Goal: Task Accomplishment & Management: Complete application form

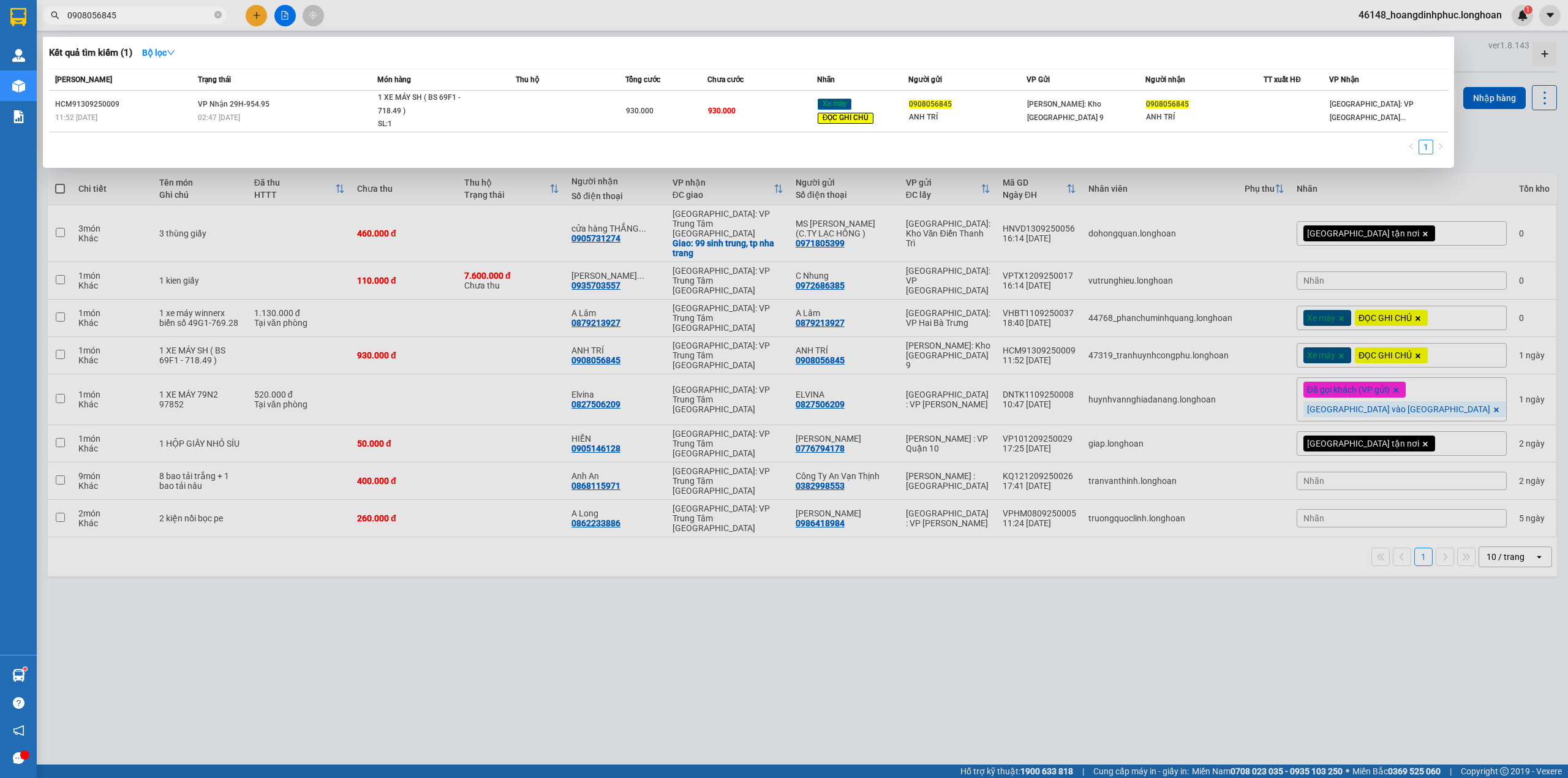
click at [280, 13] on div at bounding box center [784, 389] width 1568 height 778
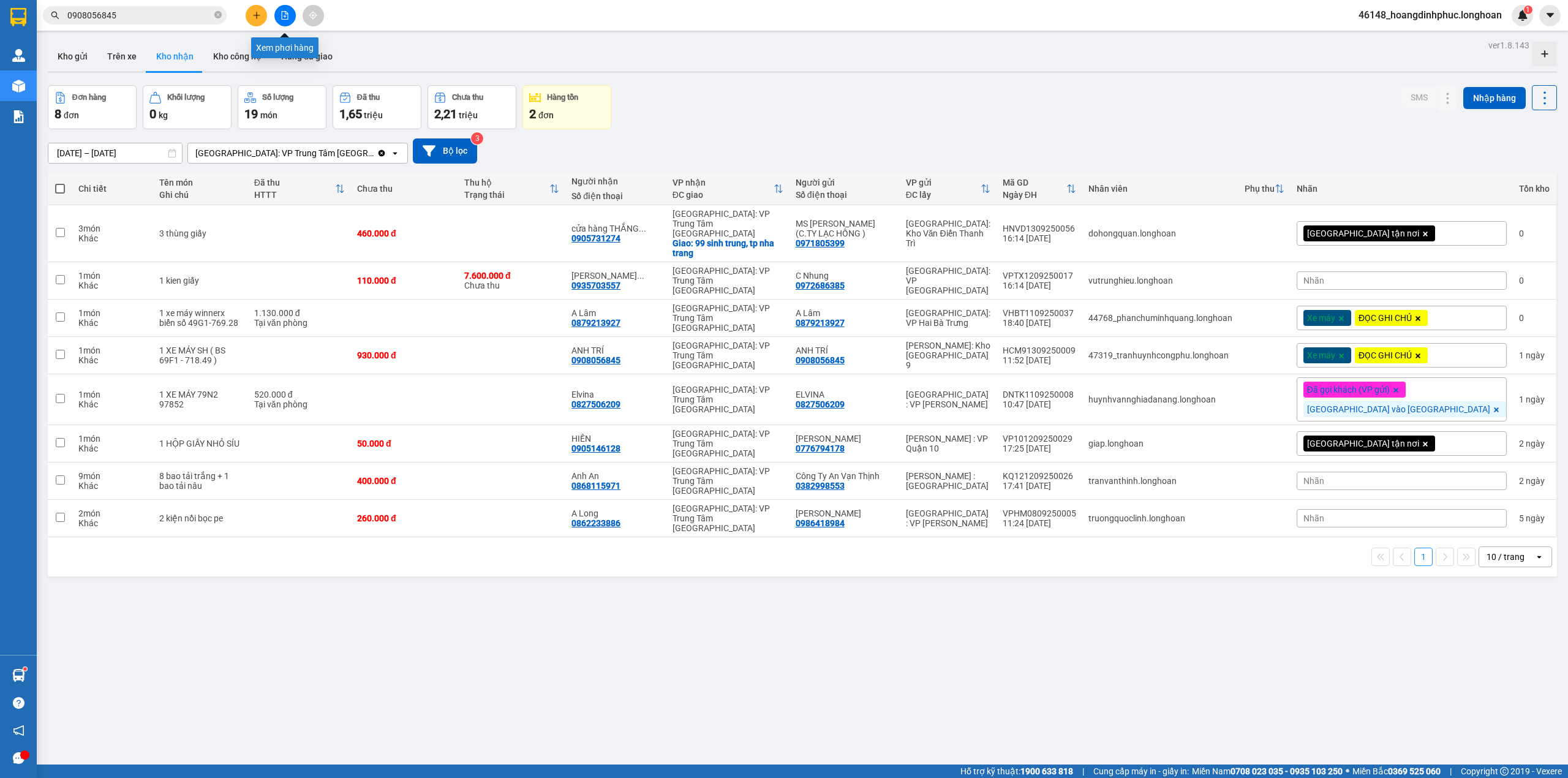
click at [281, 13] on icon "file-add" at bounding box center [285, 16] width 9 height 9
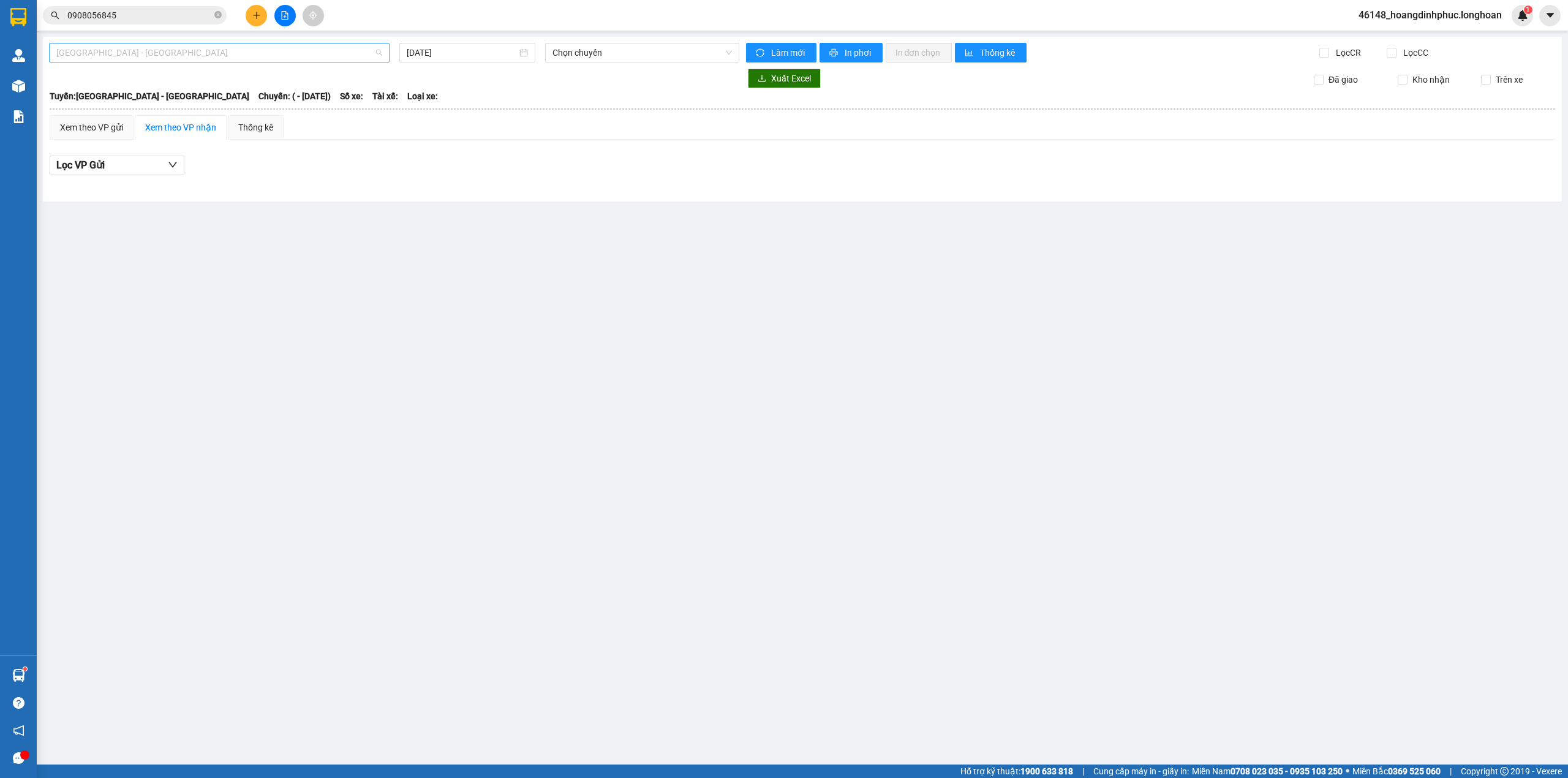
click at [231, 49] on span "Hải Phòng - Hà Nội" at bounding box center [219, 53] width 326 height 18
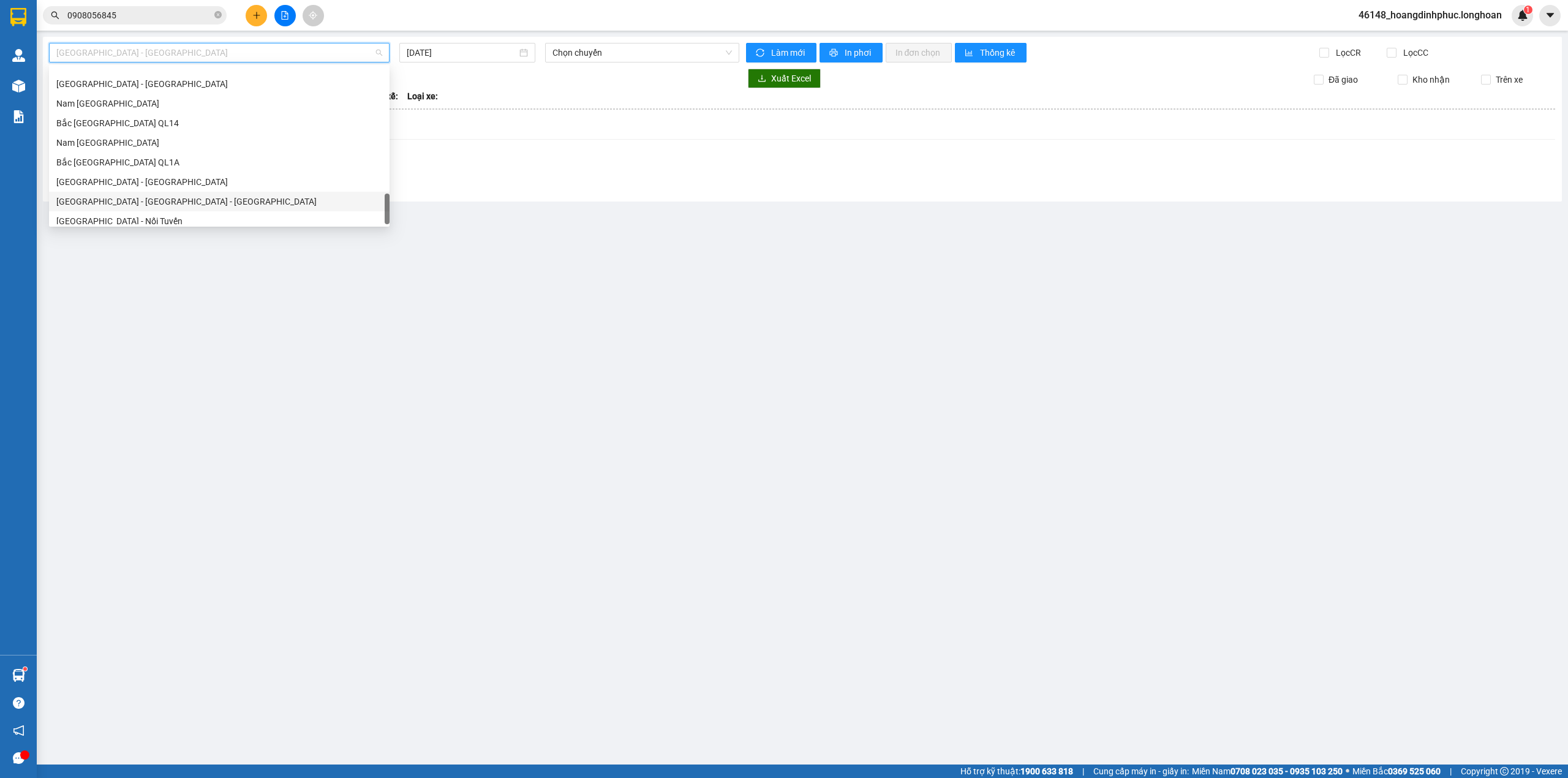
scroll to position [843, 0]
click at [129, 126] on div "Bắc Trung Nam QL1A" at bounding box center [219, 136] width 340 height 19
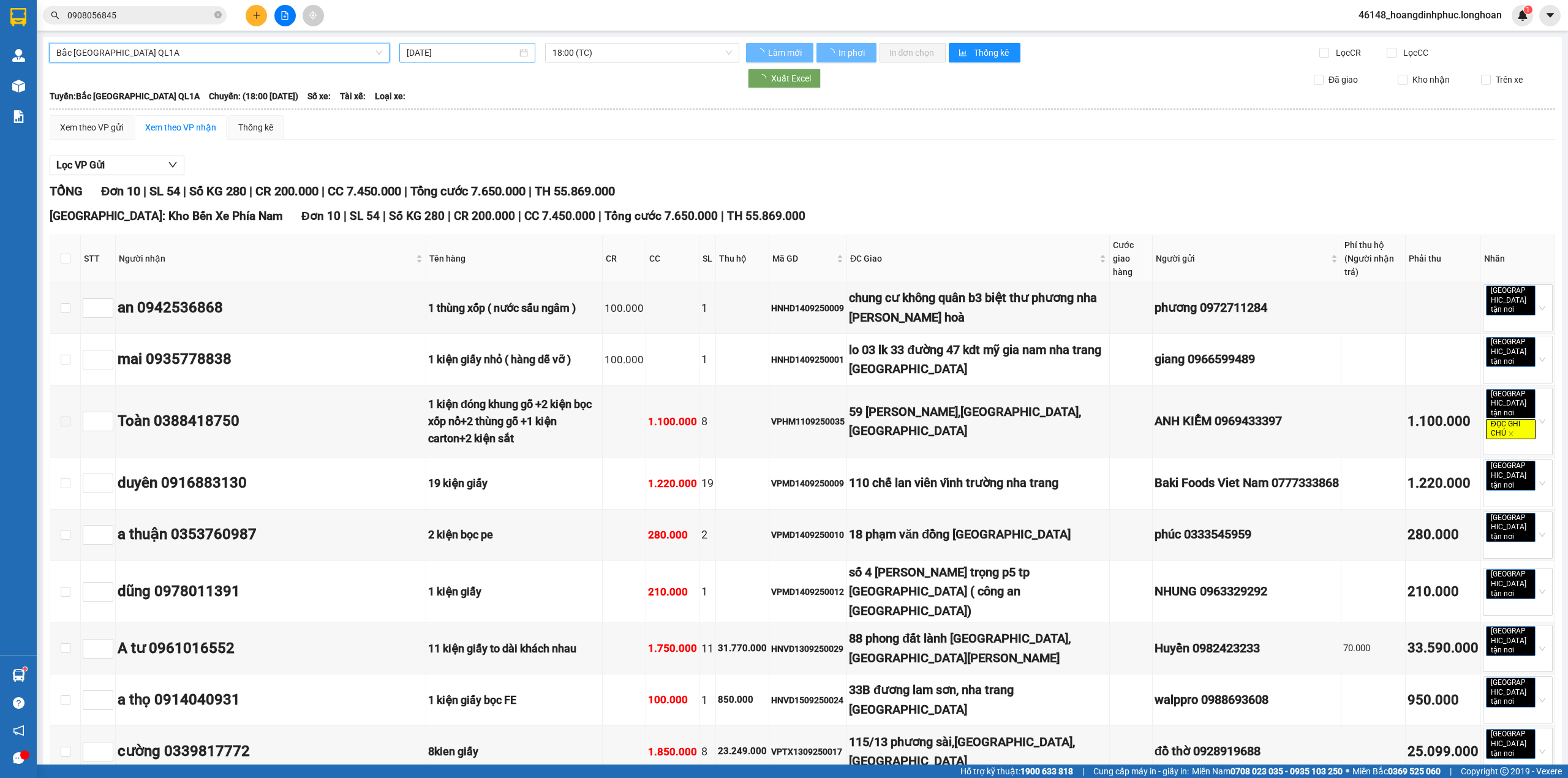
click at [449, 53] on input "15/09/2025" at bounding box center [462, 53] width 110 height 13
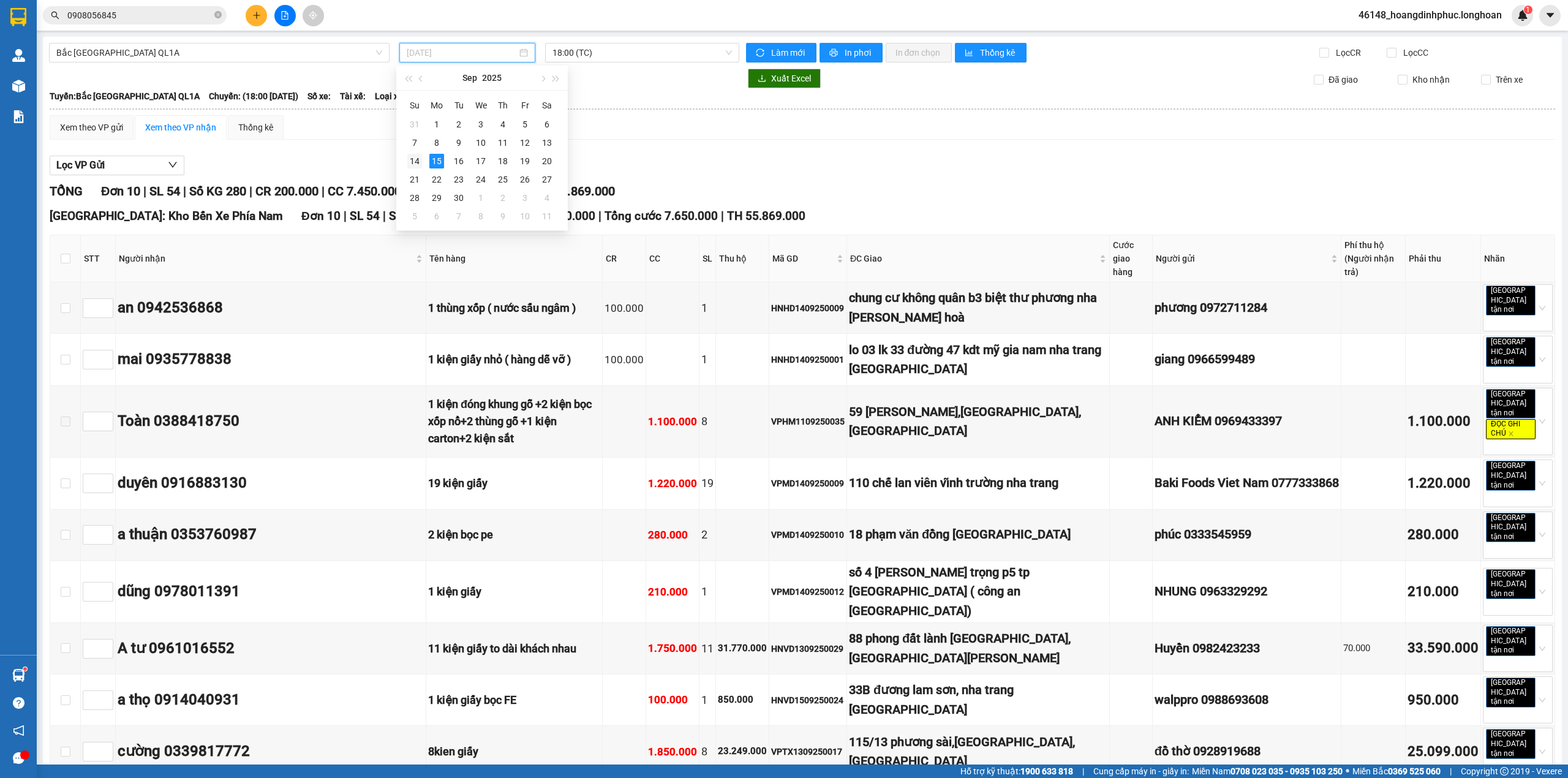
click at [410, 160] on div "14" at bounding box center [415, 161] width 15 height 15
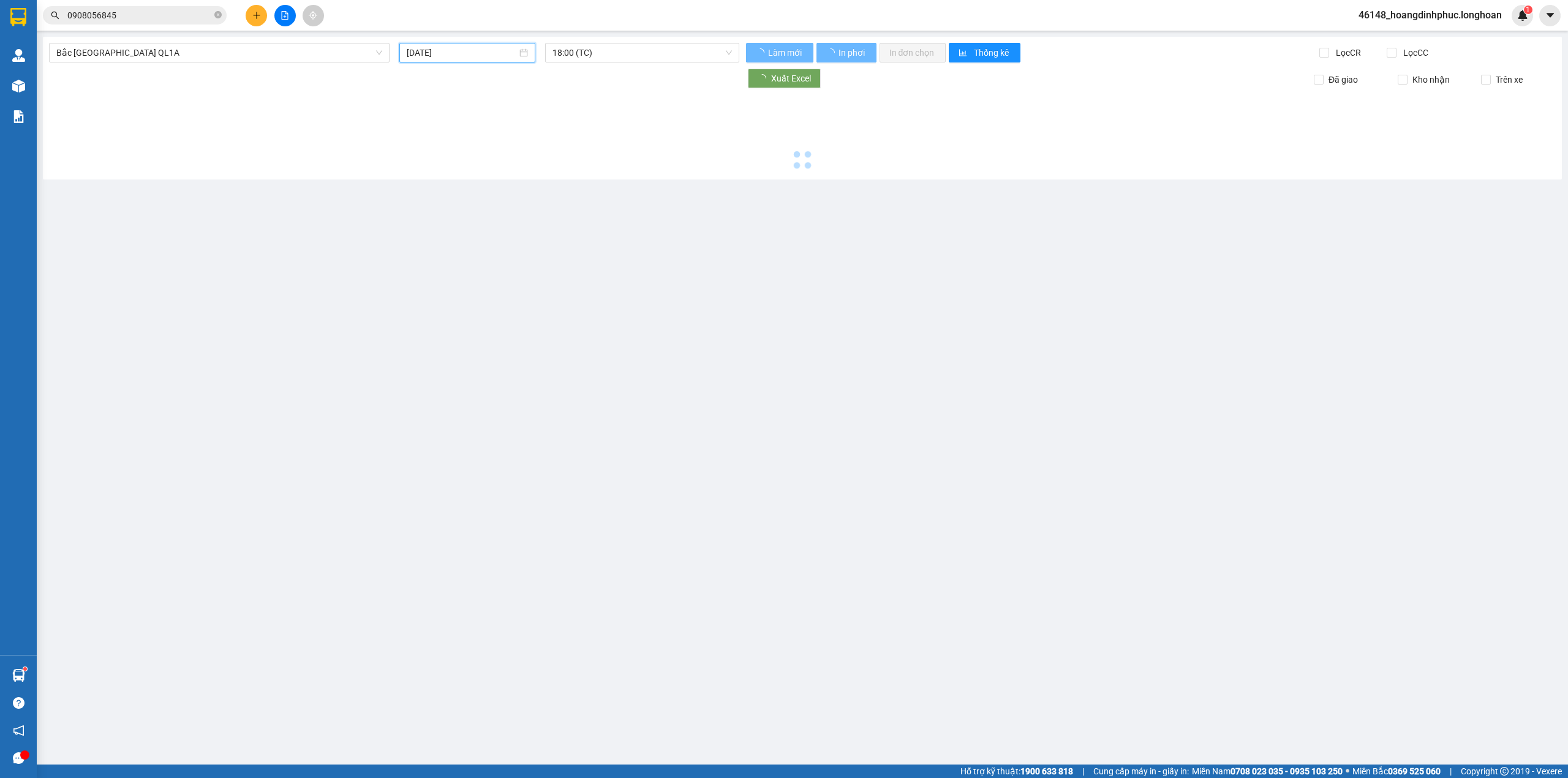
type input "14/09/2025"
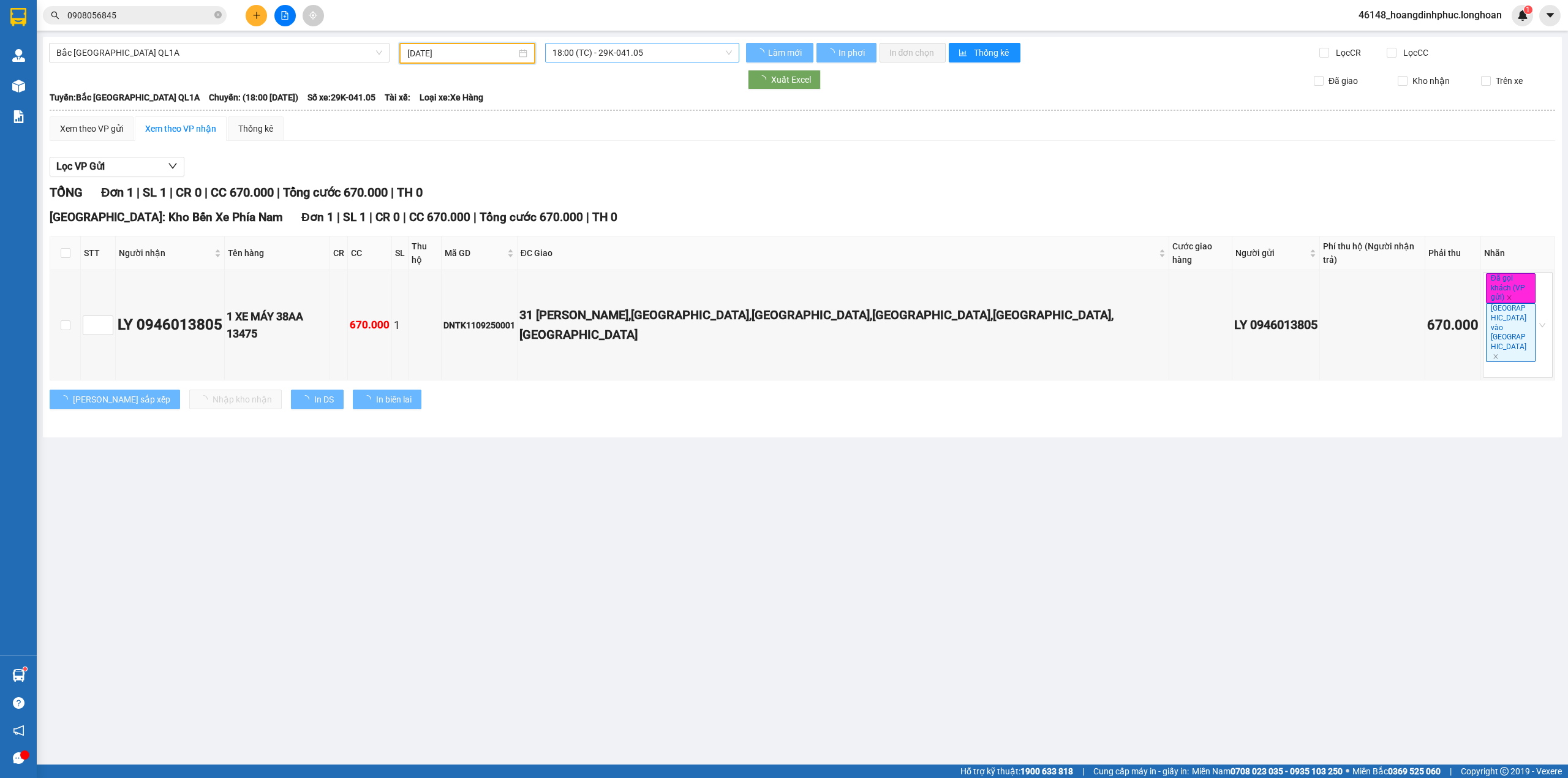
click at [602, 60] on span "18:00 (TC) - 29K-041.05" at bounding box center [643, 53] width 180 height 18
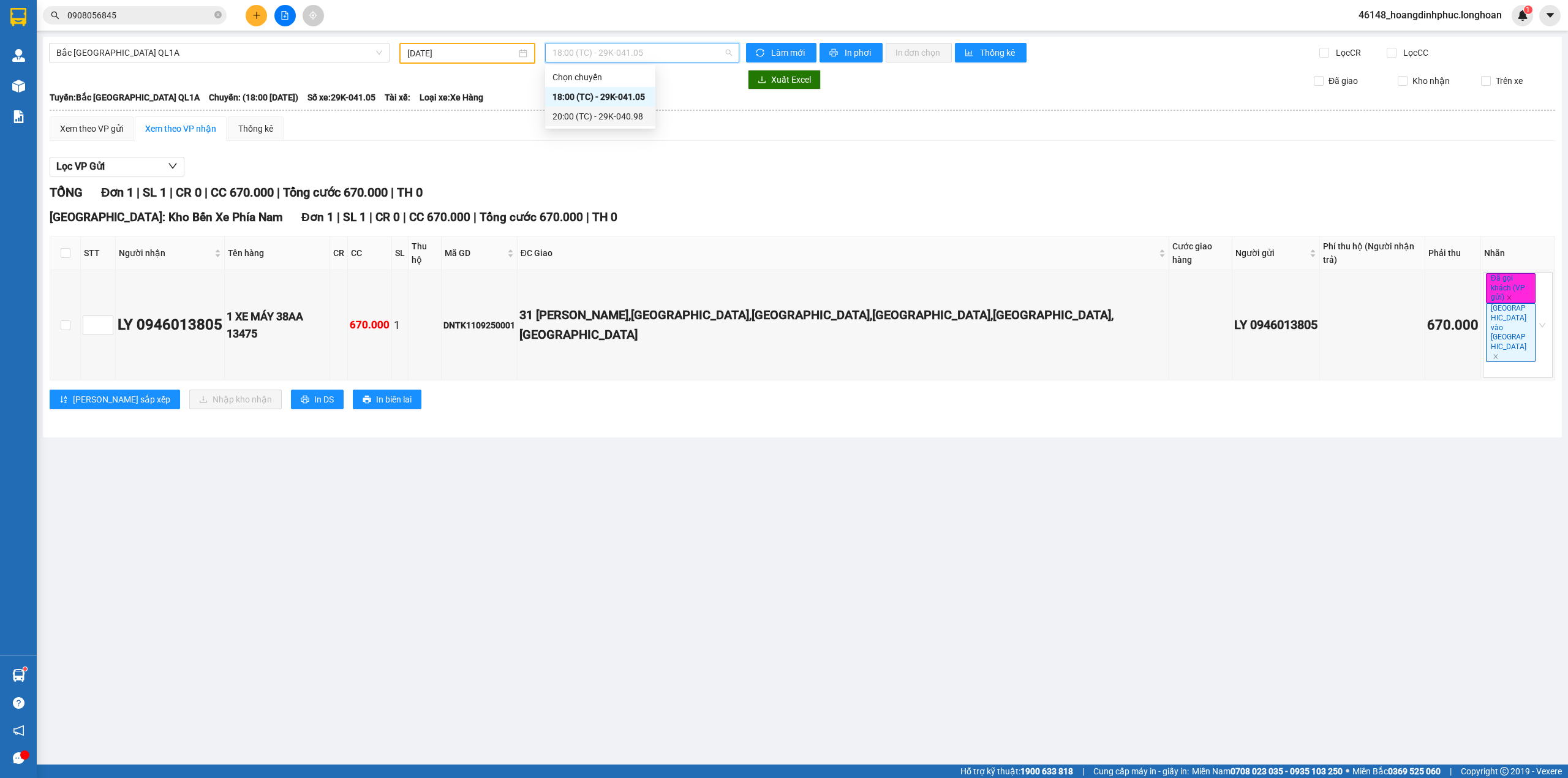
click at [598, 113] on div "20:00 (TC) - 29K-040.98" at bounding box center [600, 116] width 95 height 13
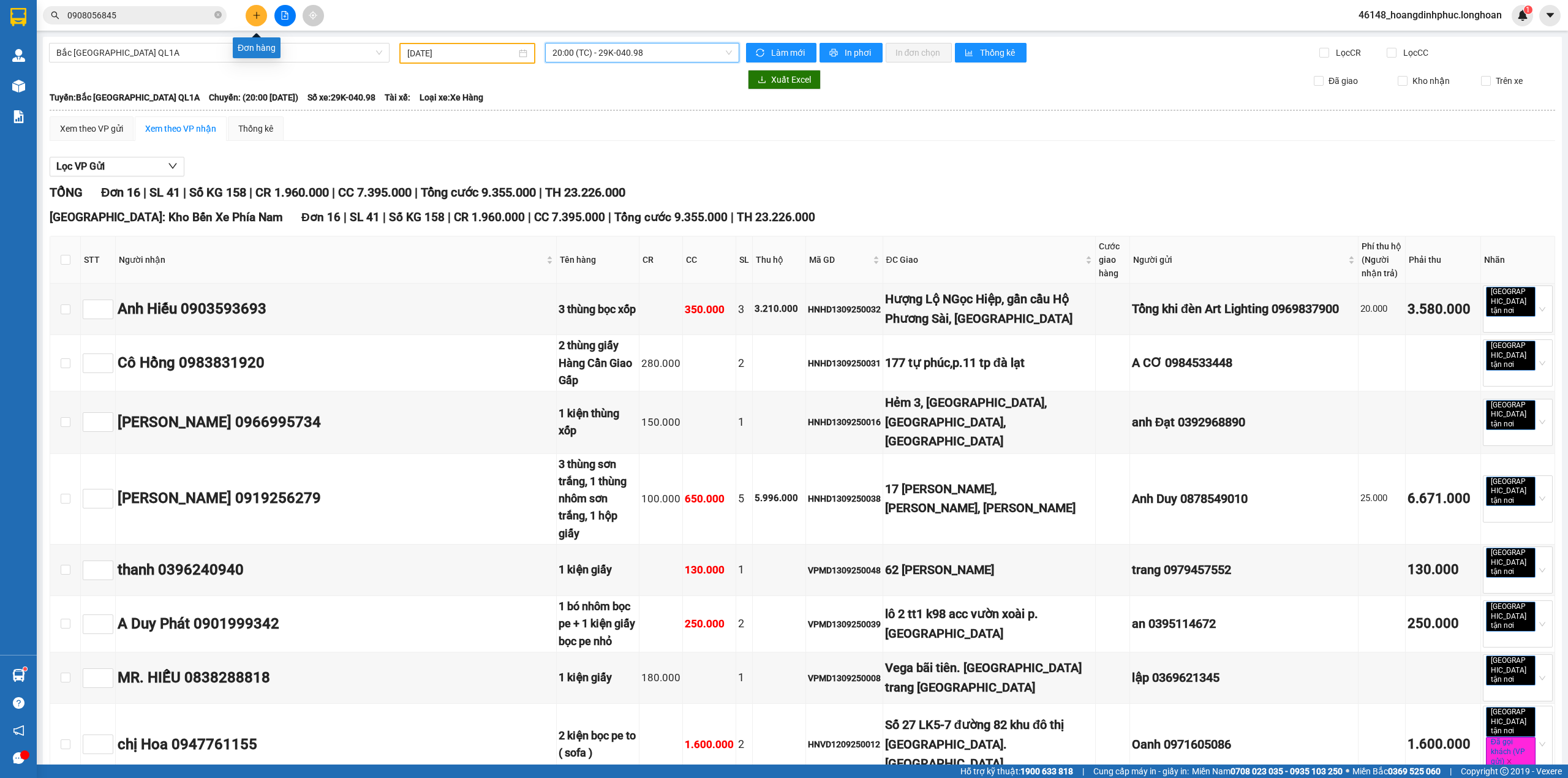
click at [261, 20] on button at bounding box center [256, 16] width 22 height 22
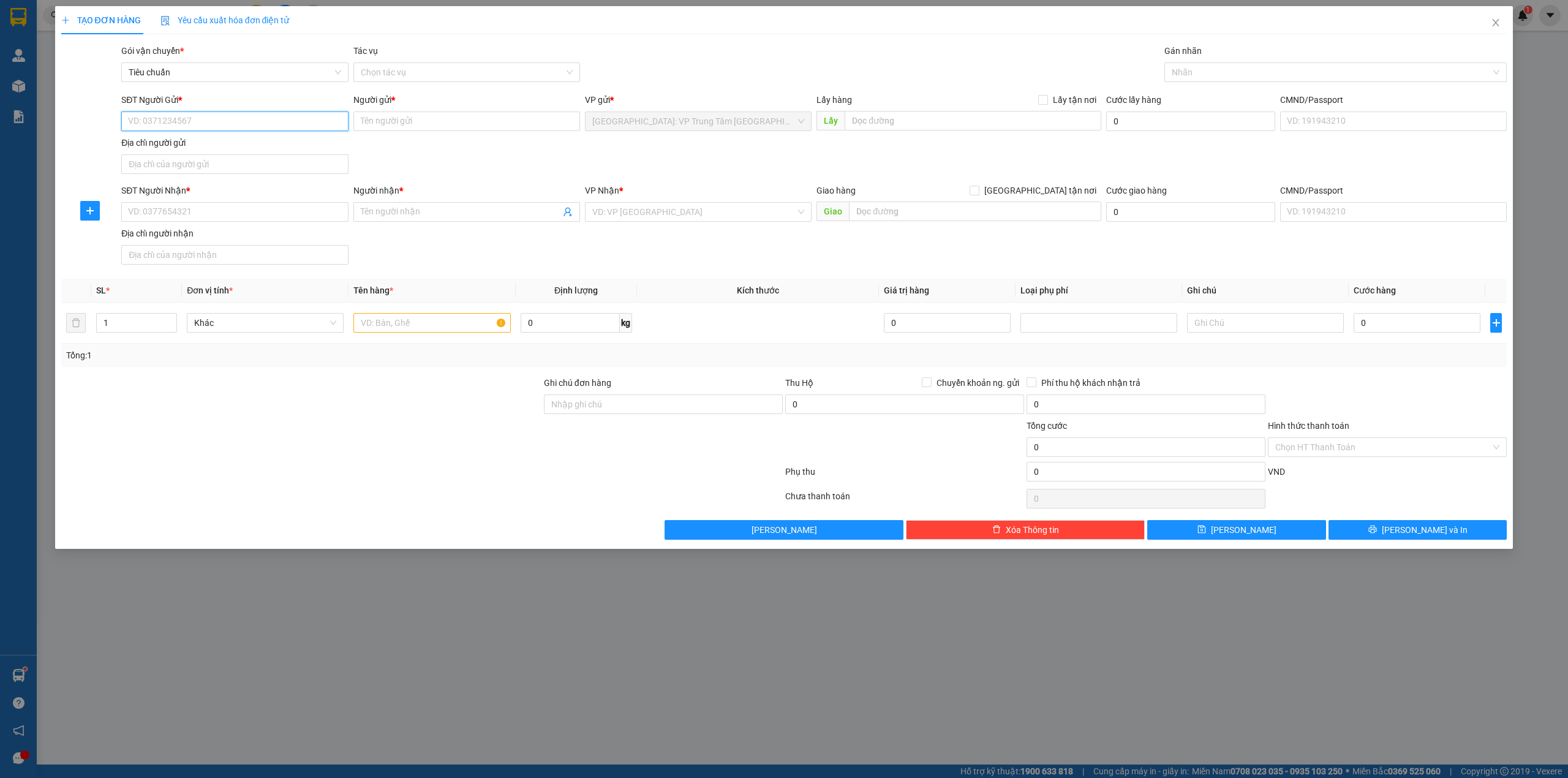
click at [217, 123] on input "SĐT Người Gửi *" at bounding box center [234, 121] width 227 height 19
type input "0917840442"
click at [209, 147] on div "0917840442 - NGÔ GIA LINH" at bounding box center [234, 146] width 212 height 13
type input "[PERSON_NAME]"
type input "0917840442"
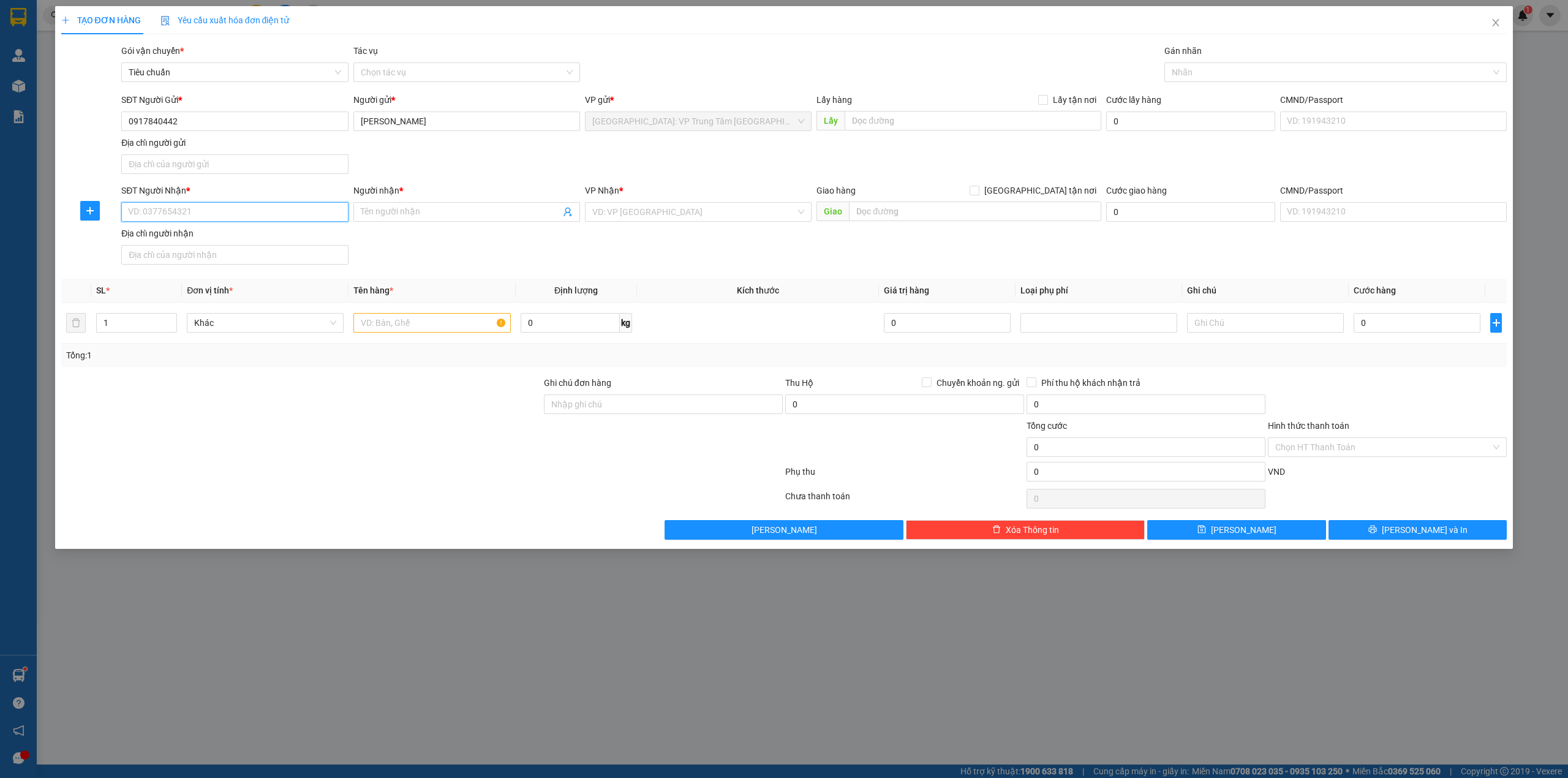
click at [257, 212] on input "SĐT Người Nhận *" at bounding box center [234, 212] width 227 height 19
click at [239, 233] on div "0917840442 - NGÔ GIA LINH" at bounding box center [234, 238] width 212 height 13
type input "0917840442"
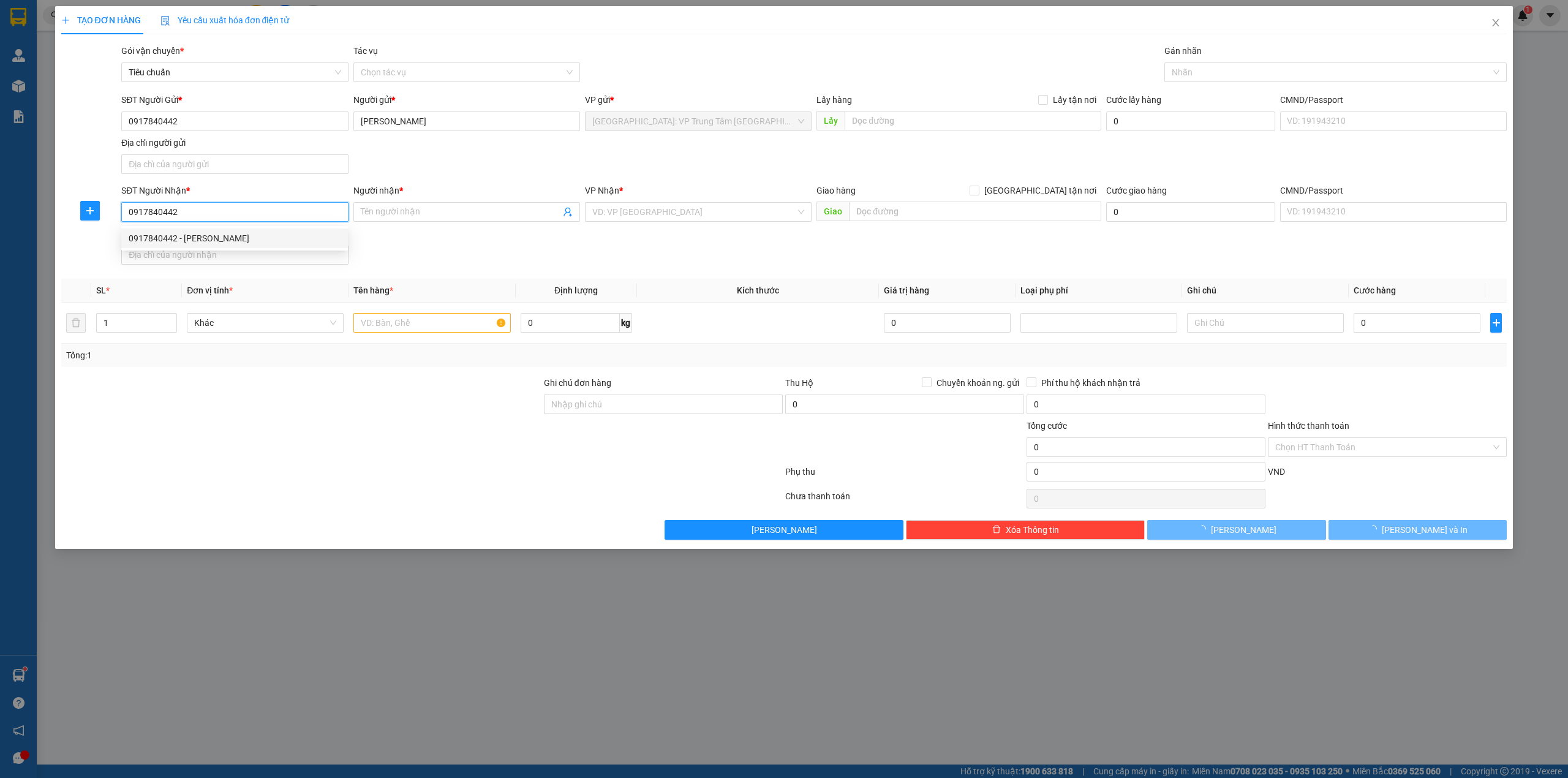
type input "[PERSON_NAME]"
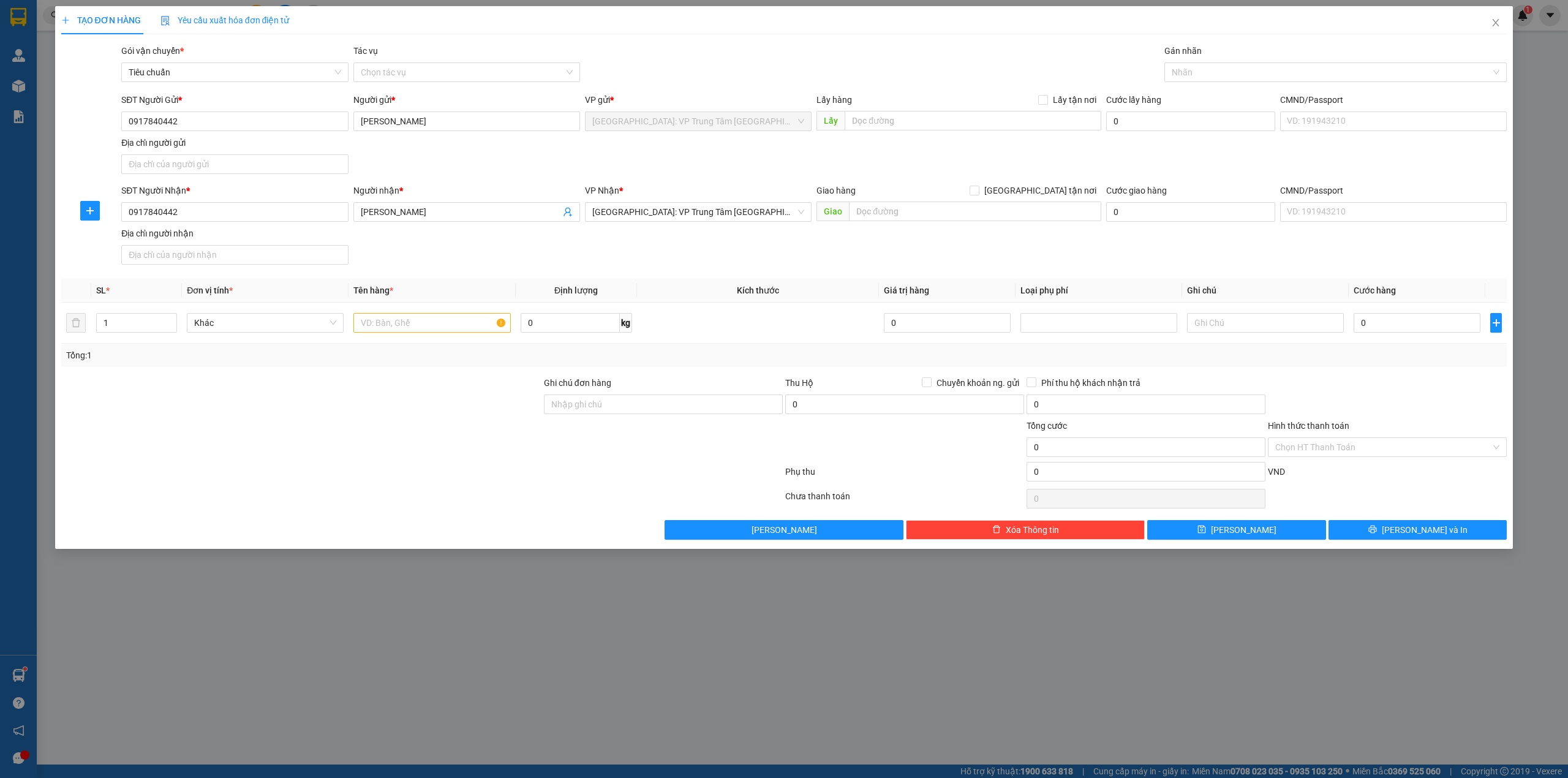
click at [746, 227] on div "VP Nhận * Khánh Hòa: VP Trung Tâm TP Nha Trang" at bounding box center [698, 205] width 227 height 43
click at [769, 220] on span "[GEOGRAPHIC_DATA]: VP Trung Tâm [GEOGRAPHIC_DATA]" at bounding box center [698, 212] width 212 height 18
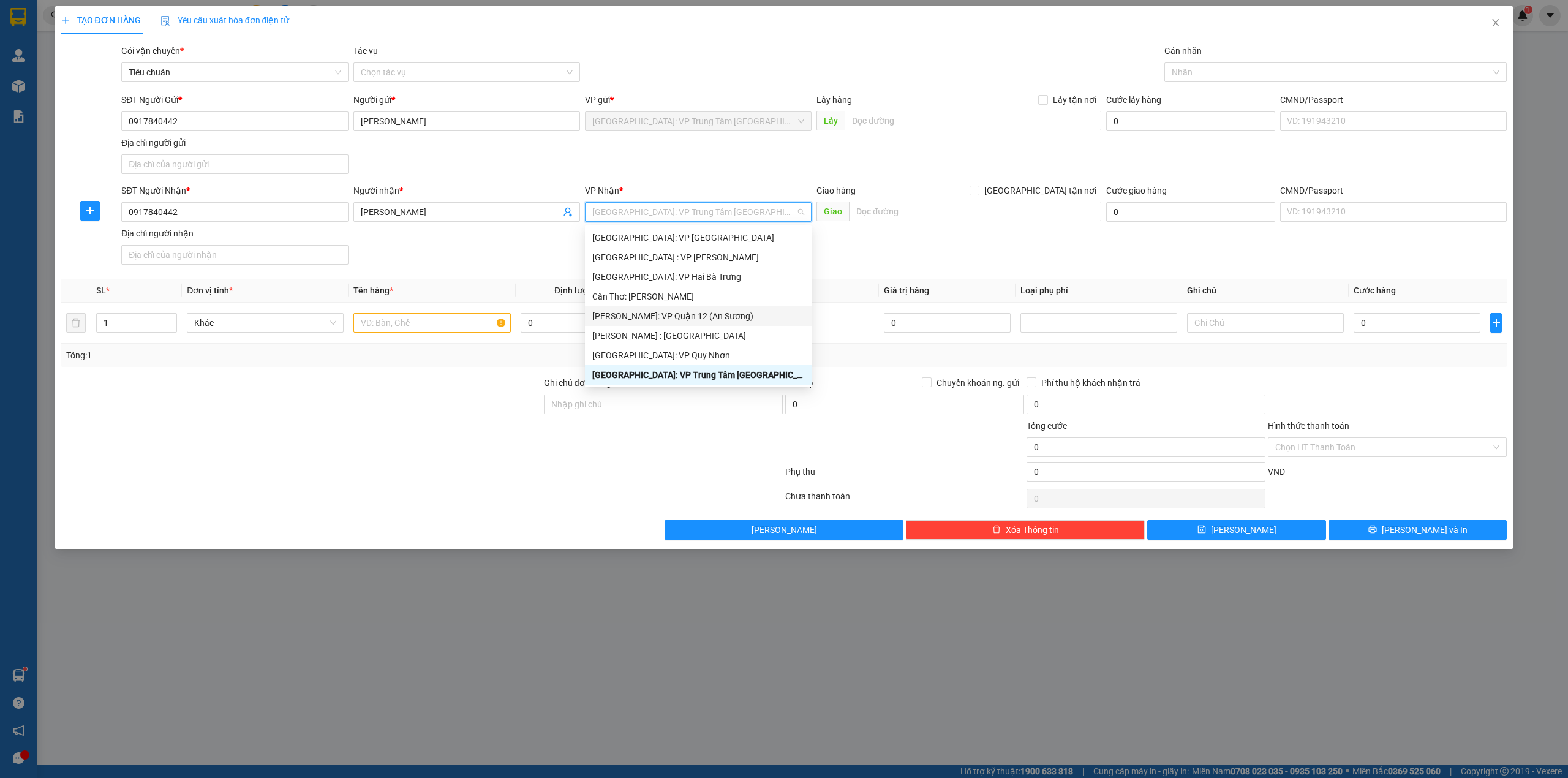
click at [702, 319] on div "[PERSON_NAME]: VP Quận 12 (An Sương)" at bounding box center [698, 316] width 212 height 13
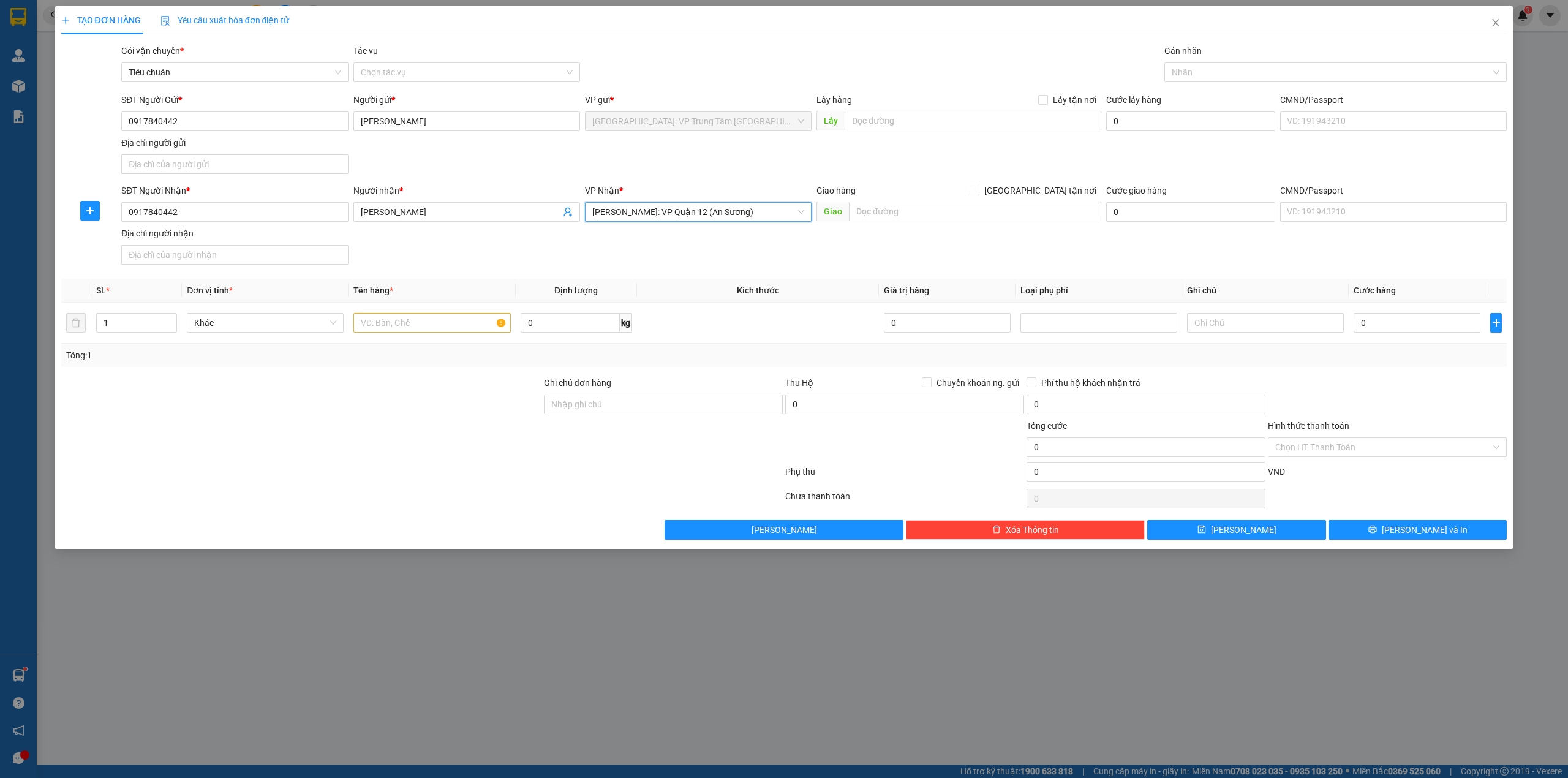
click at [719, 219] on span "[PERSON_NAME]: VP Quận 12 (An Sương)" at bounding box center [698, 212] width 212 height 18
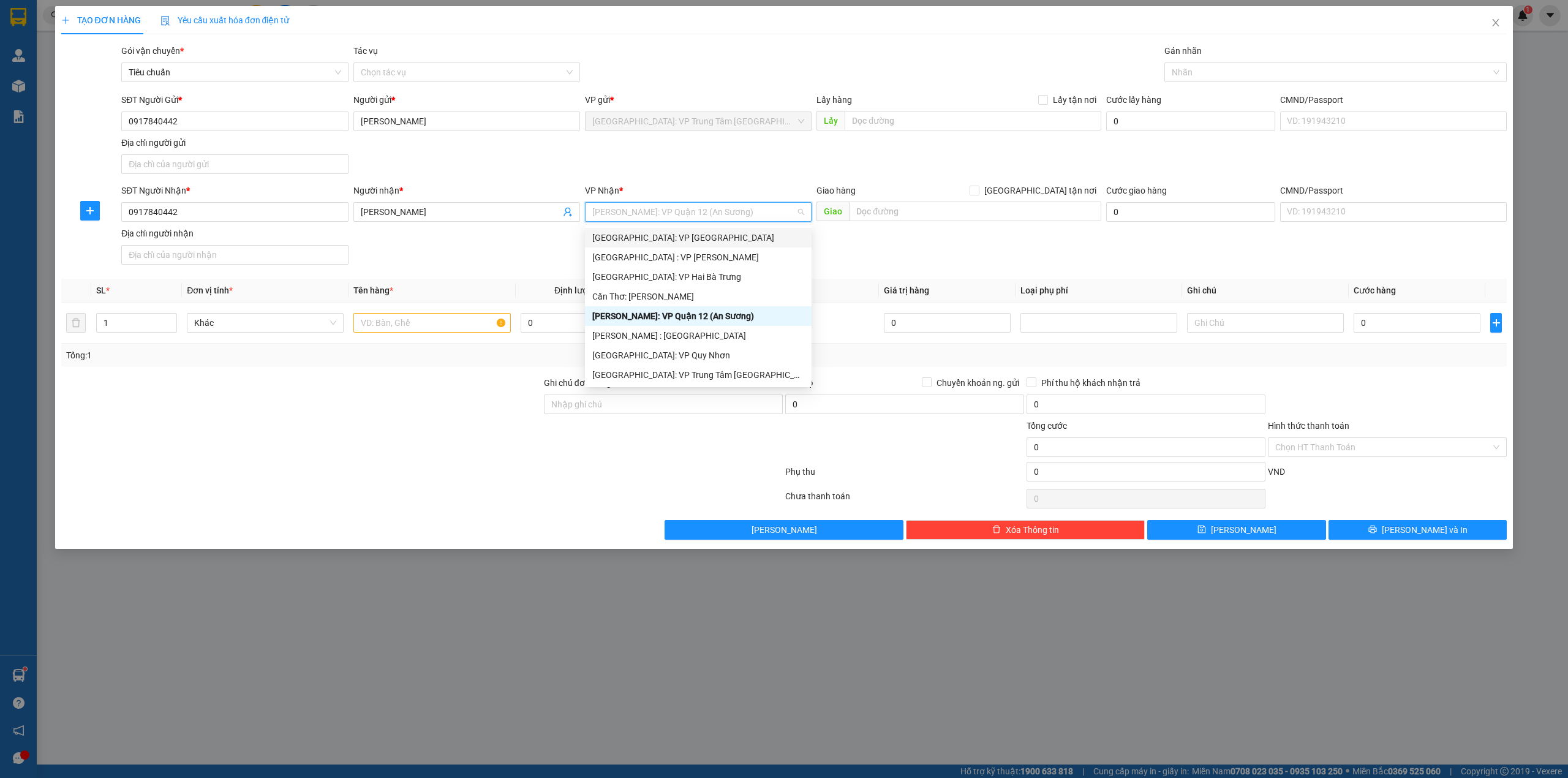
click at [718, 177] on div "SĐT Người Gửi * 0917840442 Người gửi * NGÔ GIA LINH VP gửi * Khánh Hòa: VP Trun…" at bounding box center [814, 136] width 1390 height 86
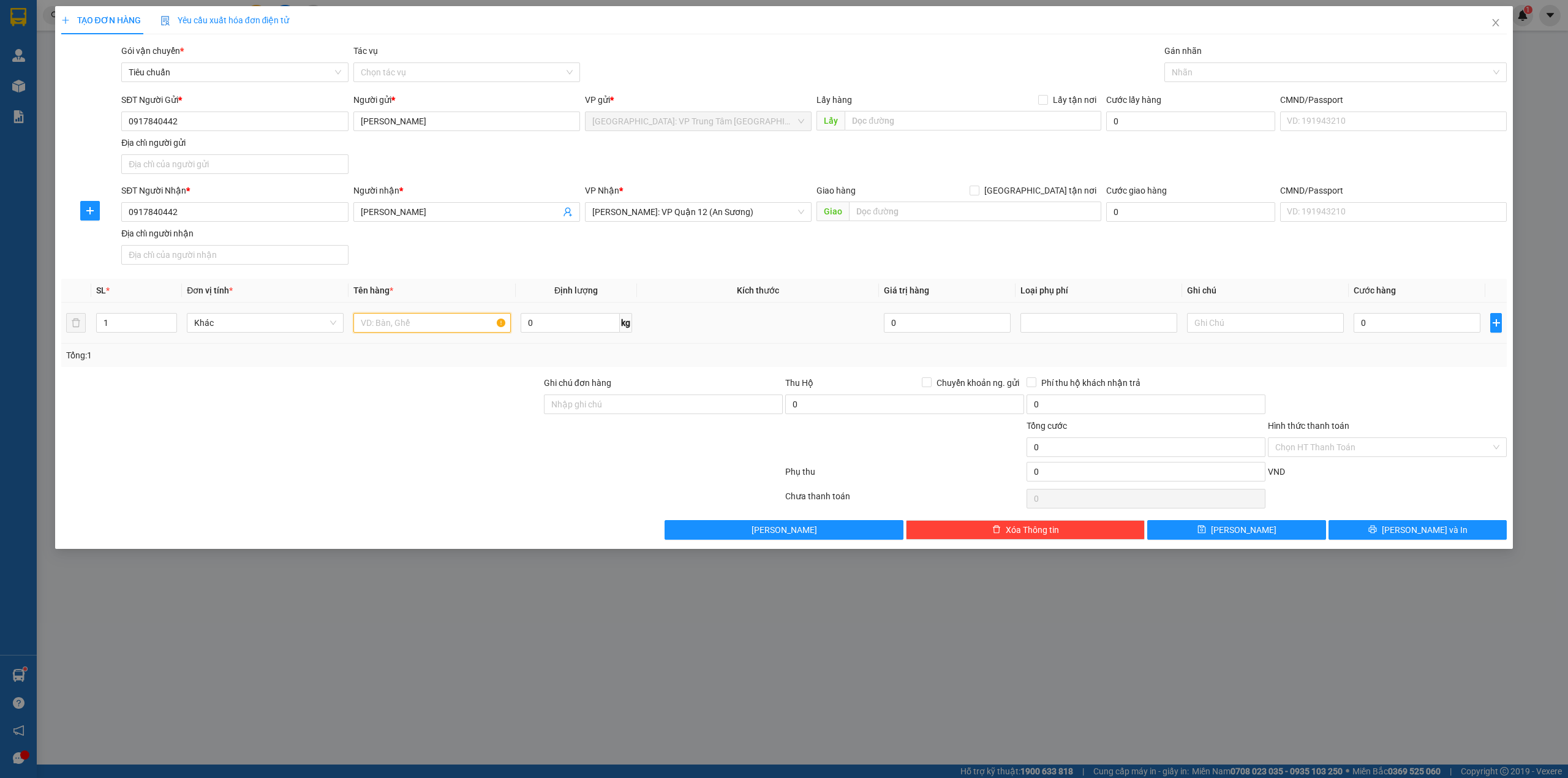
click at [402, 326] on input "text" at bounding box center [431, 323] width 157 height 19
click at [404, 329] on input "1 con xe AB(" at bounding box center [431, 323] width 157 height 19
click at [412, 326] on input "1 con xe AB(" at bounding box center [431, 323] width 157 height 19
type input "1 con xe AB(69B1-77172)"
click at [577, 414] on input "Ghi chú đơn hàng" at bounding box center [663, 404] width 239 height 19
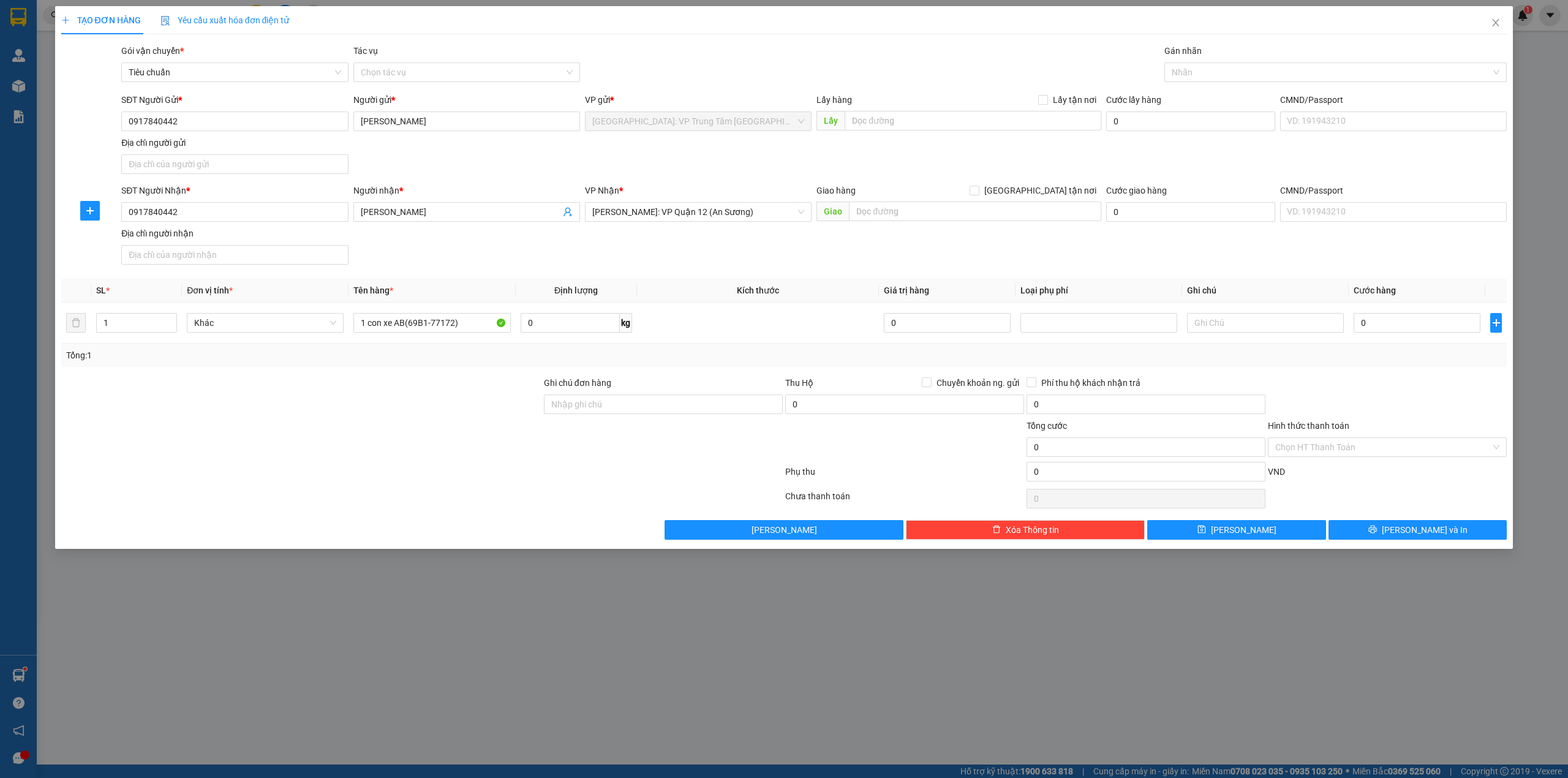
click at [422, 371] on div "Transit Pickup Surcharge Ids Transit Deliver Surcharge Ids Transit Deliver Surc…" at bounding box center [784, 291] width 1446 height 495
click at [1264, 70] on div at bounding box center [1330, 72] width 325 height 15
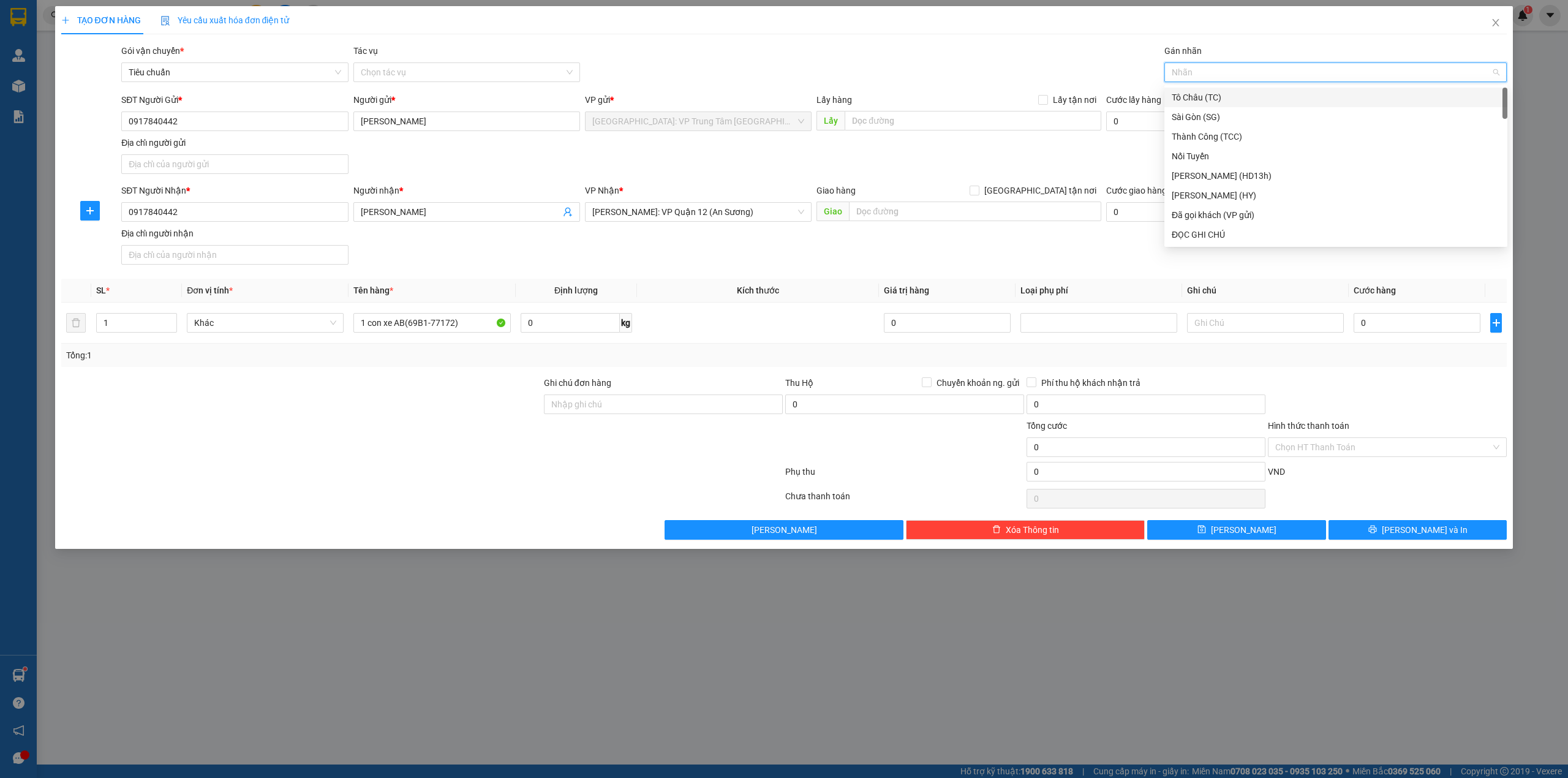
type input "g"
click at [1193, 228] on div "[GEOGRAPHIC_DATA] tận nơi" at bounding box center [1335, 234] width 328 height 13
click at [1000, 38] on div "TẠO ĐƠN HÀNG Yêu cầu xuất hóa đơn điện tử Transit Pickup Surcharge Ids Transit …" at bounding box center [784, 273] width 1446 height 534
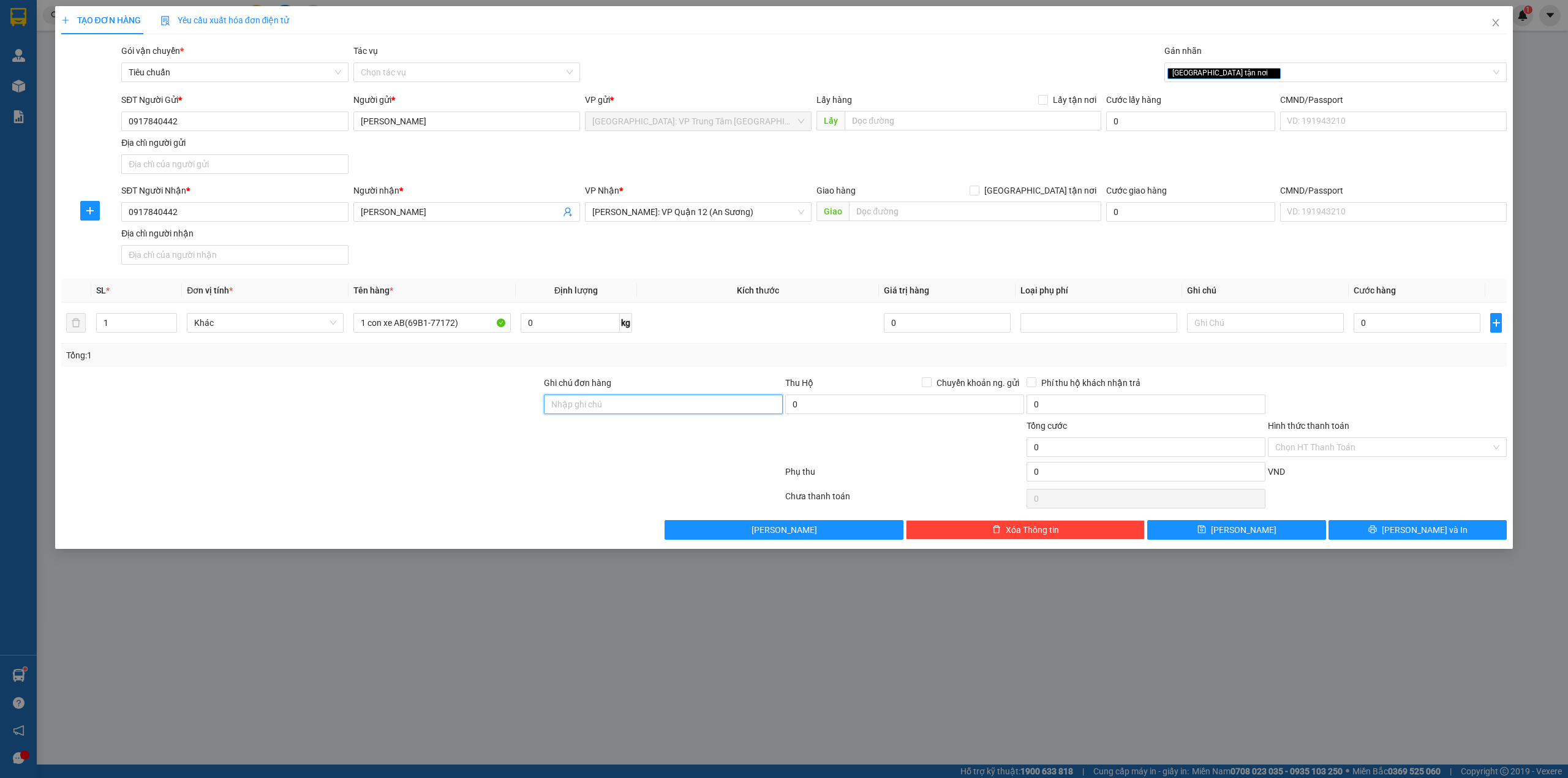
click at [590, 403] on input "Ghi chú đơn hàng" at bounding box center [663, 404] width 239 height 19
click at [434, 396] on div at bounding box center [302, 397] width 483 height 43
click at [564, 410] on input "Ghi chú đơn hàng" at bounding box center [663, 404] width 239 height 19
type input "1 chìa khóa + 0 cavet"
click at [680, 368] on div "Transit Pickup Surcharge Ids Transit Deliver Surcharge Ids Transit Deliver Surc…" at bounding box center [784, 291] width 1446 height 495
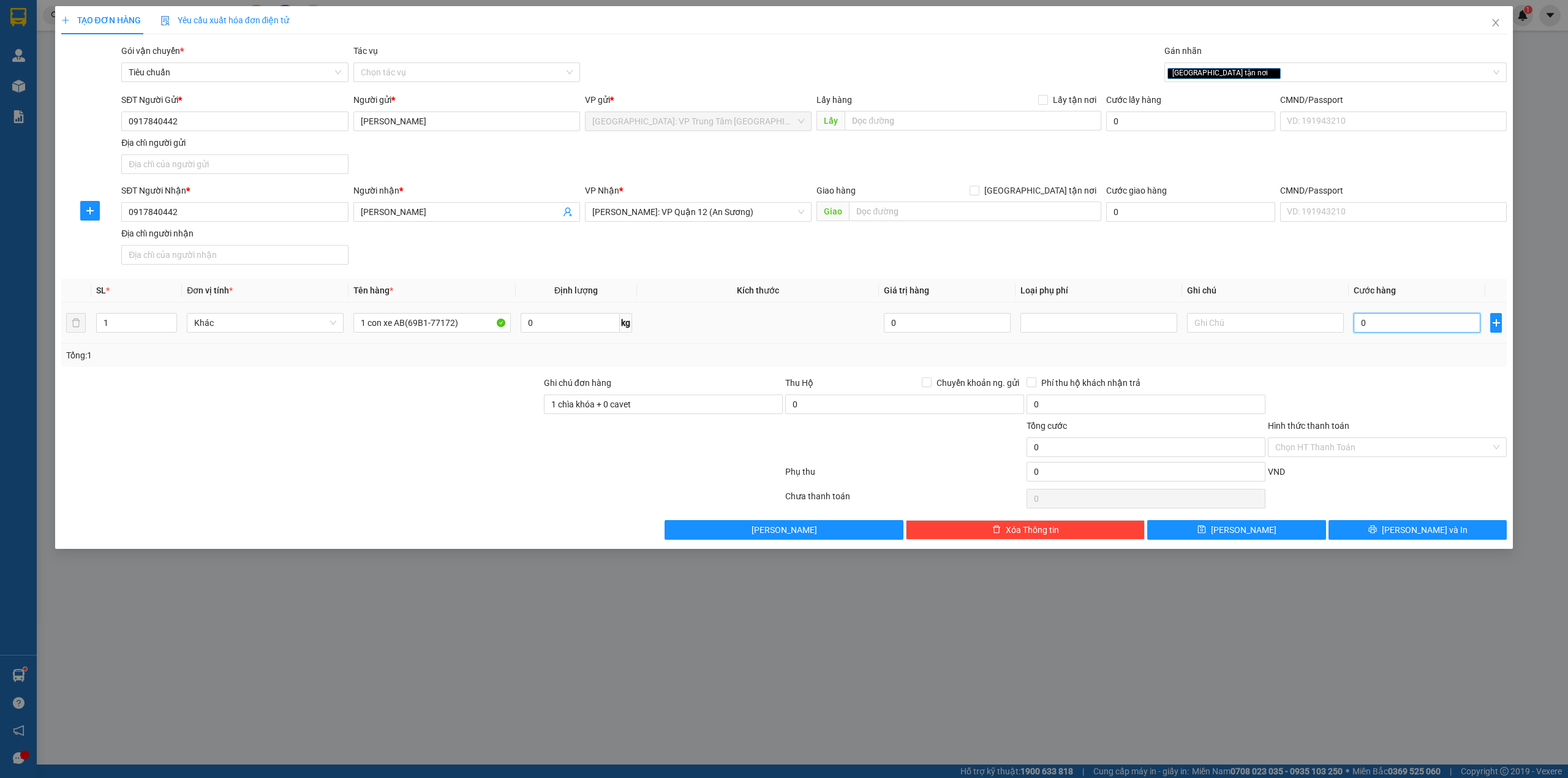
click at [1380, 332] on input "0" at bounding box center [1417, 323] width 127 height 19
type input "5"
type input "52"
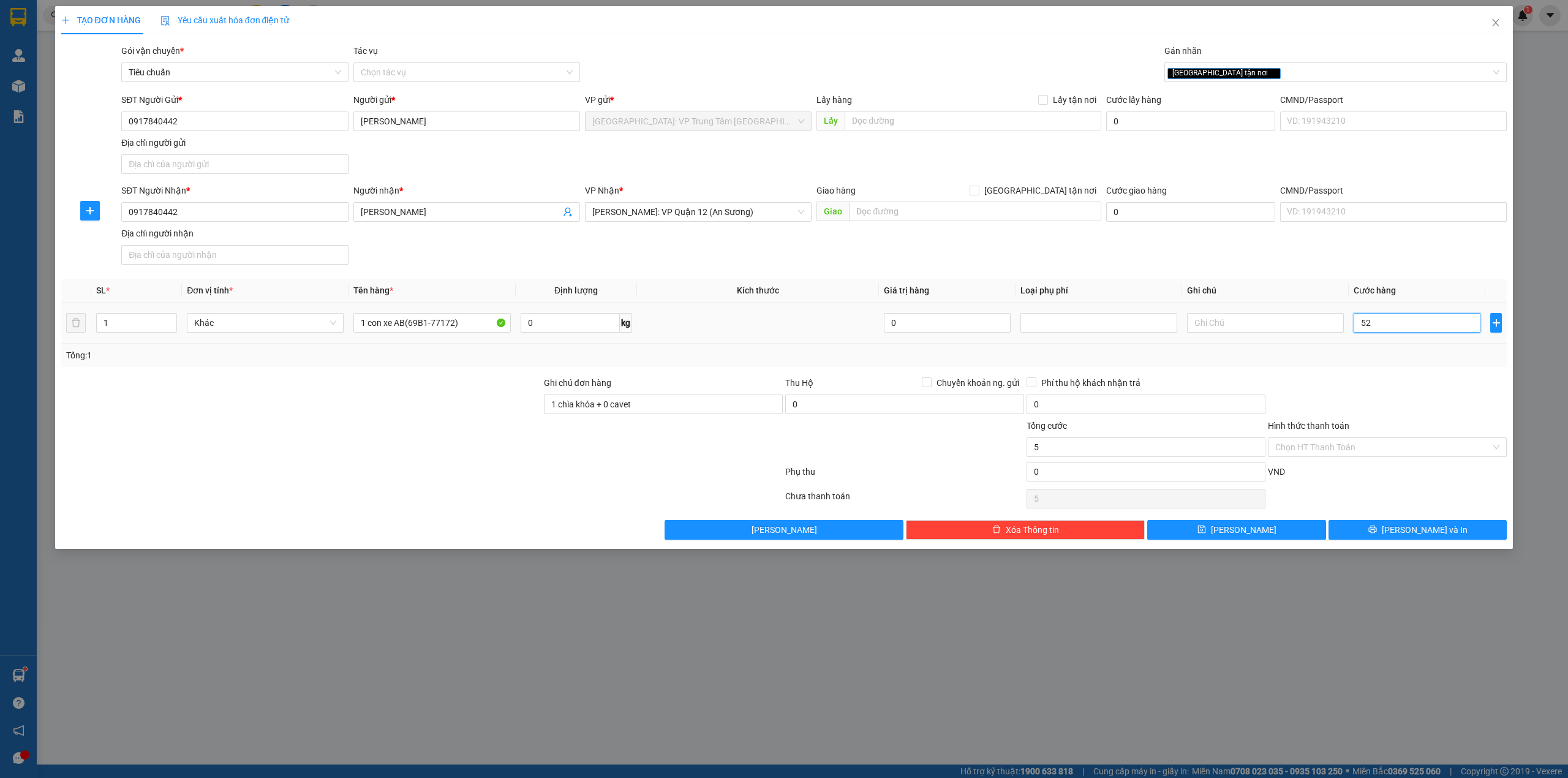
type input "52"
type input "520"
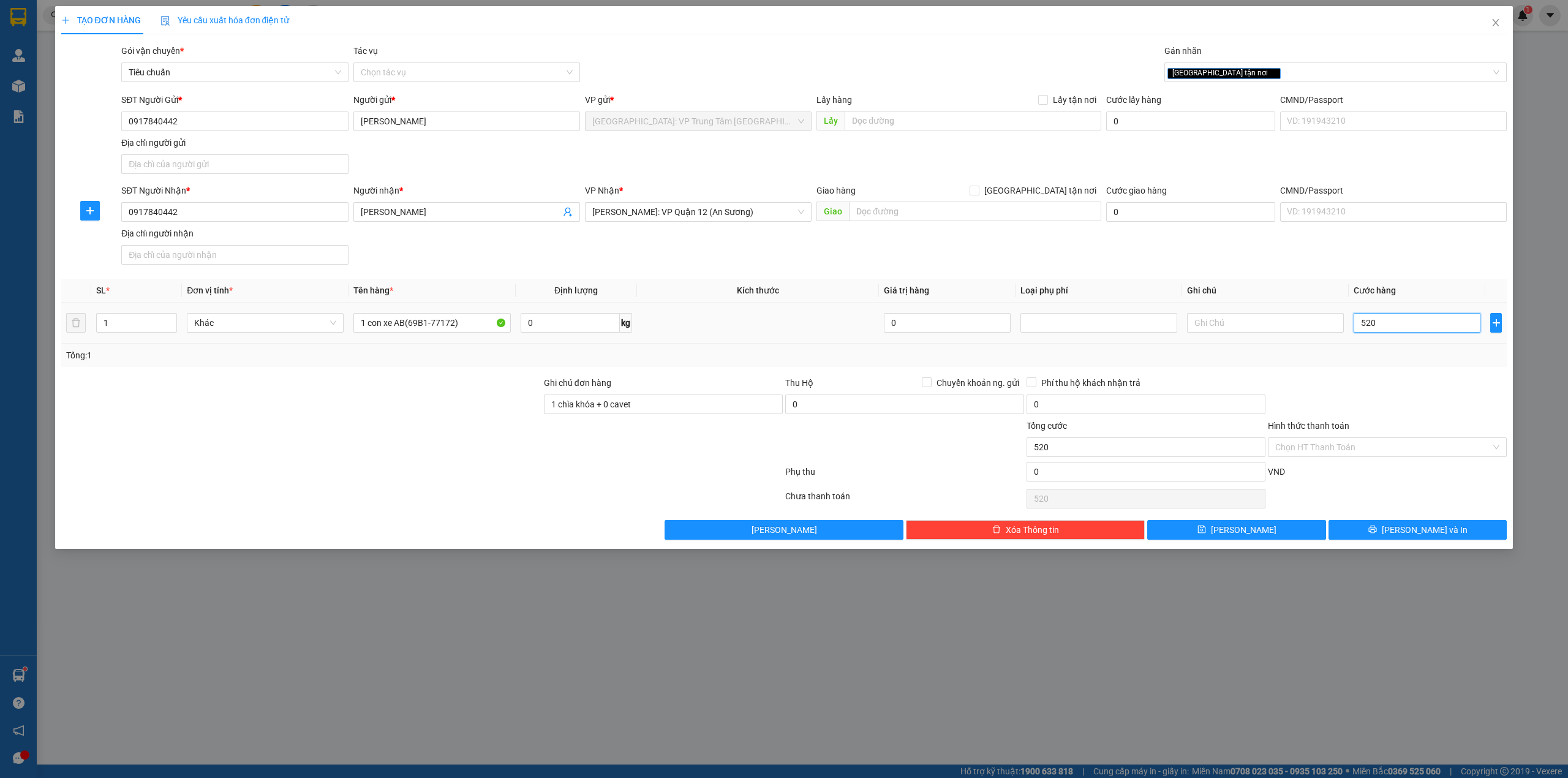
type input "5.200"
type input "52.000"
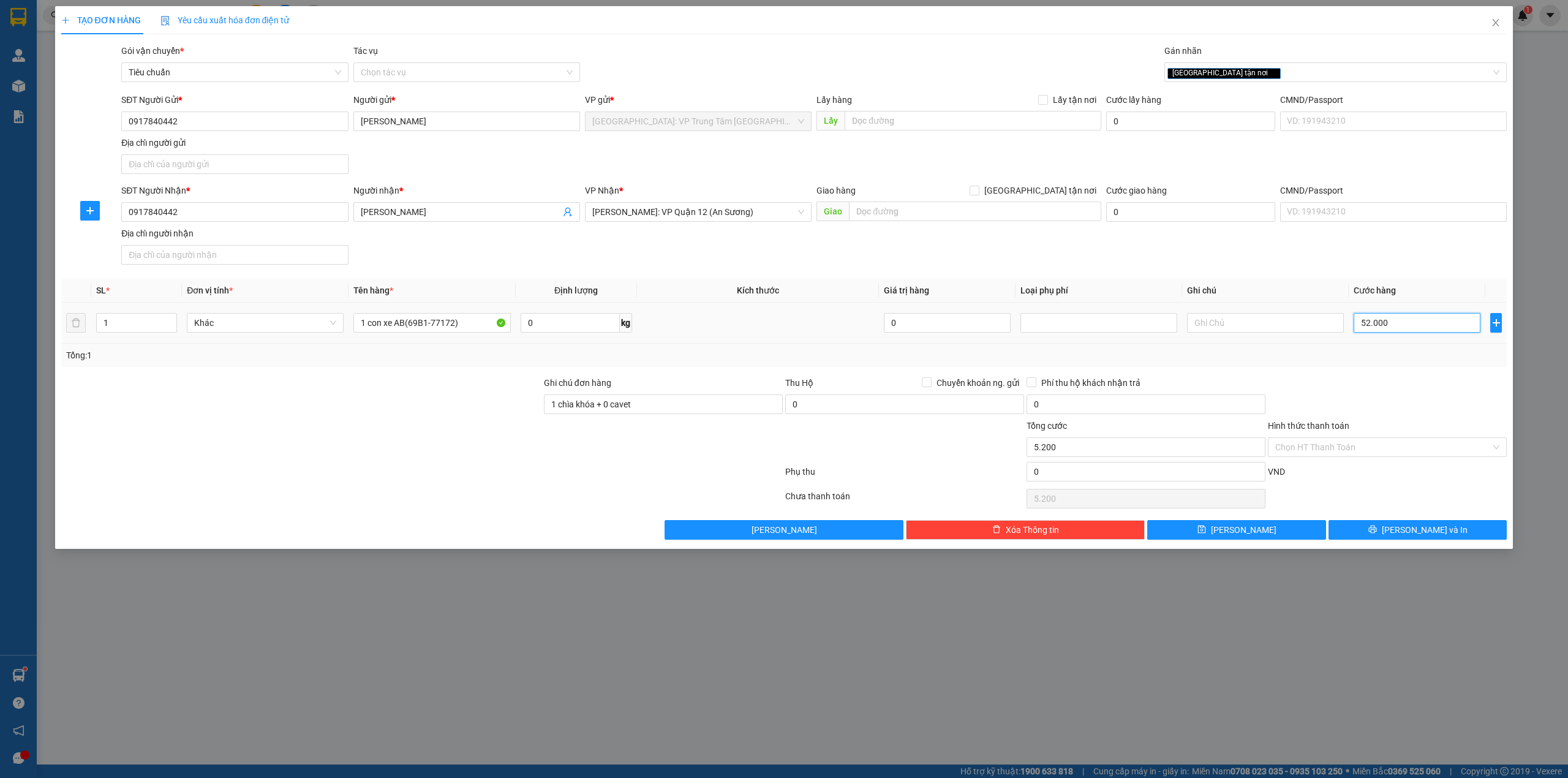
type input "52.000"
type input "520.000"
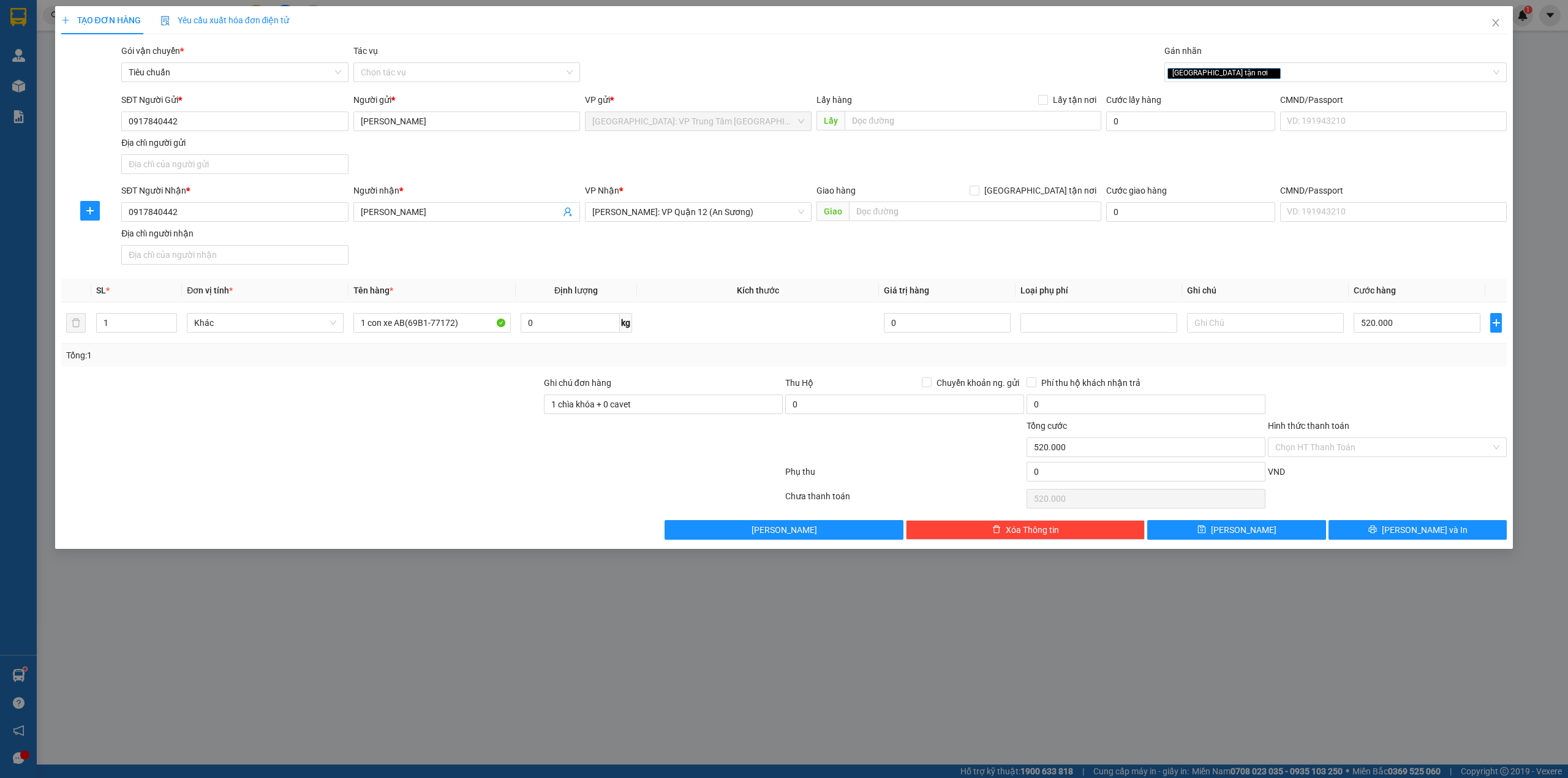
click at [1368, 379] on div at bounding box center [1388, 397] width 242 height 43
click at [1347, 450] on input "Hình thức thanh toán" at bounding box center [1383, 447] width 215 height 18
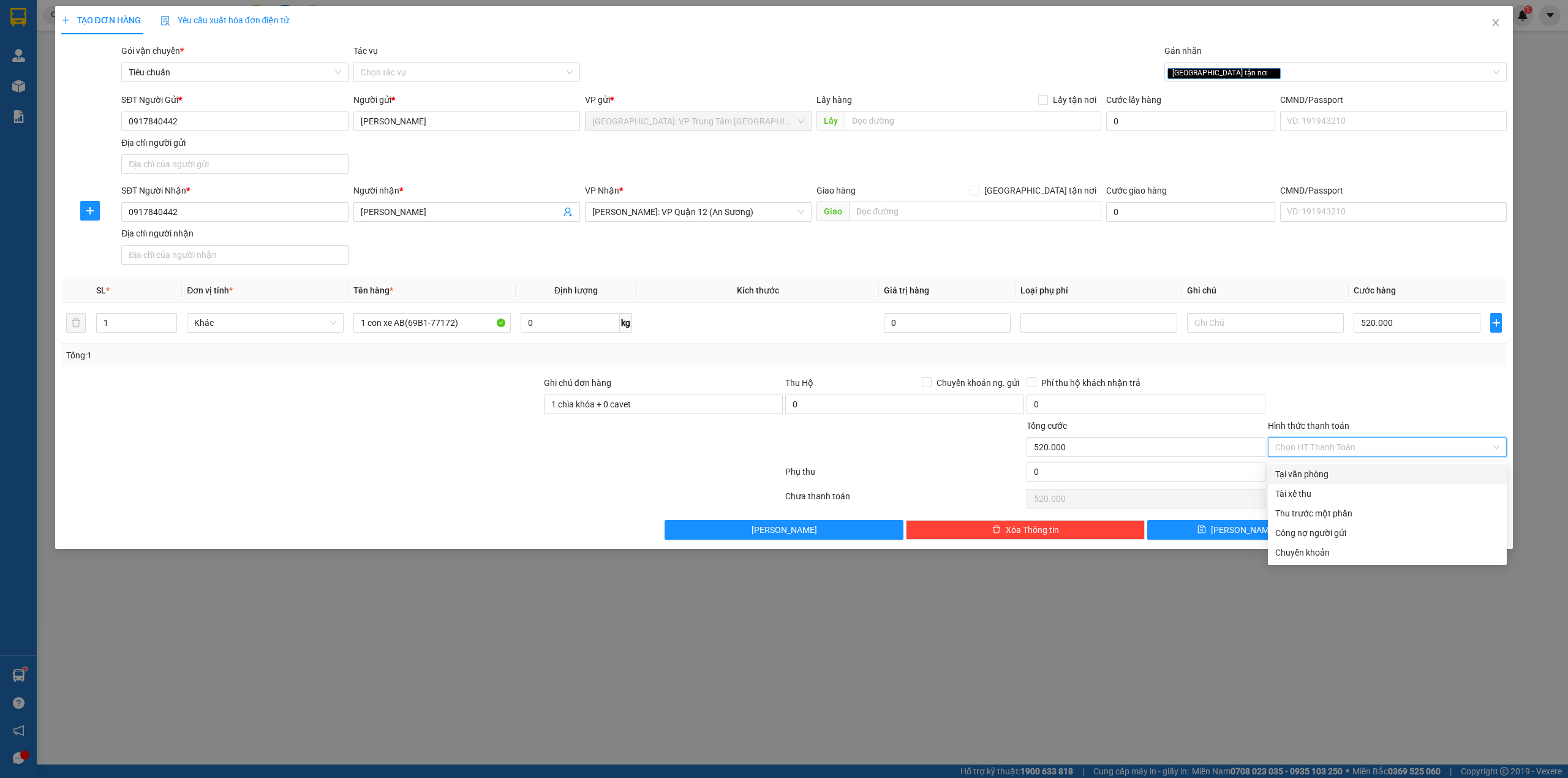
click at [1334, 473] on div "Tại văn phòng" at bounding box center [1388, 473] width 224 height 13
type input "0"
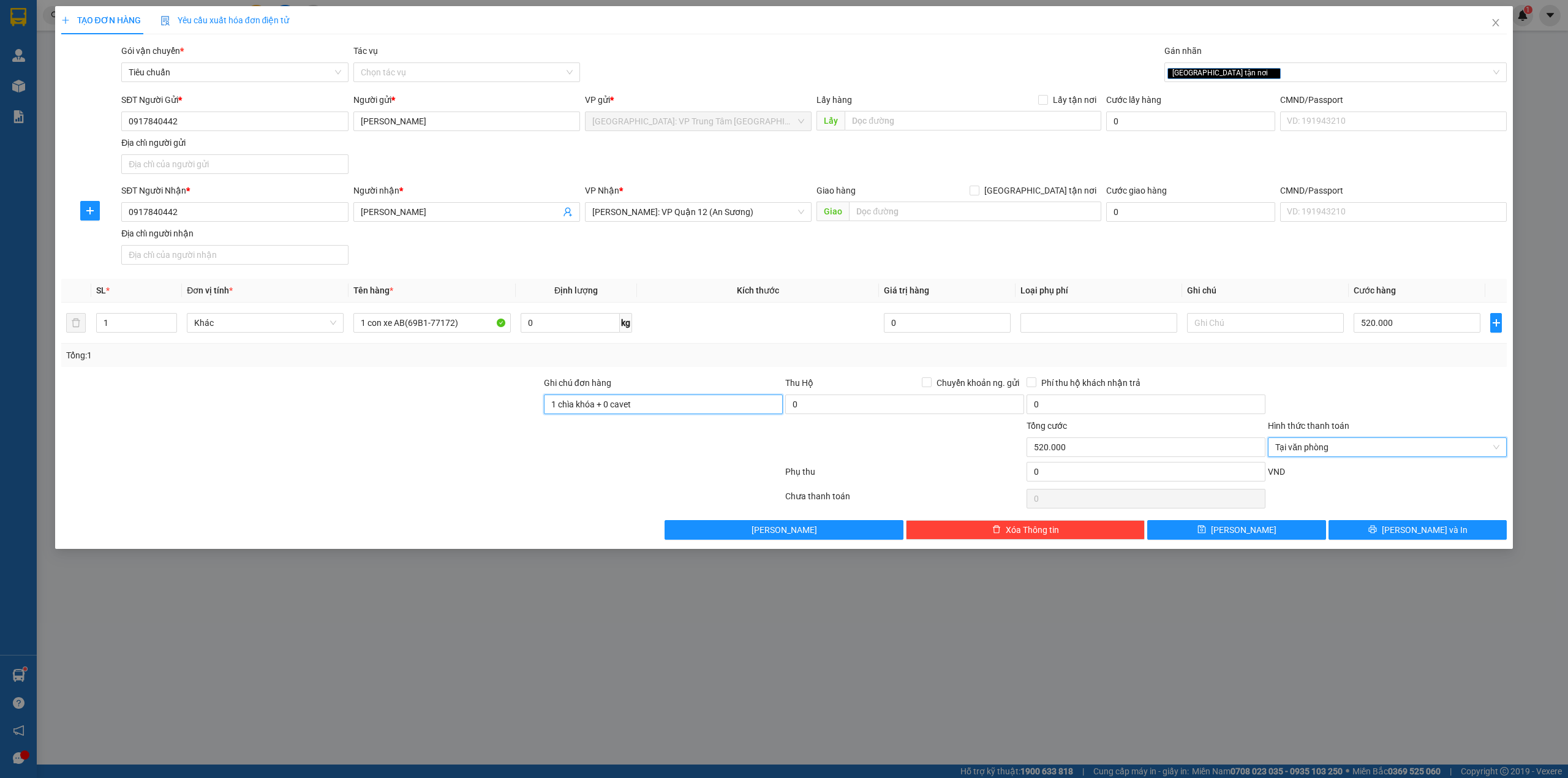
click at [647, 413] on input "1 chìa khóa + 0 cavet" at bounding box center [663, 404] width 239 height 19
click at [555, 410] on input "1 chìa khóa + 0 cavet" at bounding box center [663, 404] width 239 height 19
type input "chìa khóa + 0 cavet"
drag, startPoint x: 692, startPoint y: 410, endPoint x: 438, endPoint y: 407, distance: 254.0
click at [438, 407] on div "Ghi chú đơn hàng chìa khóa + 0 cavet Thu Hộ Chuyển khoản ng. gửi 0 Phí thu hộ k…" at bounding box center [785, 397] width 1449 height 43
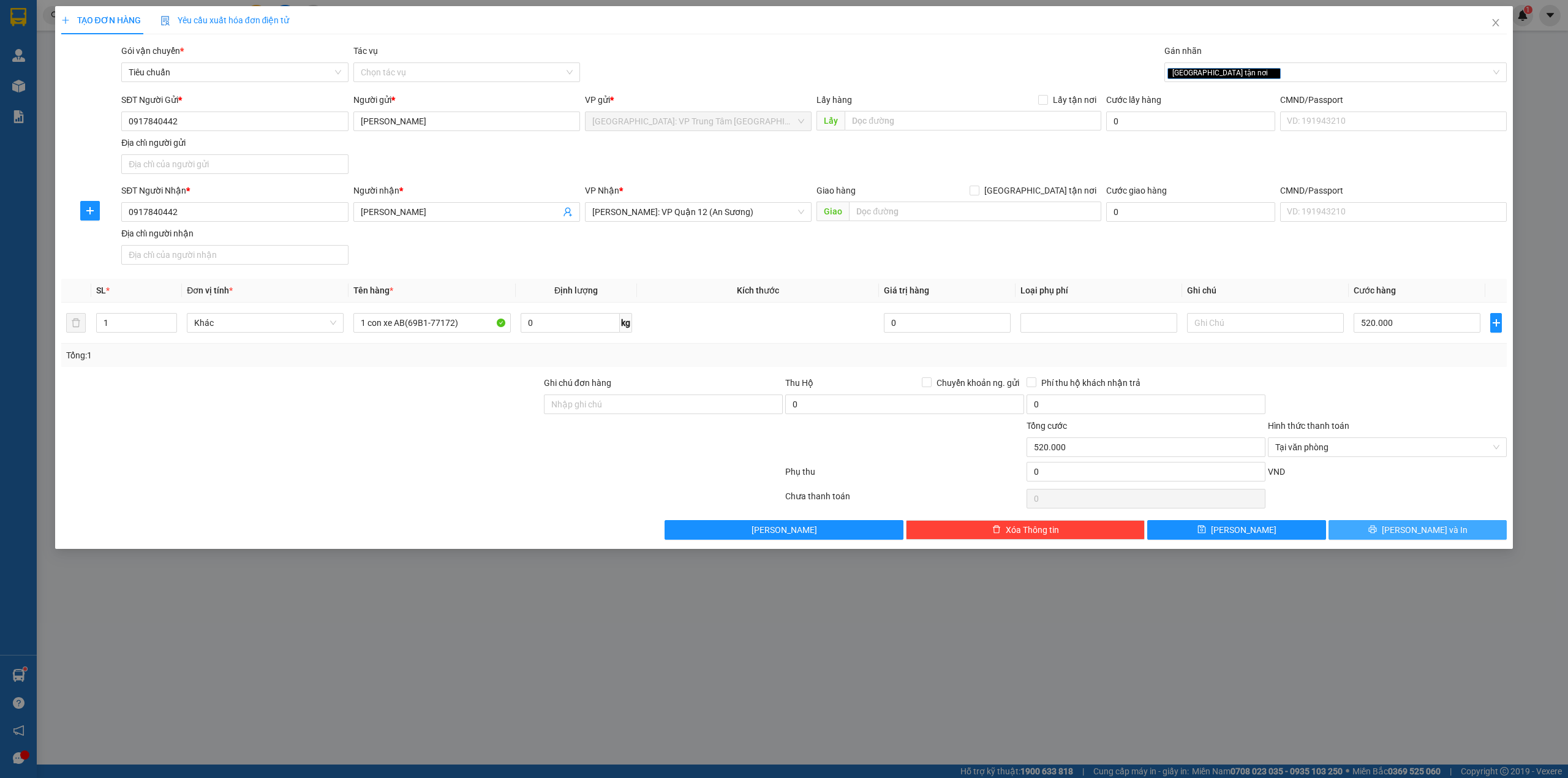
click at [1368, 533] on button "[PERSON_NAME] và In" at bounding box center [1418, 529] width 178 height 19
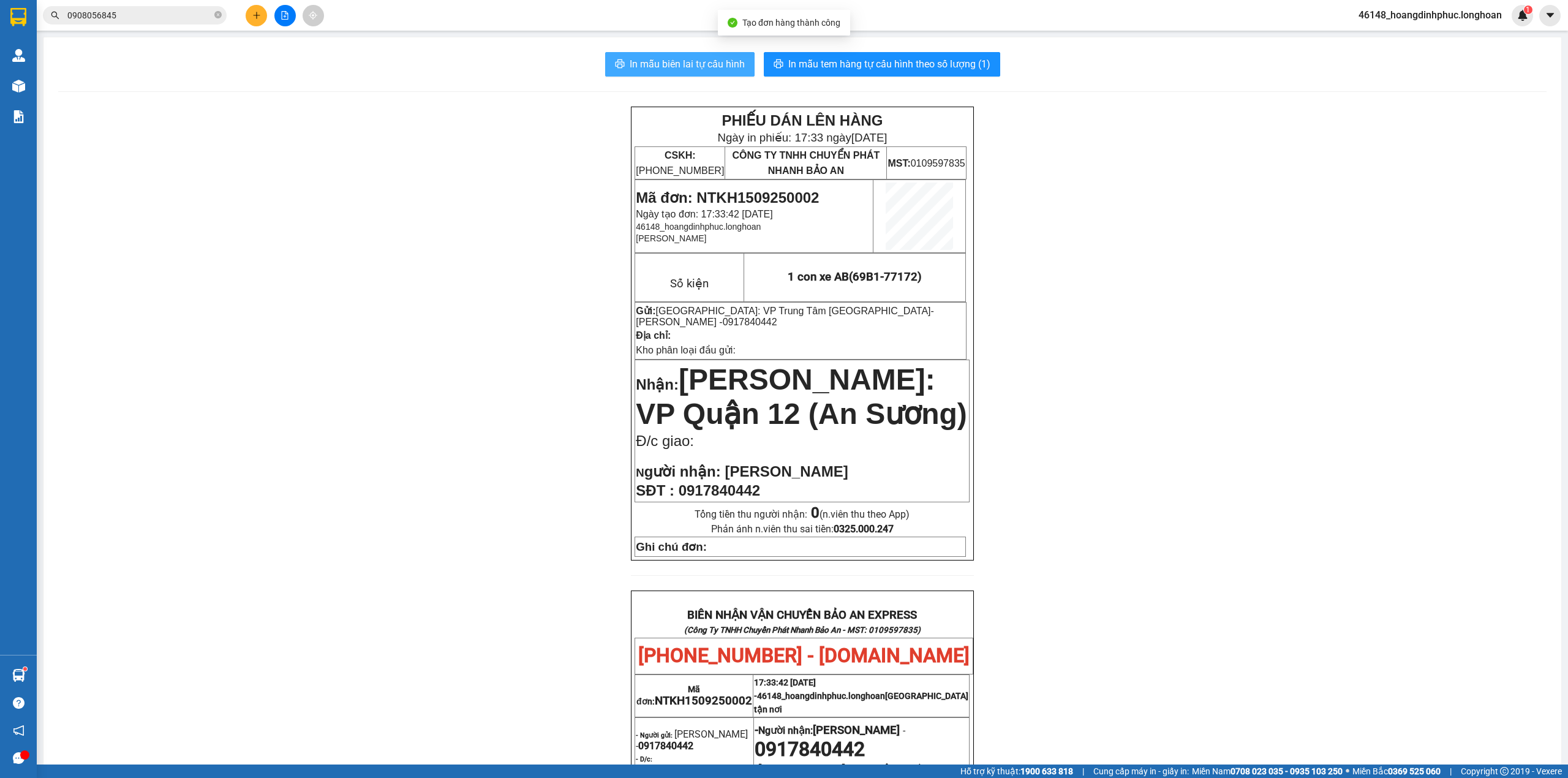
click at [706, 67] on span "In mẫu biên lai tự cấu hình" at bounding box center [688, 64] width 116 height 16
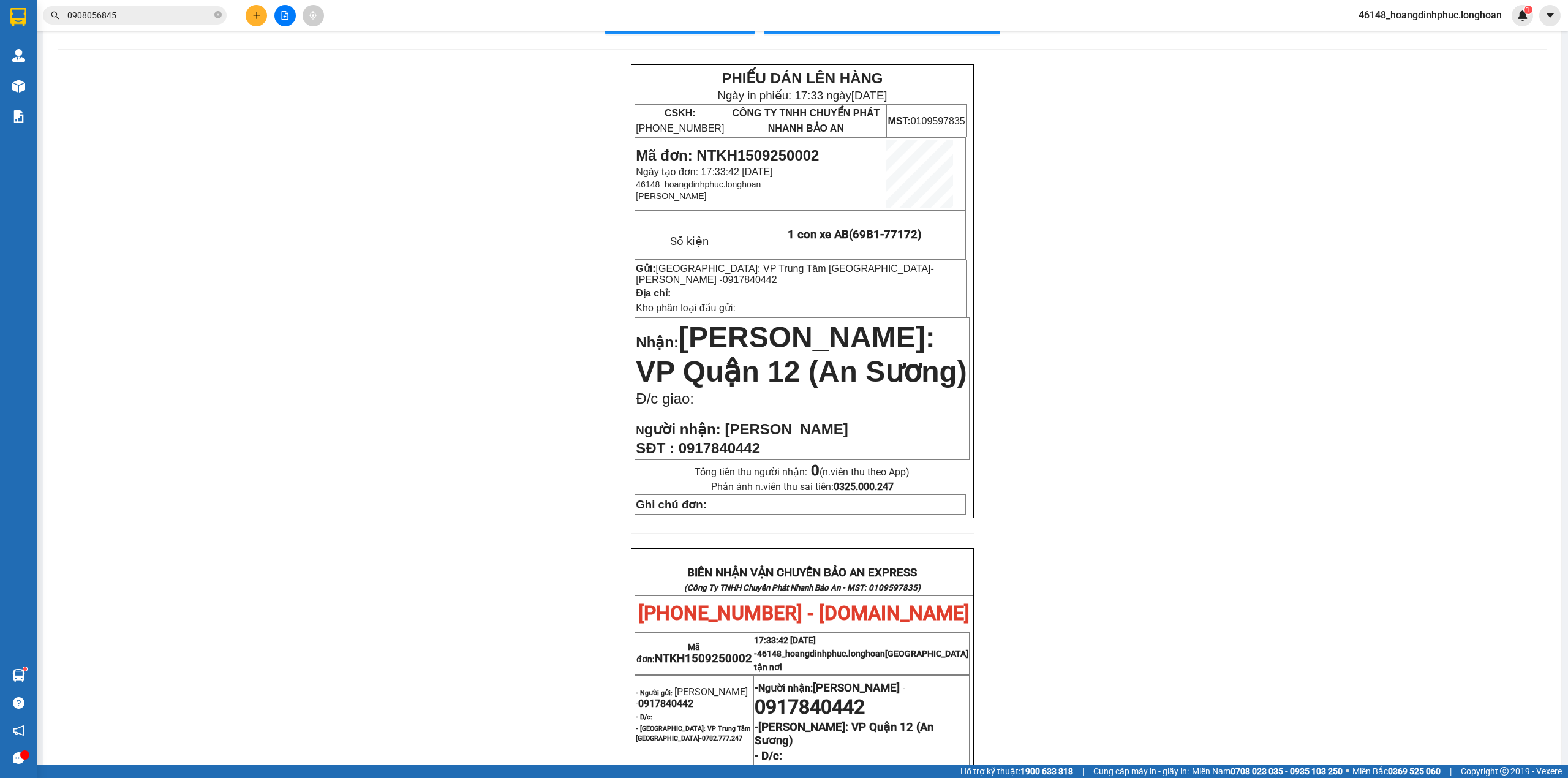
scroll to position [33, 0]
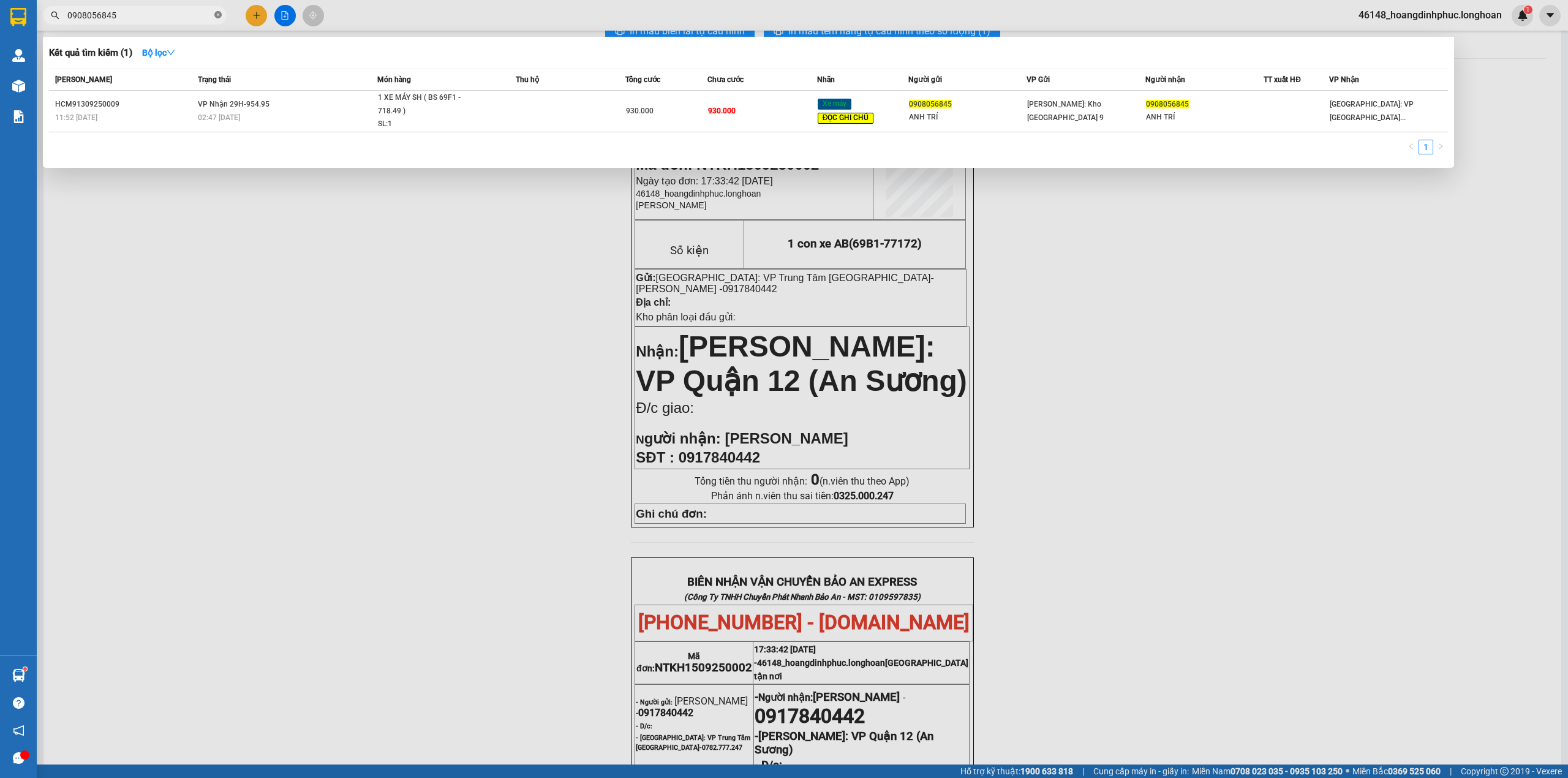
click at [219, 15] on icon "close-circle" at bounding box center [218, 15] width 7 height 7
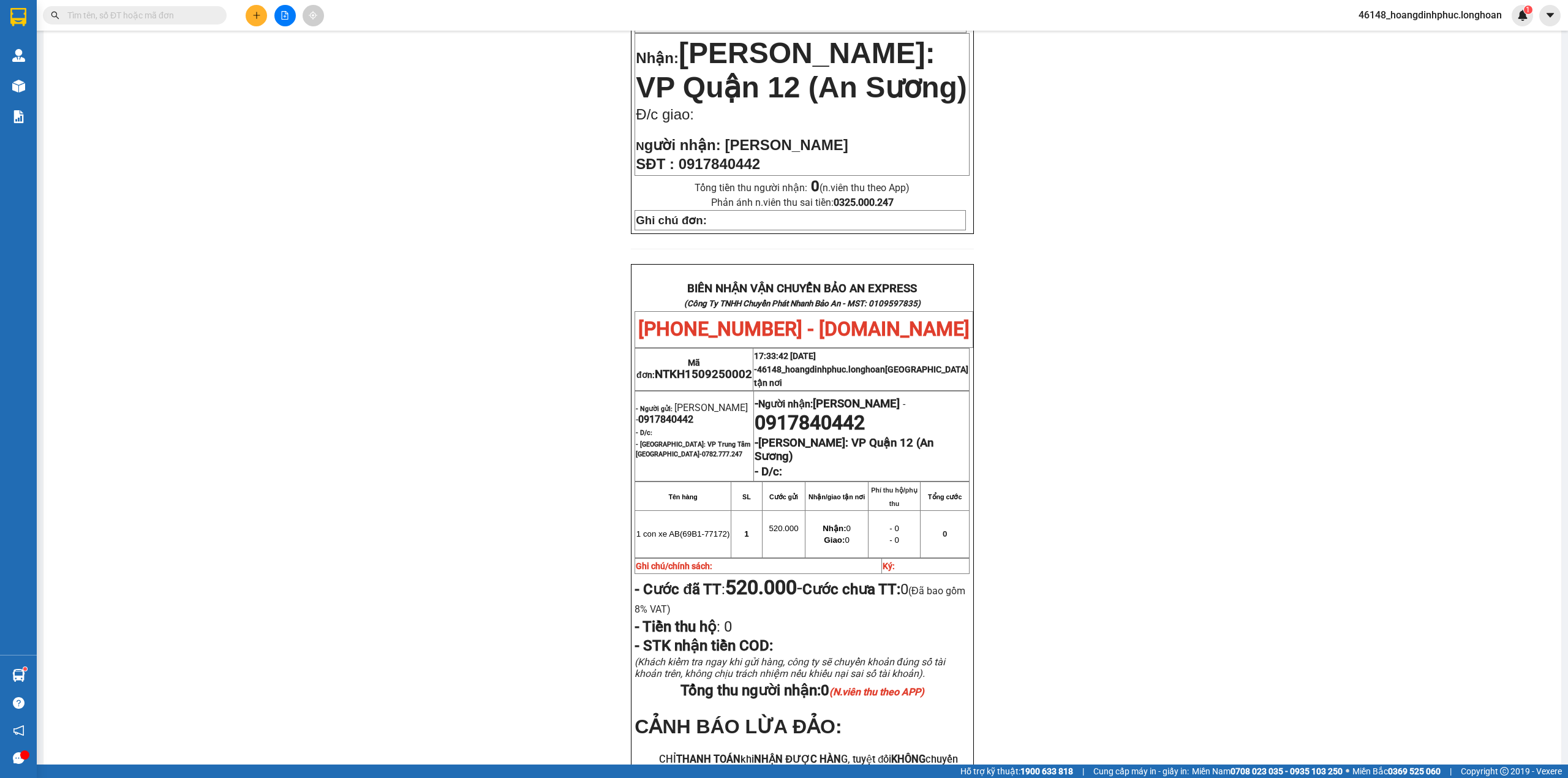
scroll to position [0, 0]
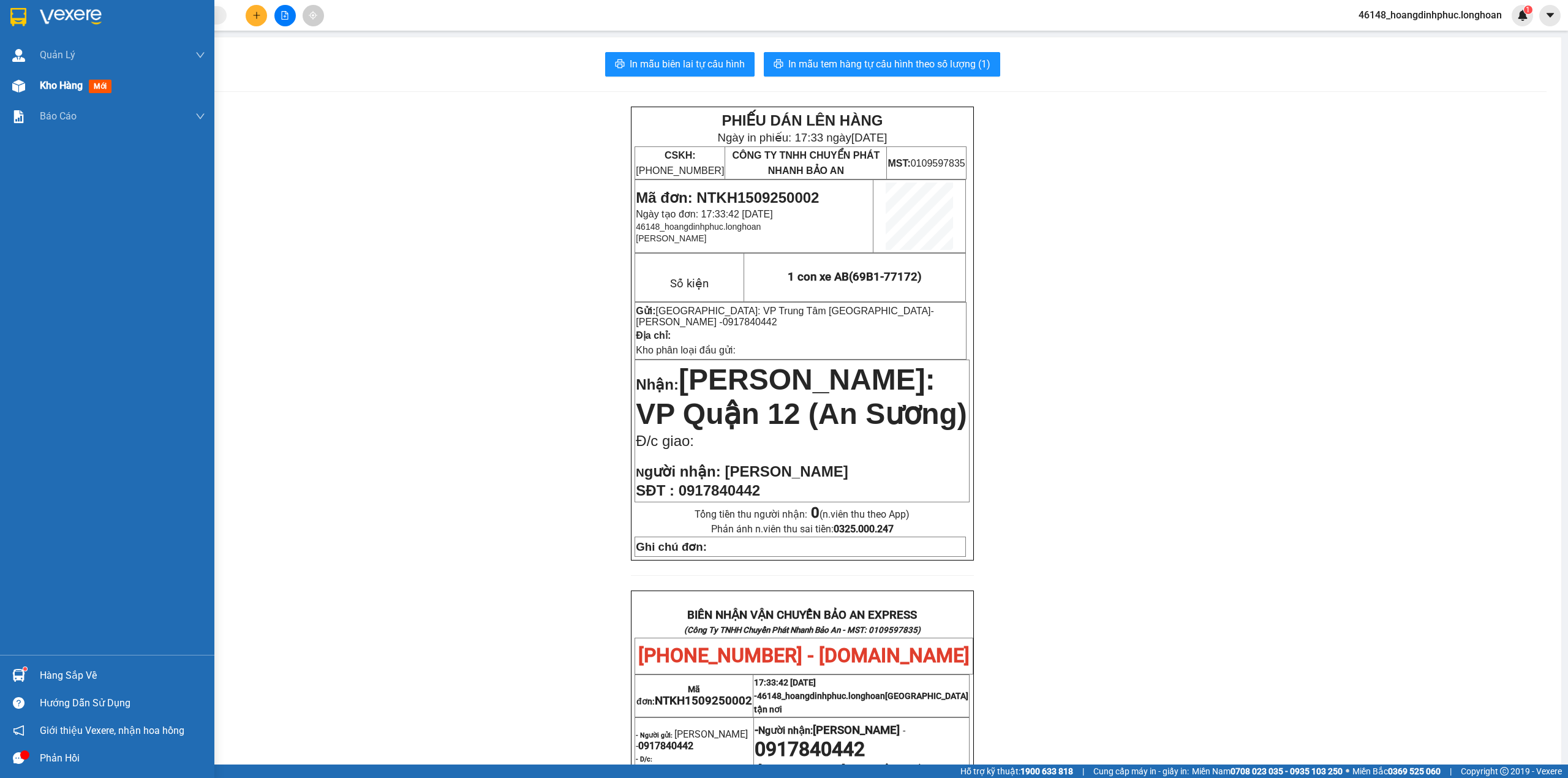
click at [38, 85] on div "Kho hàng mới" at bounding box center [107, 86] width 214 height 31
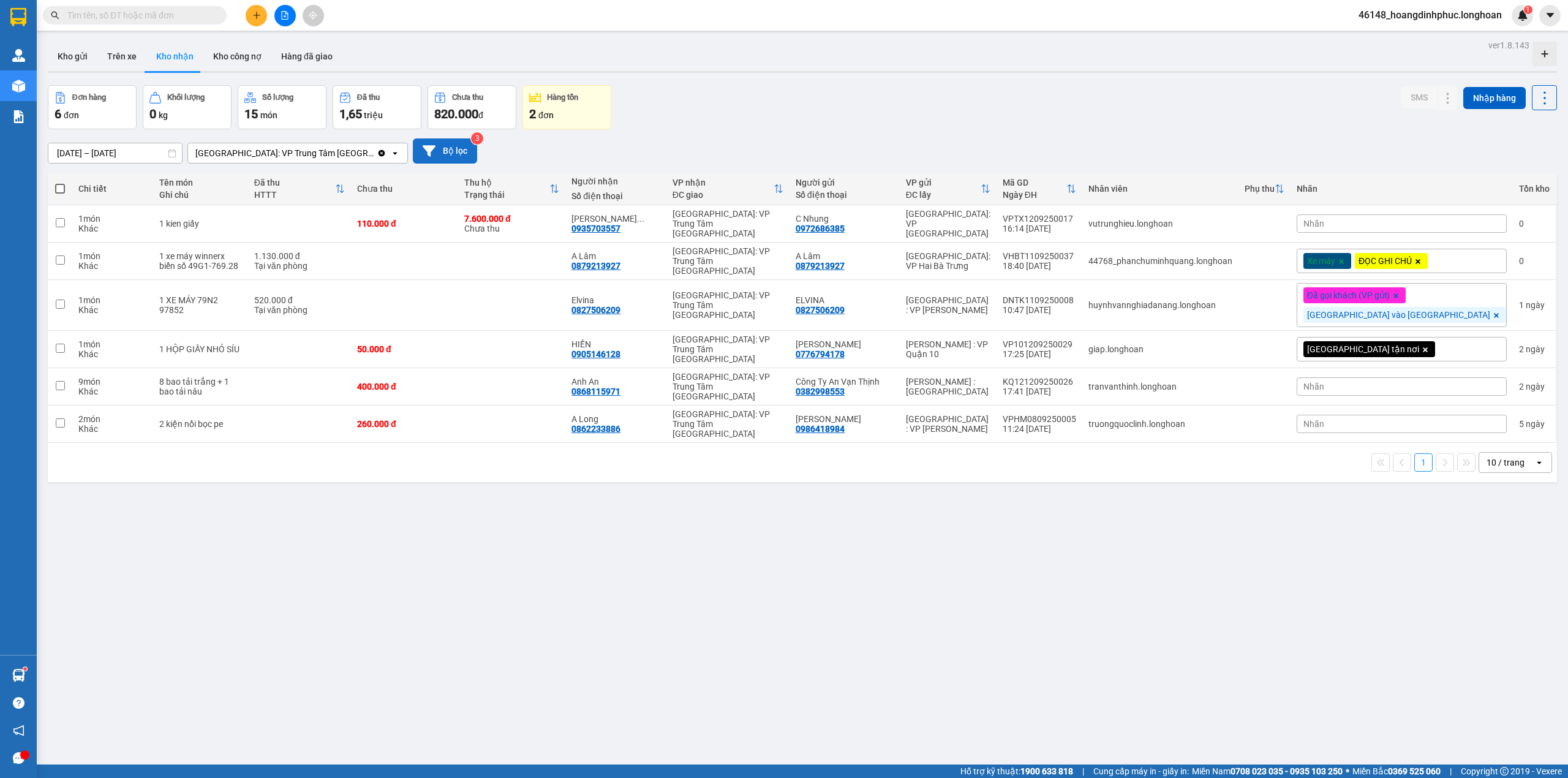
click at [437, 151] on button "Bộ lọc" at bounding box center [445, 151] width 65 height 25
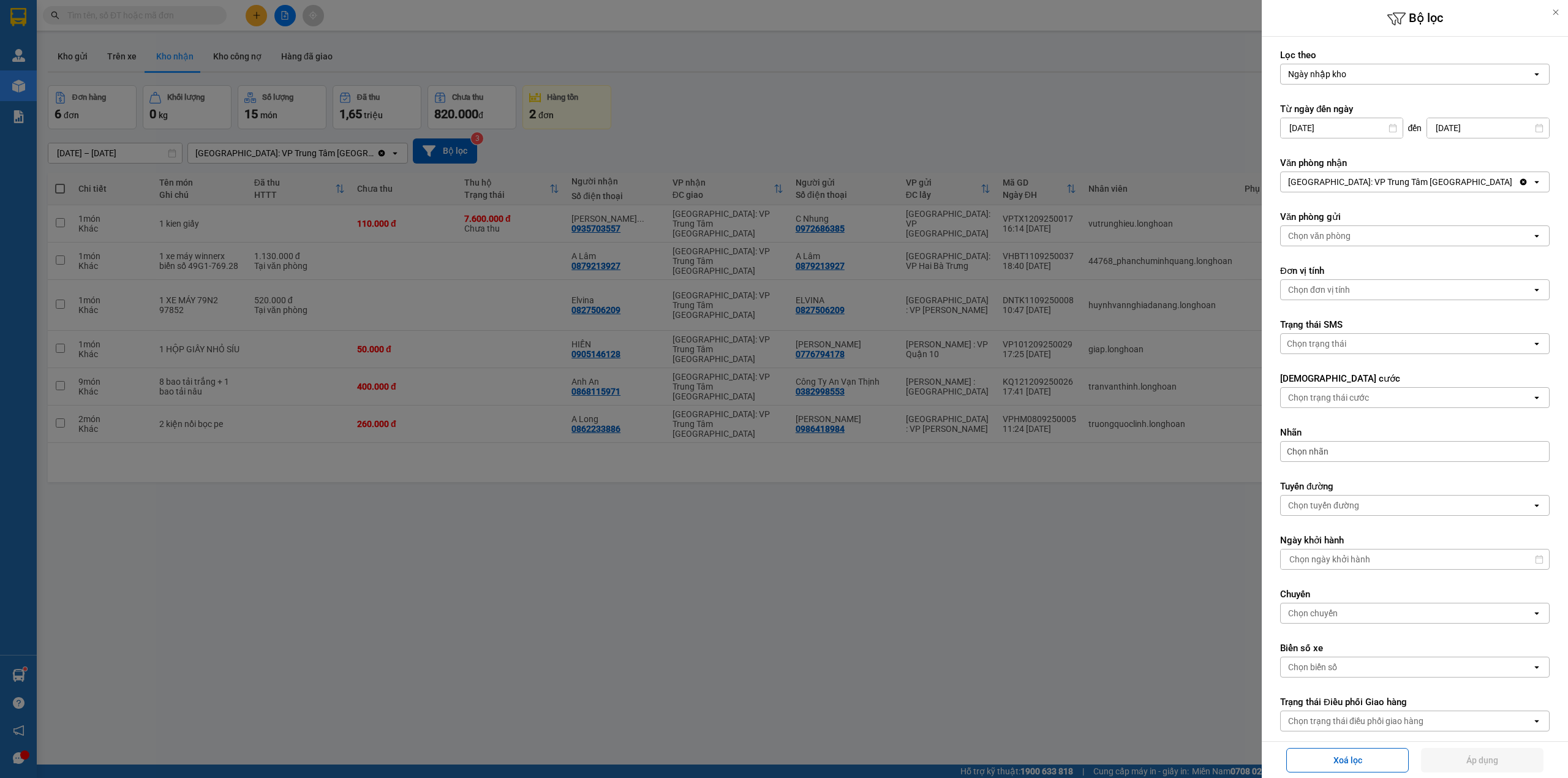
click at [860, 130] on div at bounding box center [784, 389] width 1568 height 778
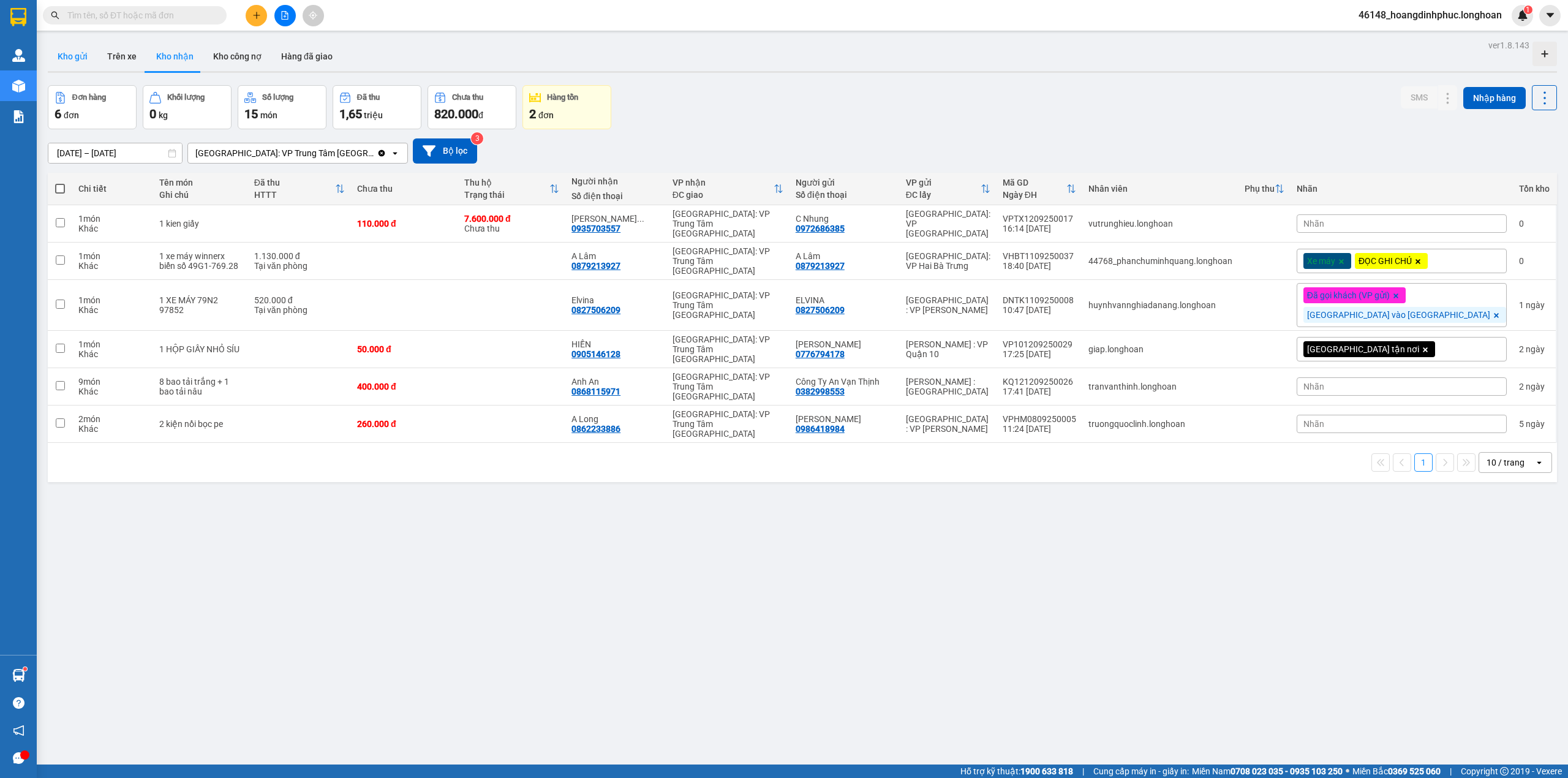
click at [79, 56] on button "Kho gửi" at bounding box center [73, 57] width 50 height 30
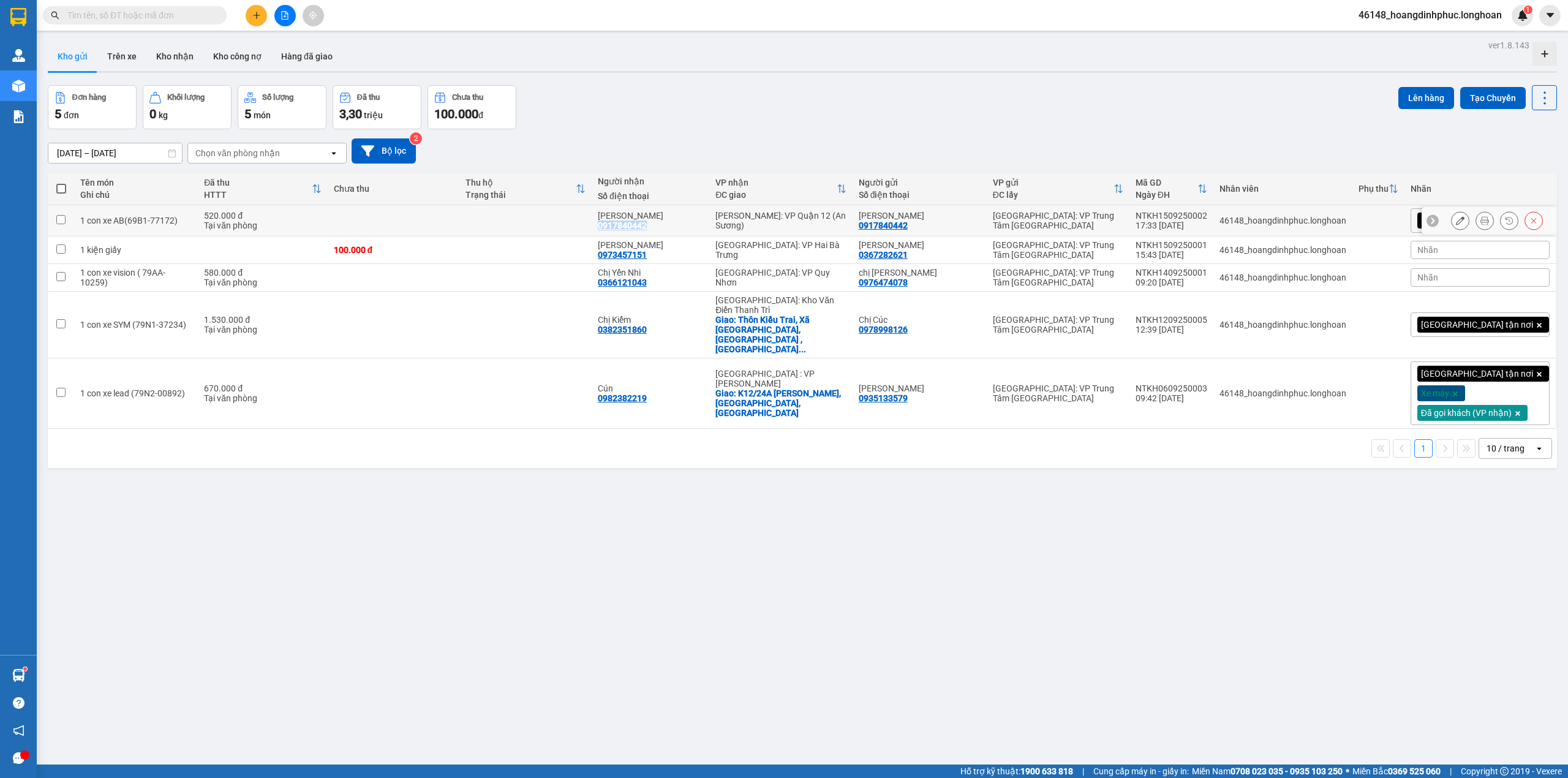
drag, startPoint x: 612, startPoint y: 224, endPoint x: 662, endPoint y: 226, distance: 50.0
click at [662, 226] on td "NGÔ GIA LINH 0917840442" at bounding box center [650, 221] width 117 height 32
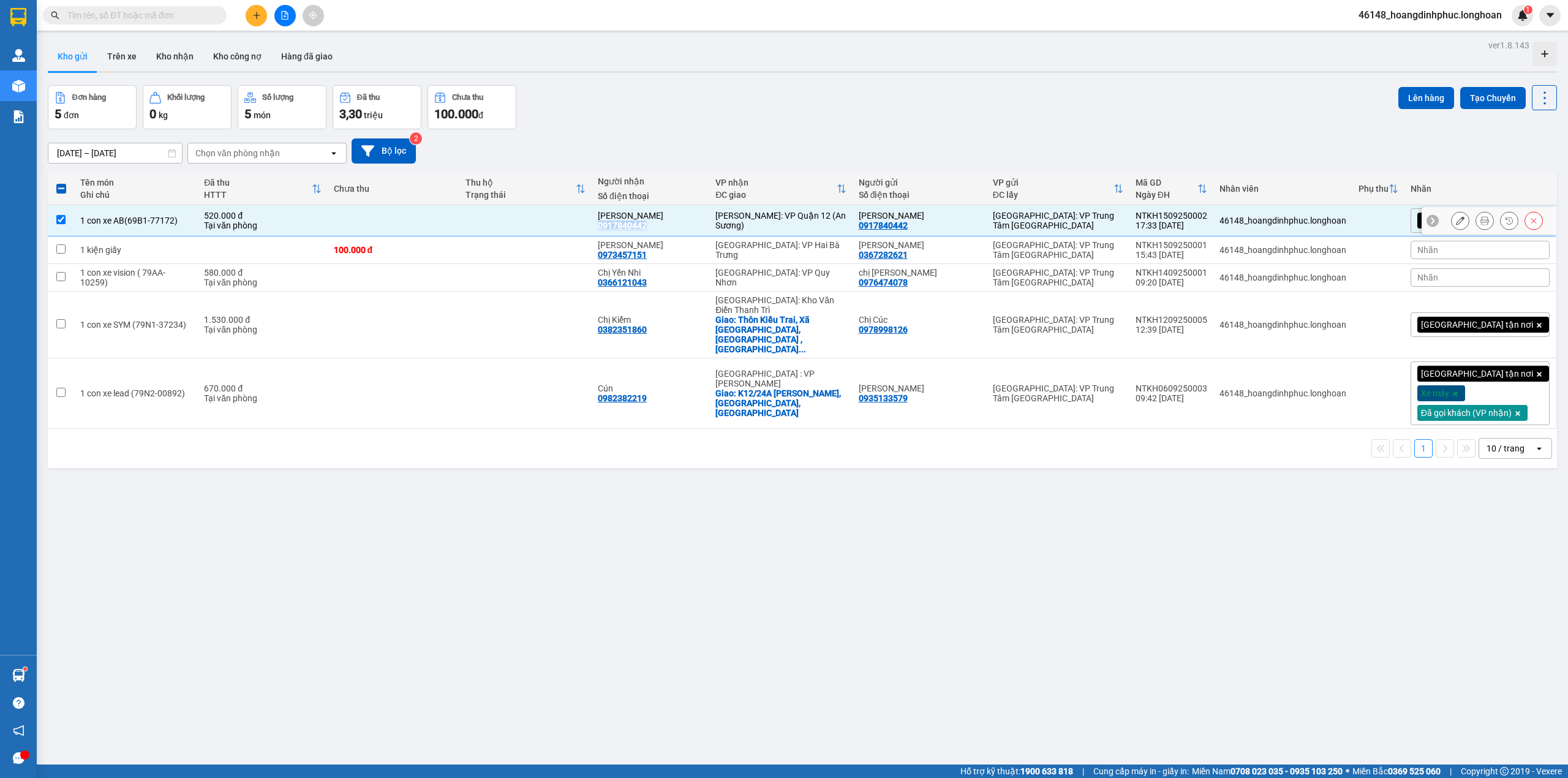
copy div "0917840442"
click at [704, 221] on div "NGÔ GIA LINH 0917840442" at bounding box center [650, 221] width 105 height 19
checkbox input "false"
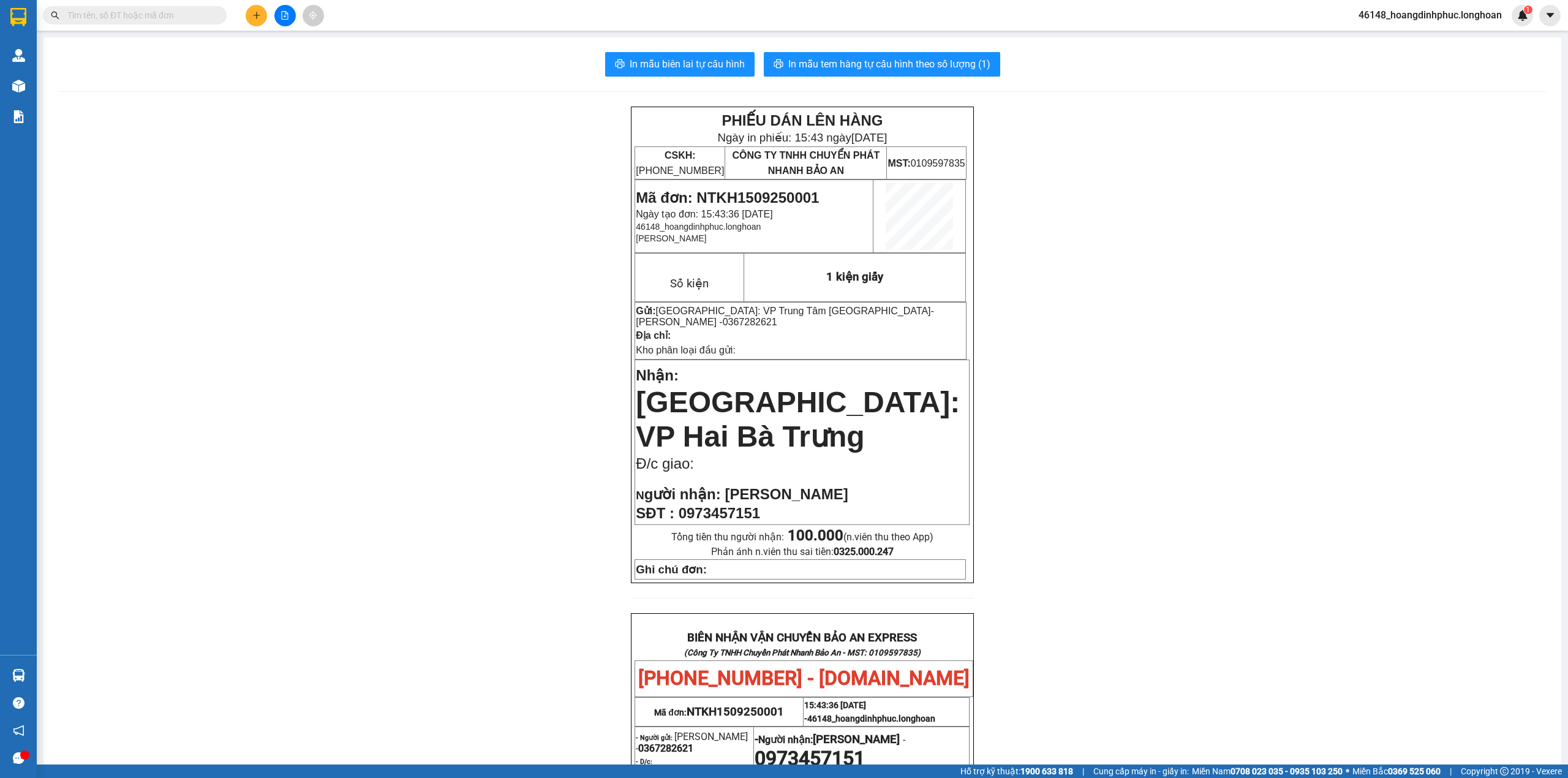
click at [39, 79] on main "In mẫu biên lai tự cấu hình In mẫu tem hàng tự cấu hình theo số lượng (1) PHIẾU…" at bounding box center [784, 382] width 1568 height 765
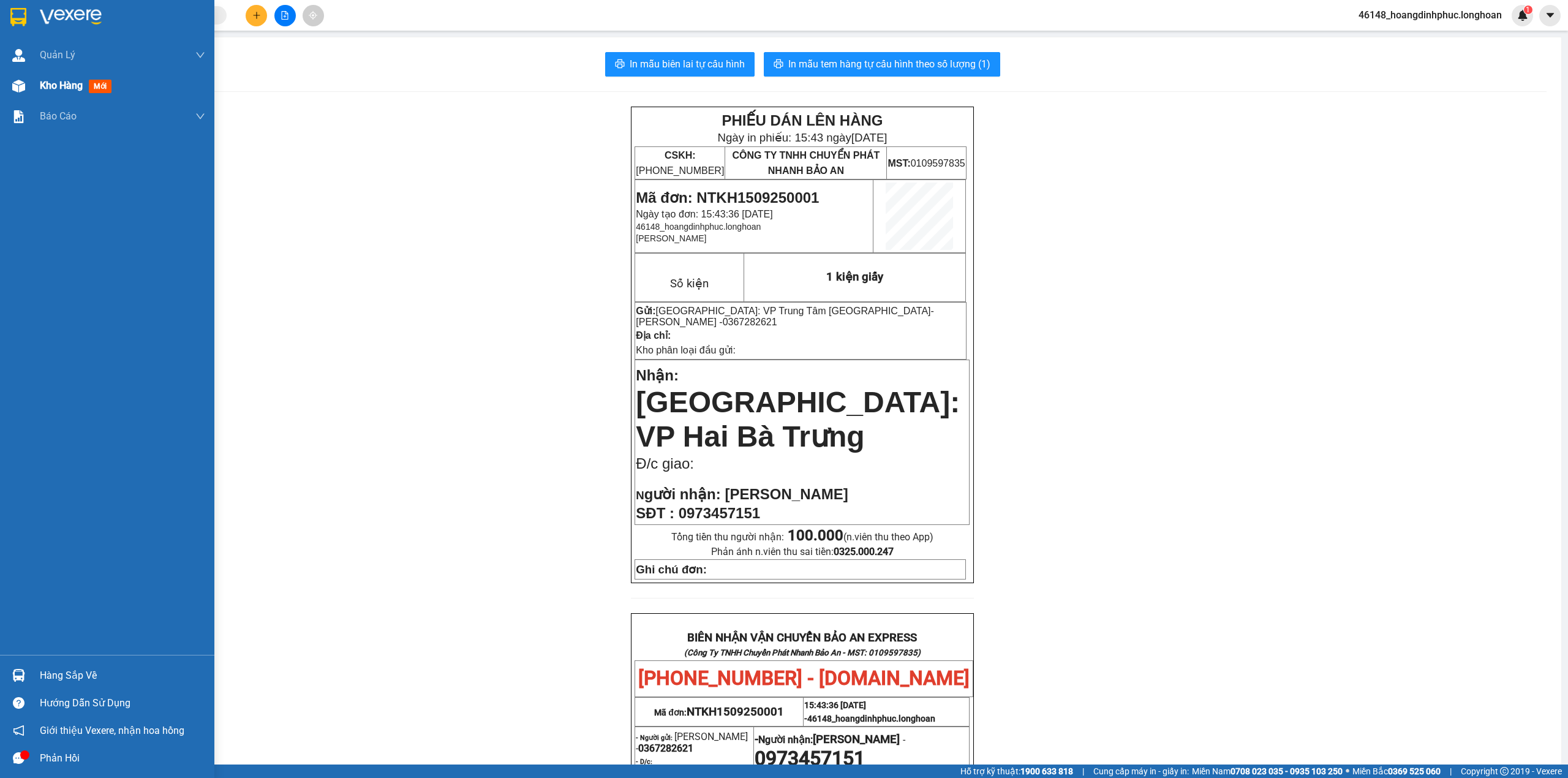
click at [23, 84] on img at bounding box center [18, 86] width 13 height 13
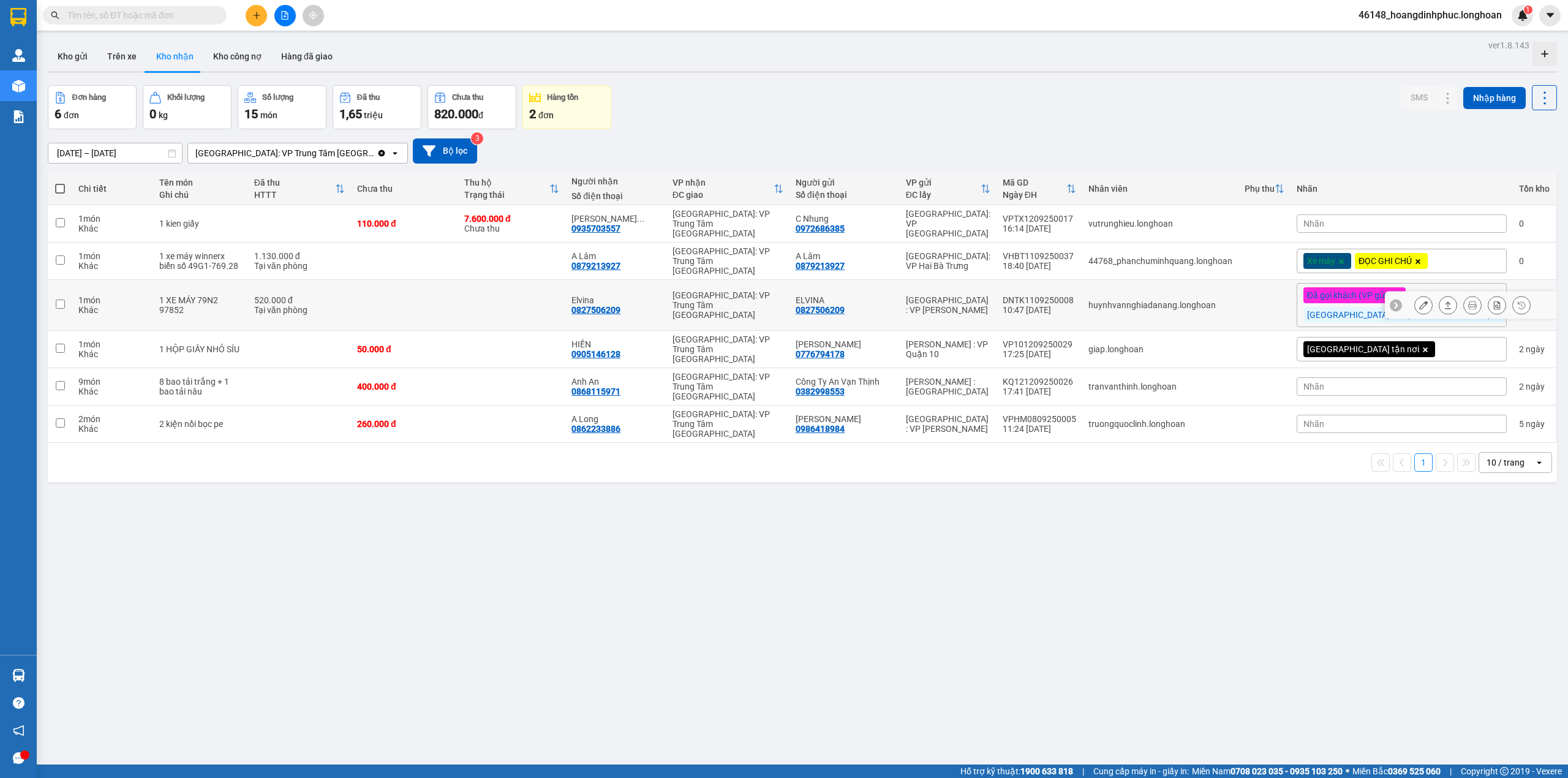
click at [1419, 310] on icon at bounding box center [1424, 305] width 9 height 9
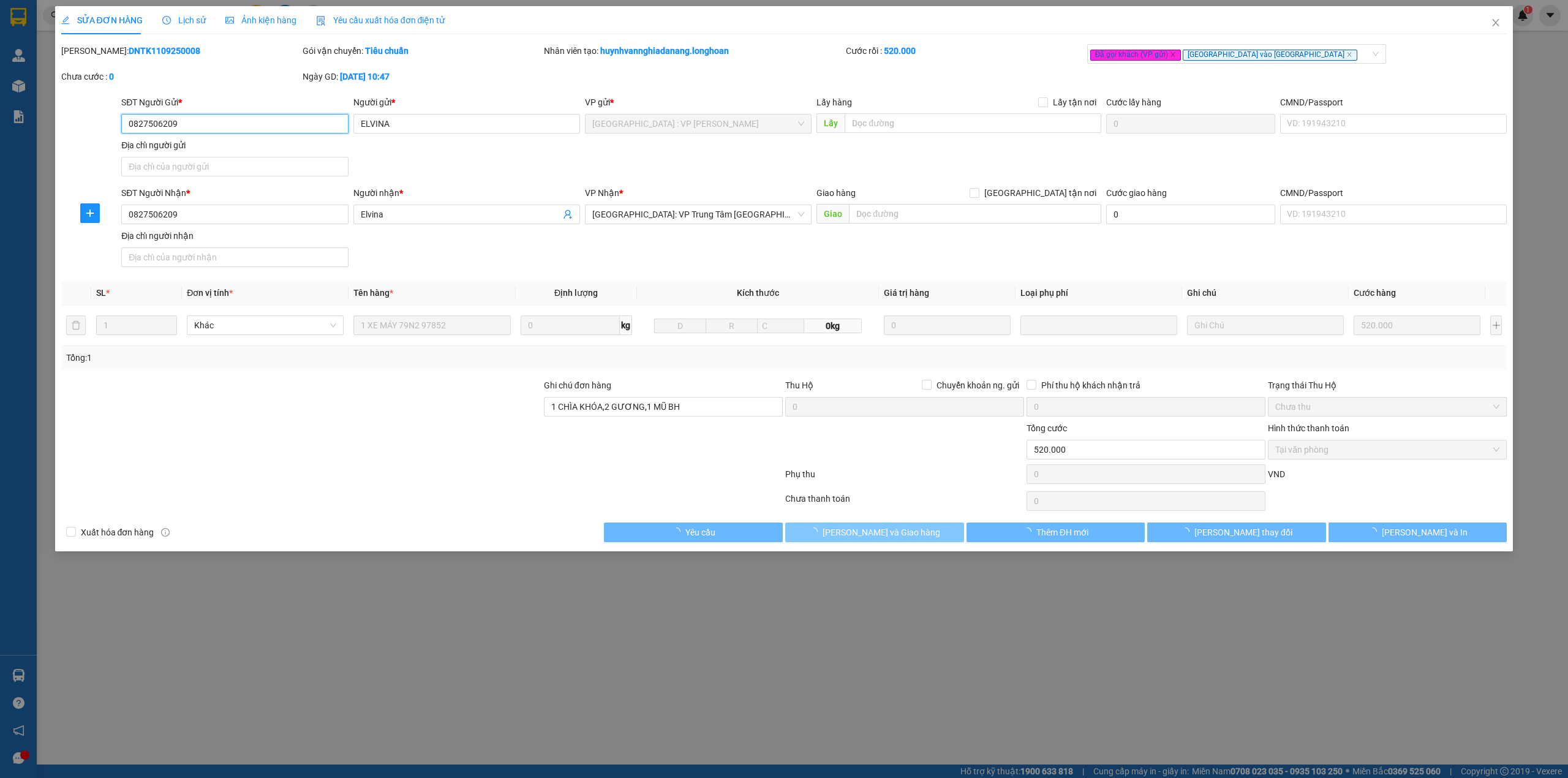
type input "0827506209"
type input "ELVINA"
type input "0827506209"
type input "Elvina"
type input "1 CHÌA KHÓA,2 GƯƠNG,1 MŨ BH"
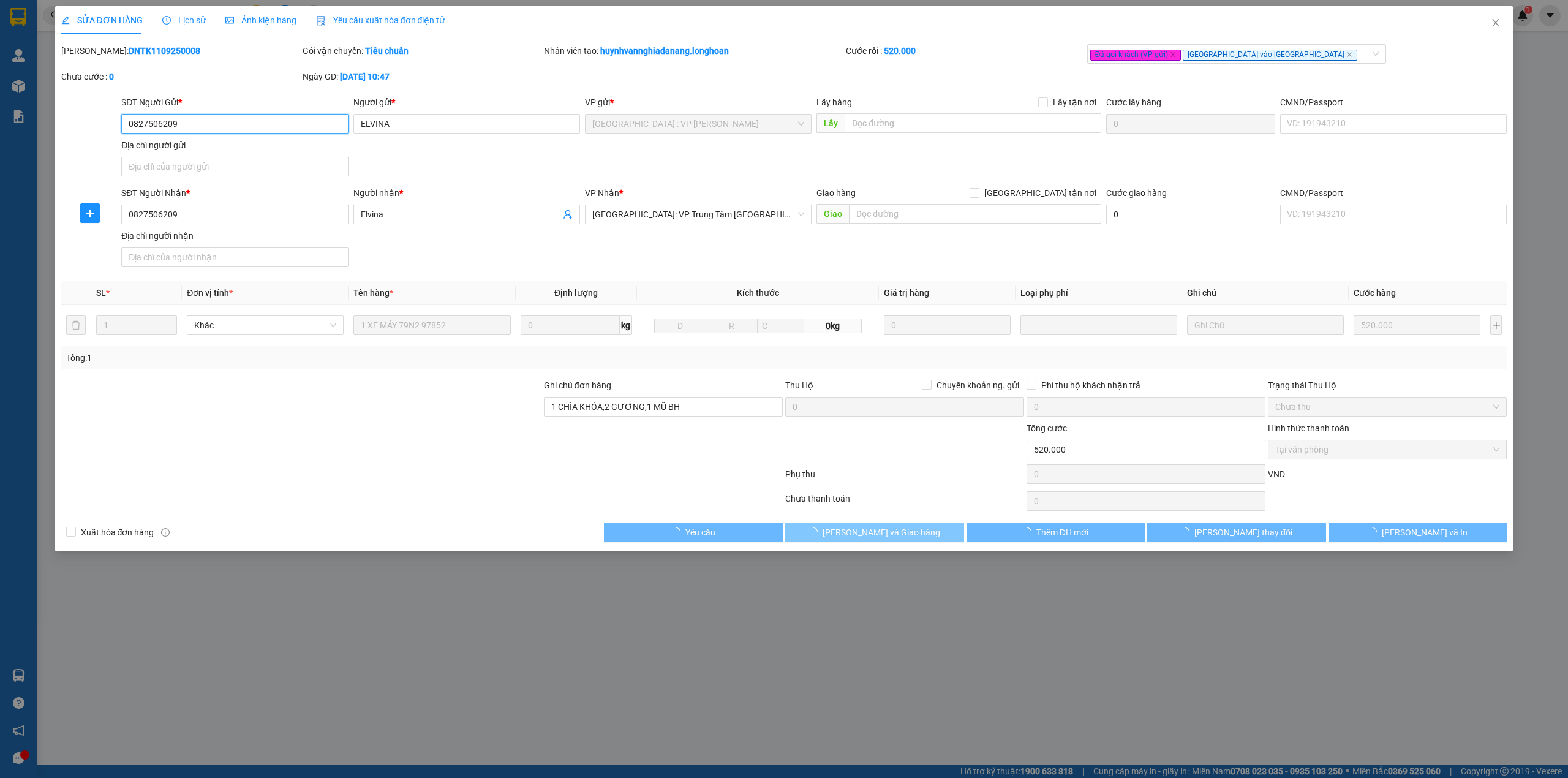
type input "520.000"
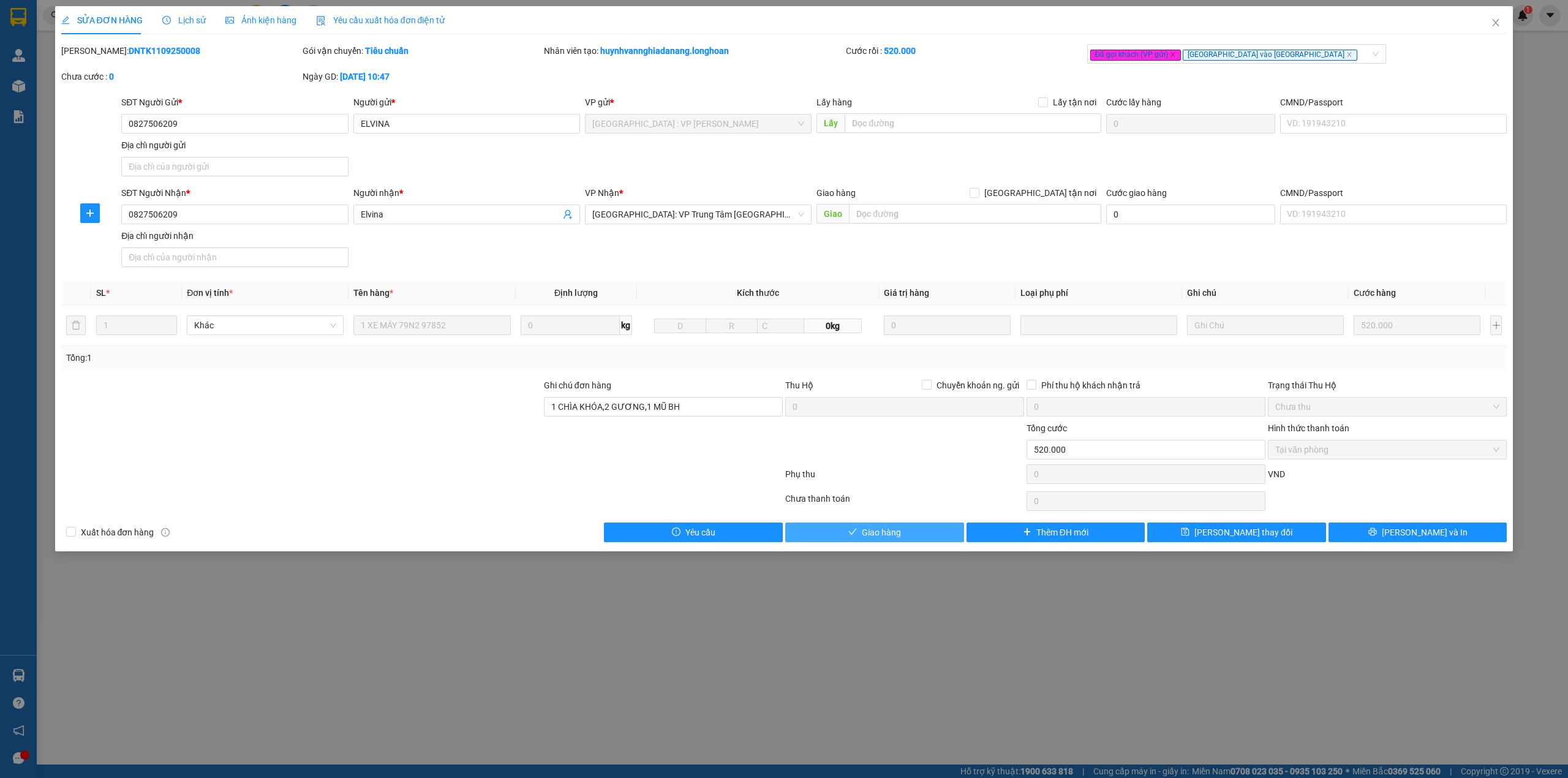
click at [913, 542] on button "Giao hàng" at bounding box center [875, 532] width 178 height 19
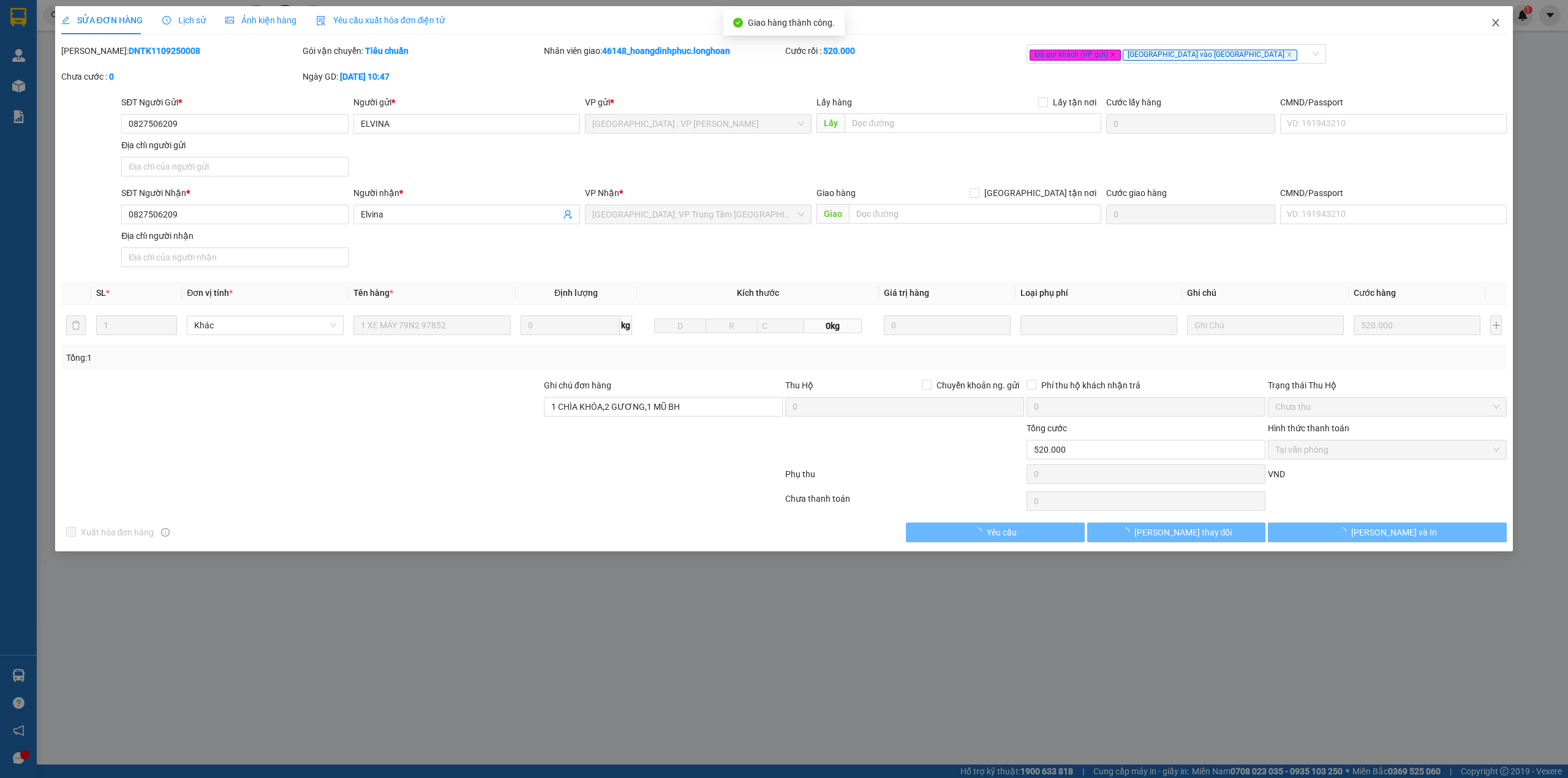
click at [1499, 22] on icon "close" at bounding box center [1495, 22] width 10 height 10
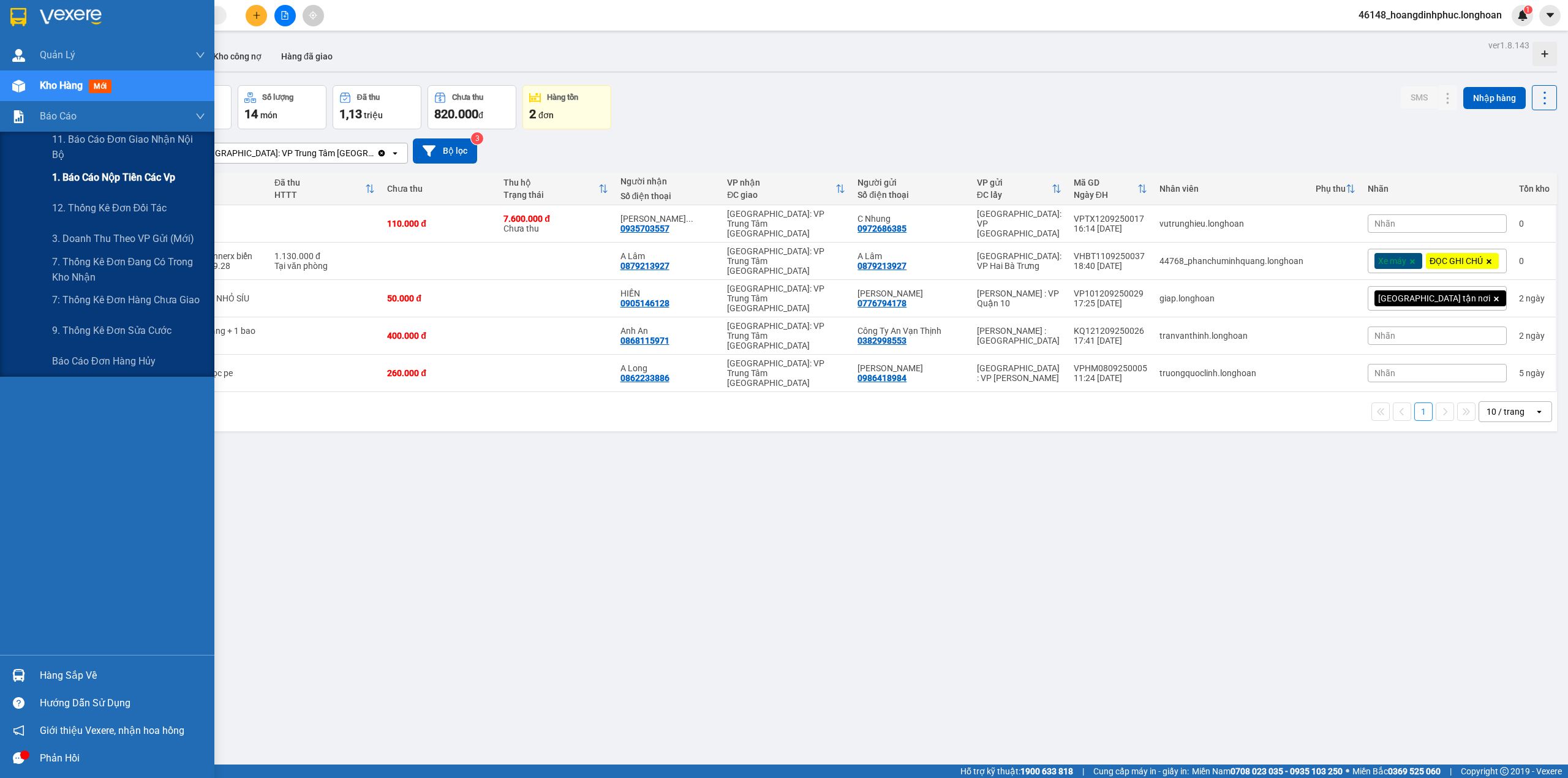
click at [87, 183] on span "1. Báo cáo nộp tiền các vp" at bounding box center [114, 178] width 123 height 16
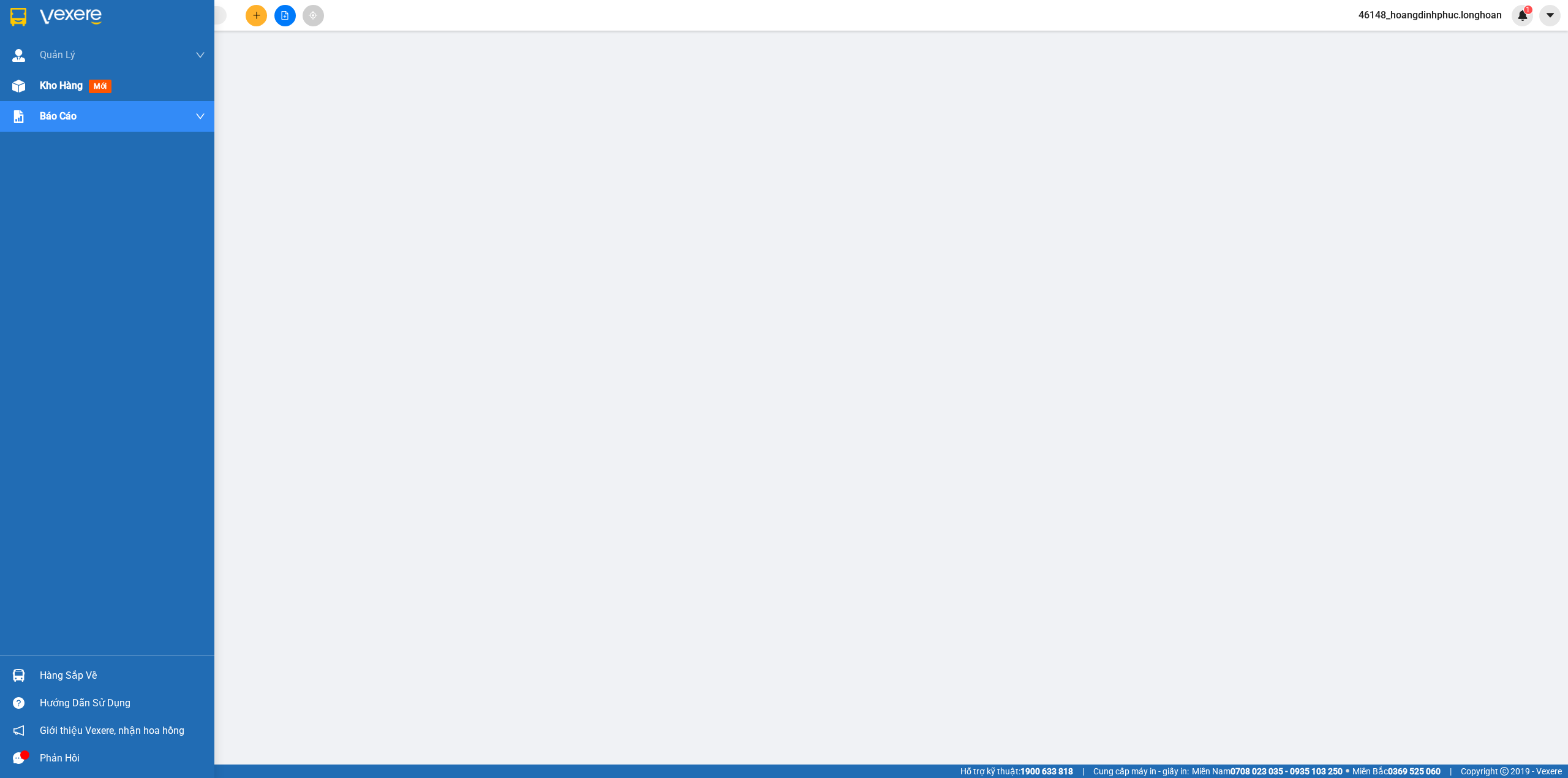
click at [20, 85] on img at bounding box center [18, 86] width 13 height 13
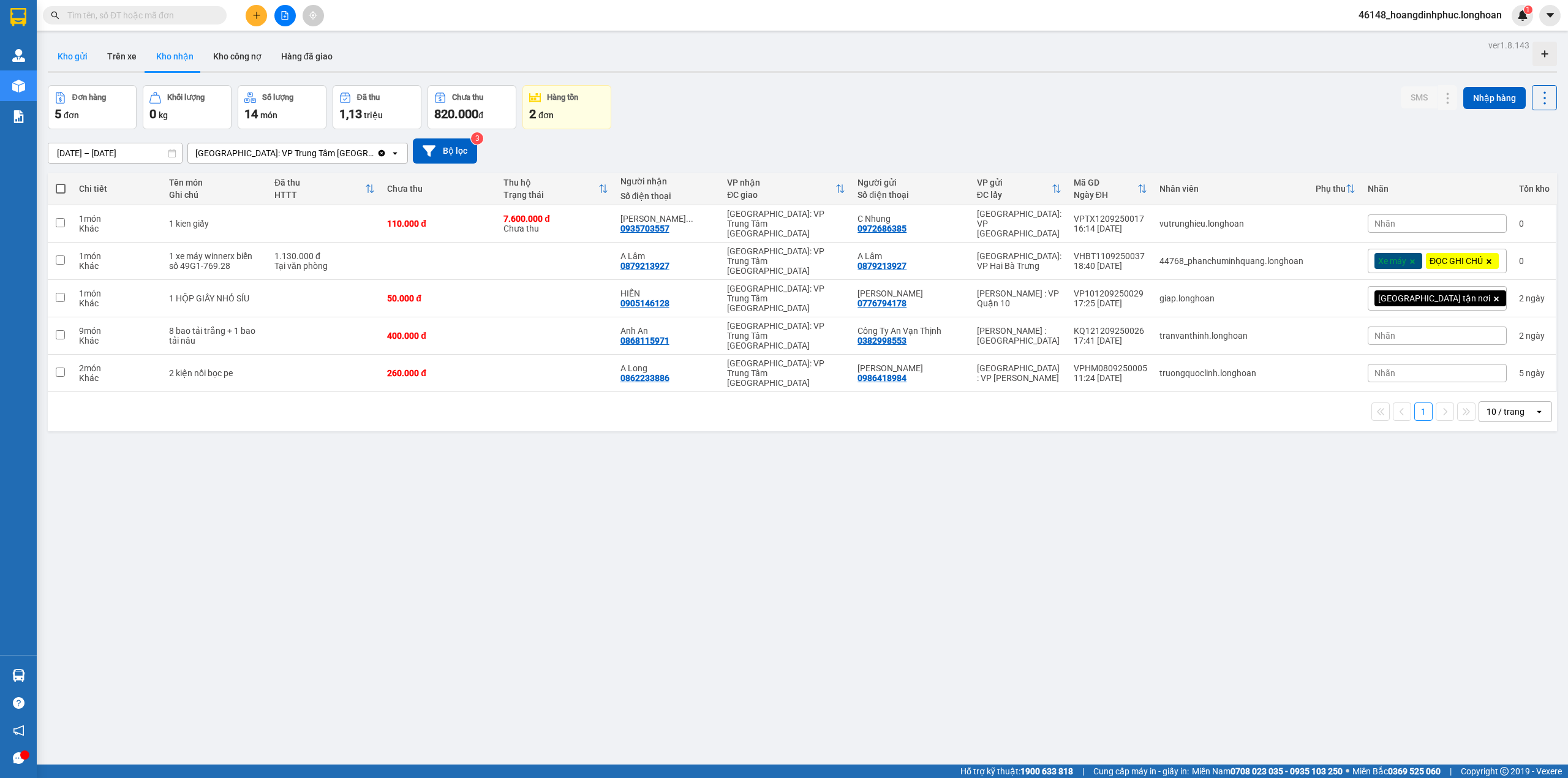
click at [91, 56] on button "Kho gửi" at bounding box center [73, 57] width 50 height 30
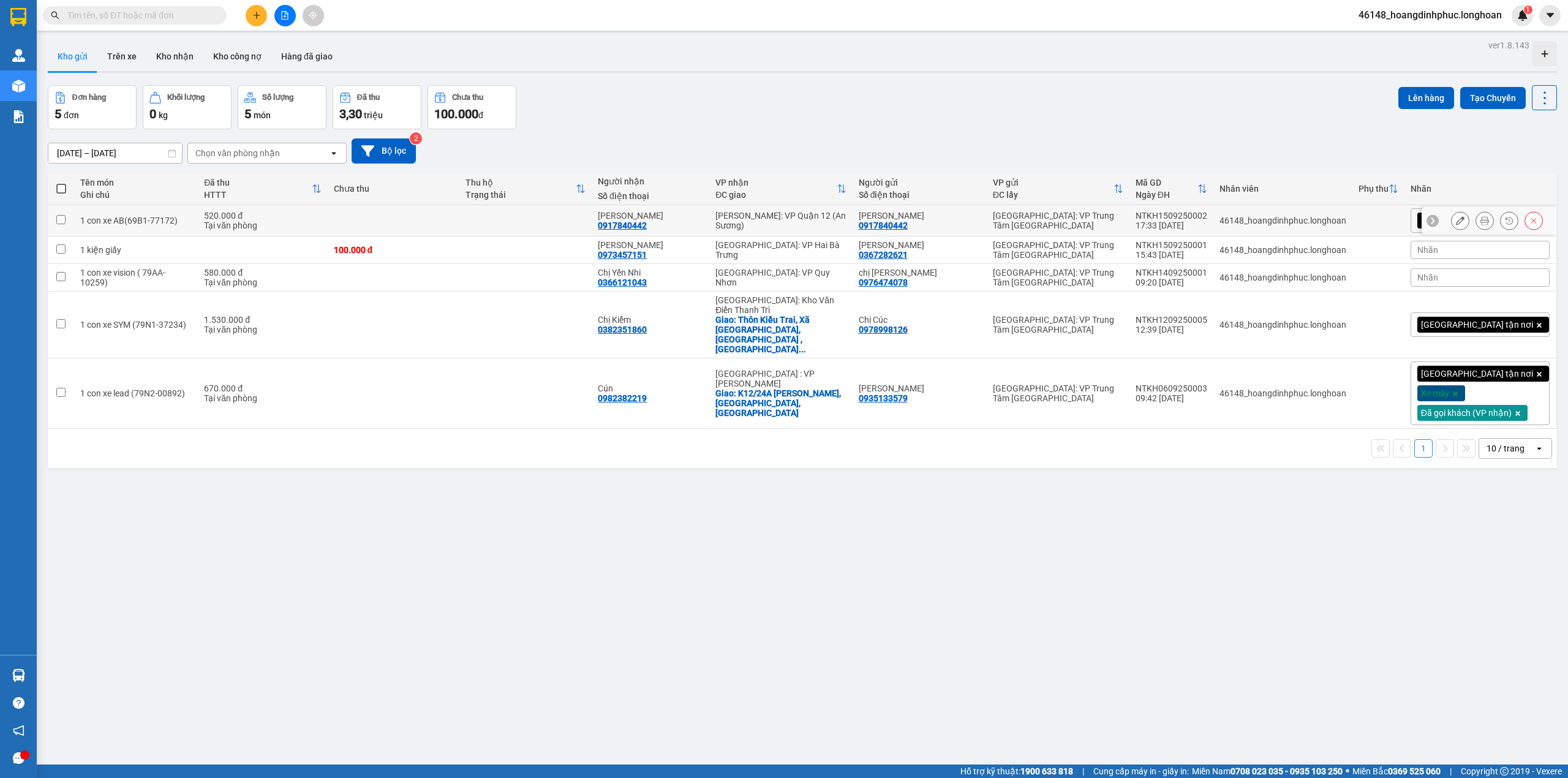
click at [1476, 221] on div at bounding box center [1485, 221] width 18 height 18
click at [1476, 215] on button at bounding box center [1485, 221] width 18 height 22
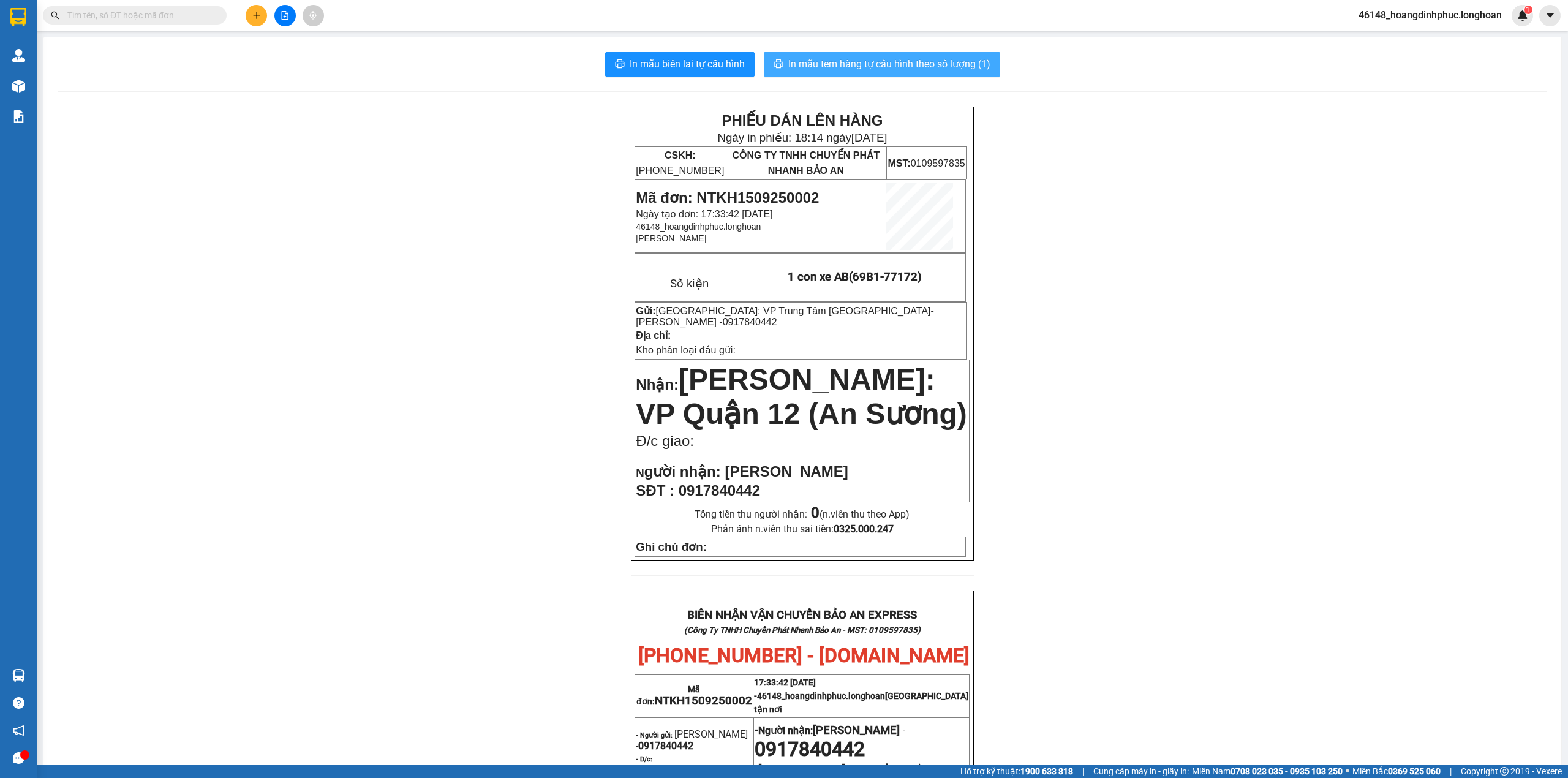
click at [846, 67] on span "In mẫu tem hàng tự cấu hình theo số lượng (1)" at bounding box center [889, 64] width 202 height 16
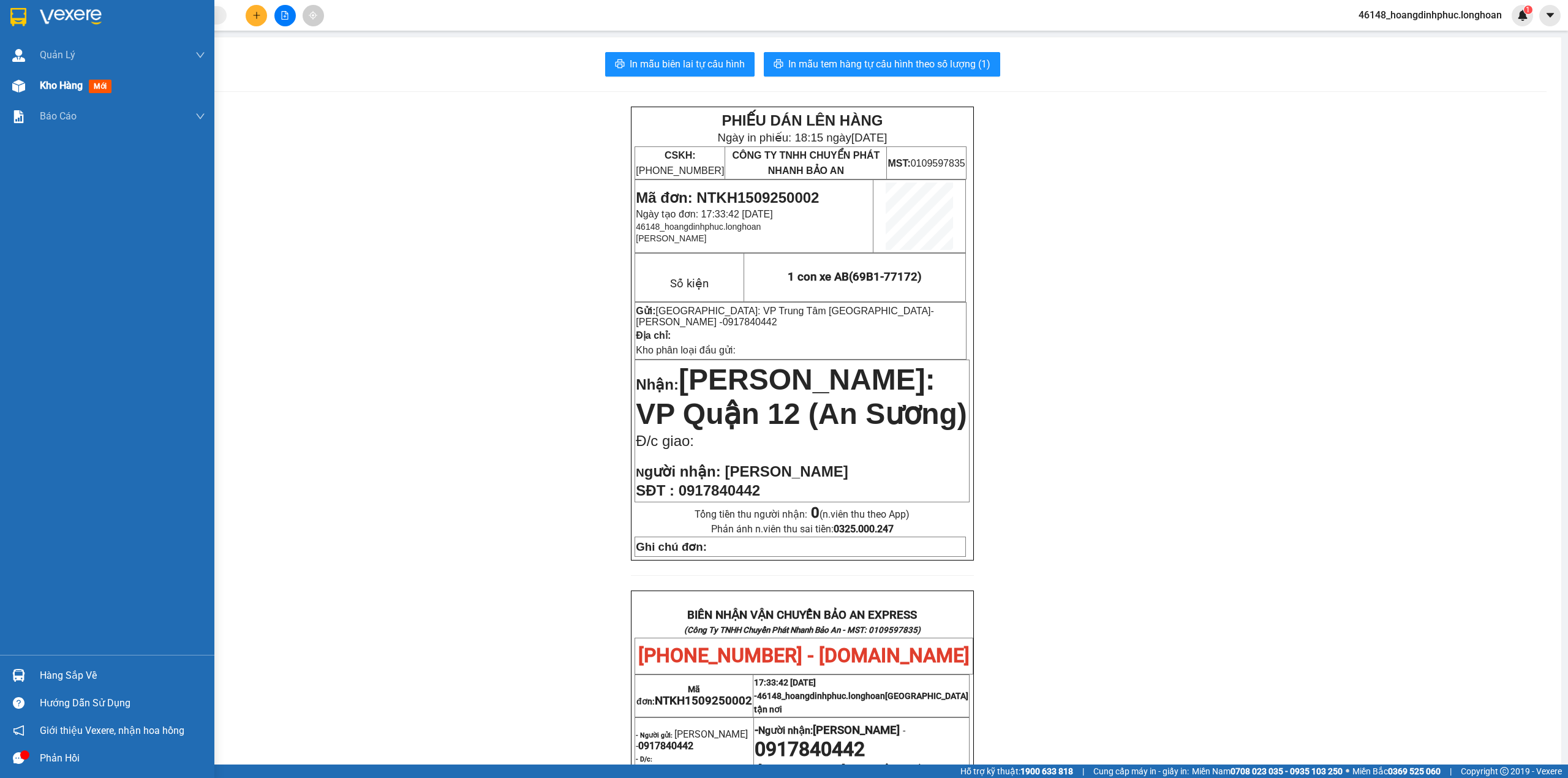
drag, startPoint x: 18, startPoint y: 86, endPoint x: 166, endPoint y: 99, distance: 148.6
click at [18, 86] on img at bounding box center [18, 86] width 13 height 13
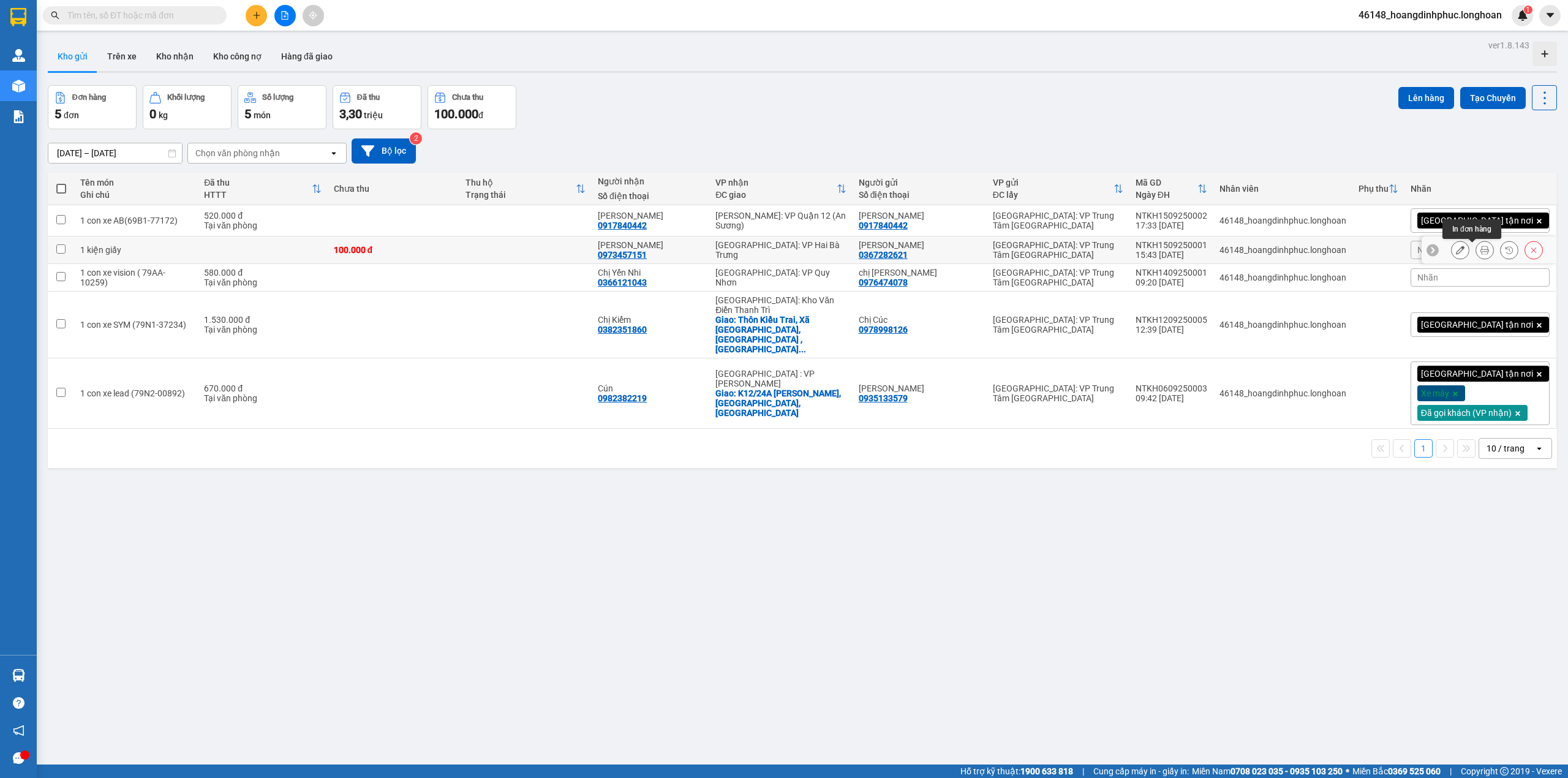
click at [1480, 249] on icon at bounding box center [1485, 250] width 9 height 9
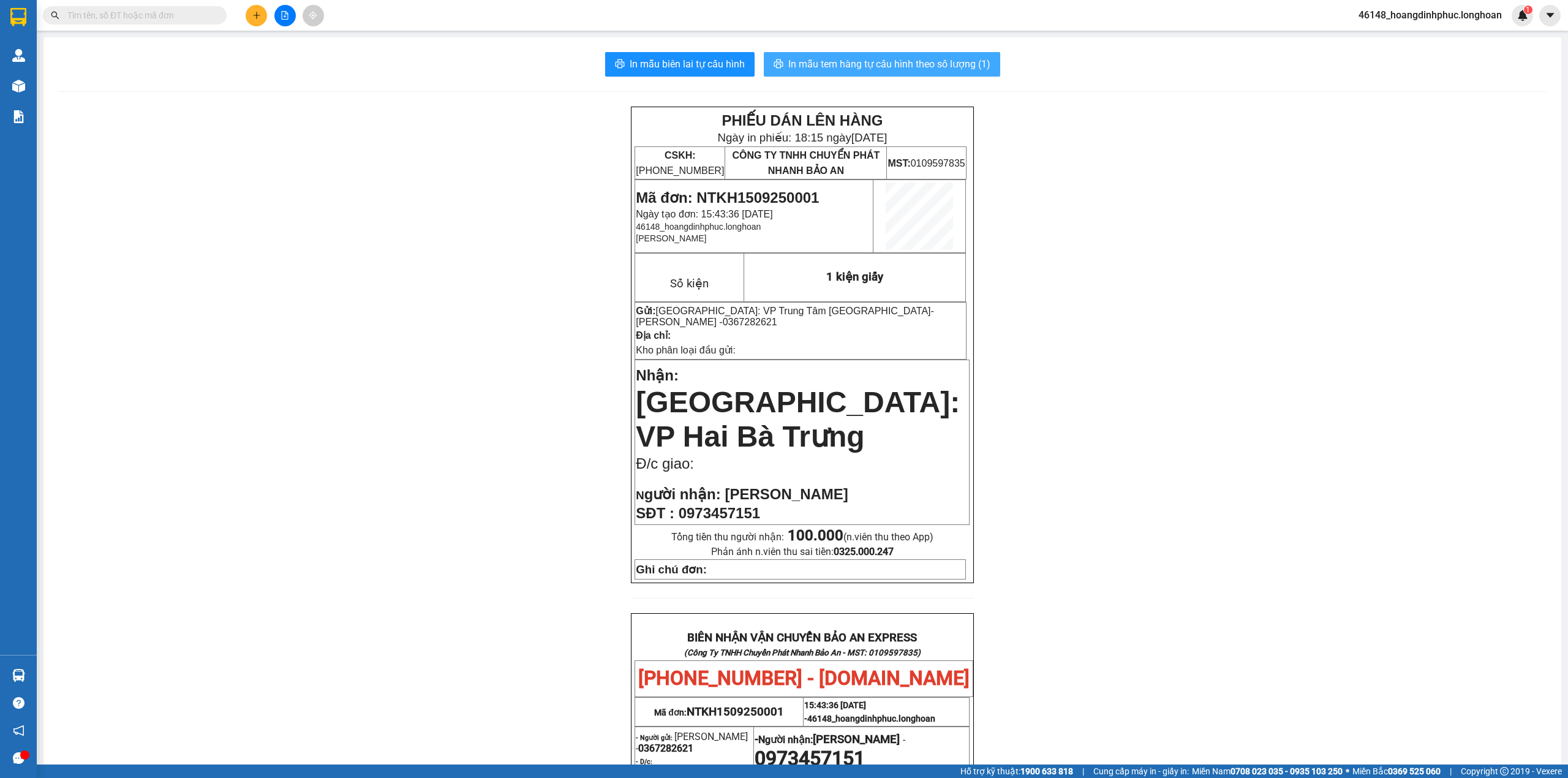
click at [836, 67] on span "In mẫu tem hàng tự cấu hình theo số lượng (1)" at bounding box center [889, 64] width 202 height 16
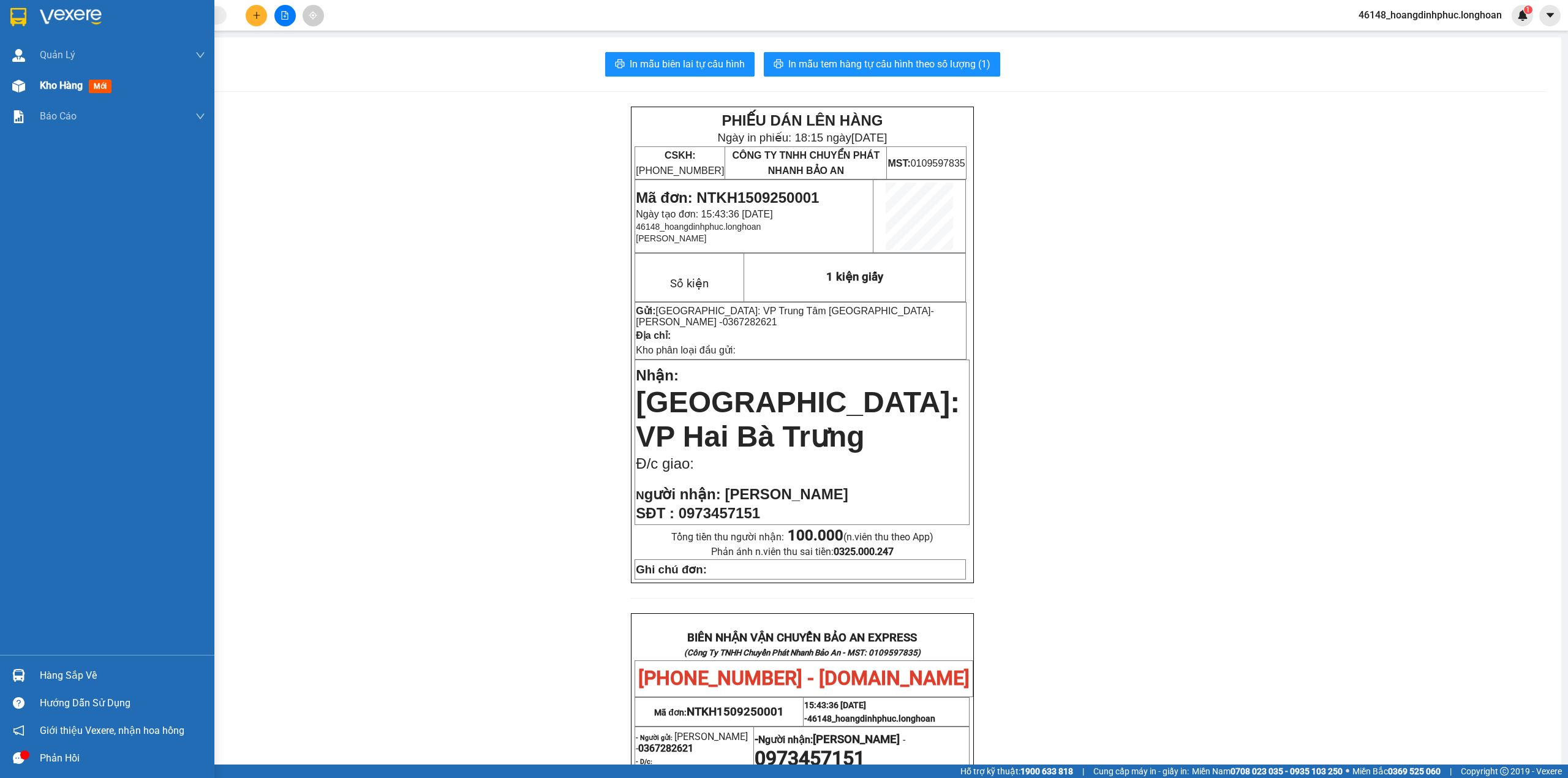
click at [27, 87] on div at bounding box center [18, 86] width 22 height 22
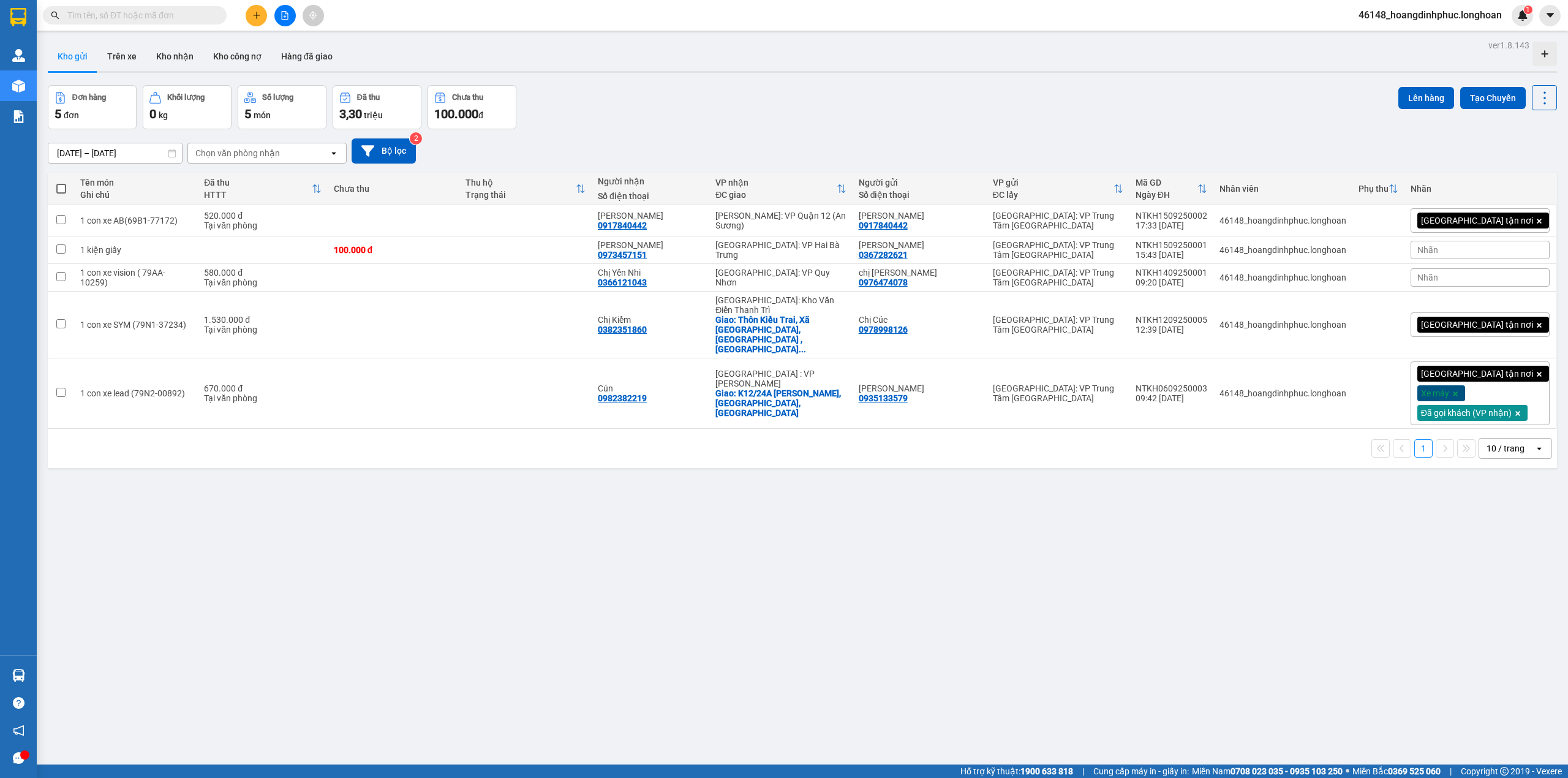
click at [1524, 211] on div "[GEOGRAPHIC_DATA] tận nơi" at bounding box center [1480, 221] width 139 height 25
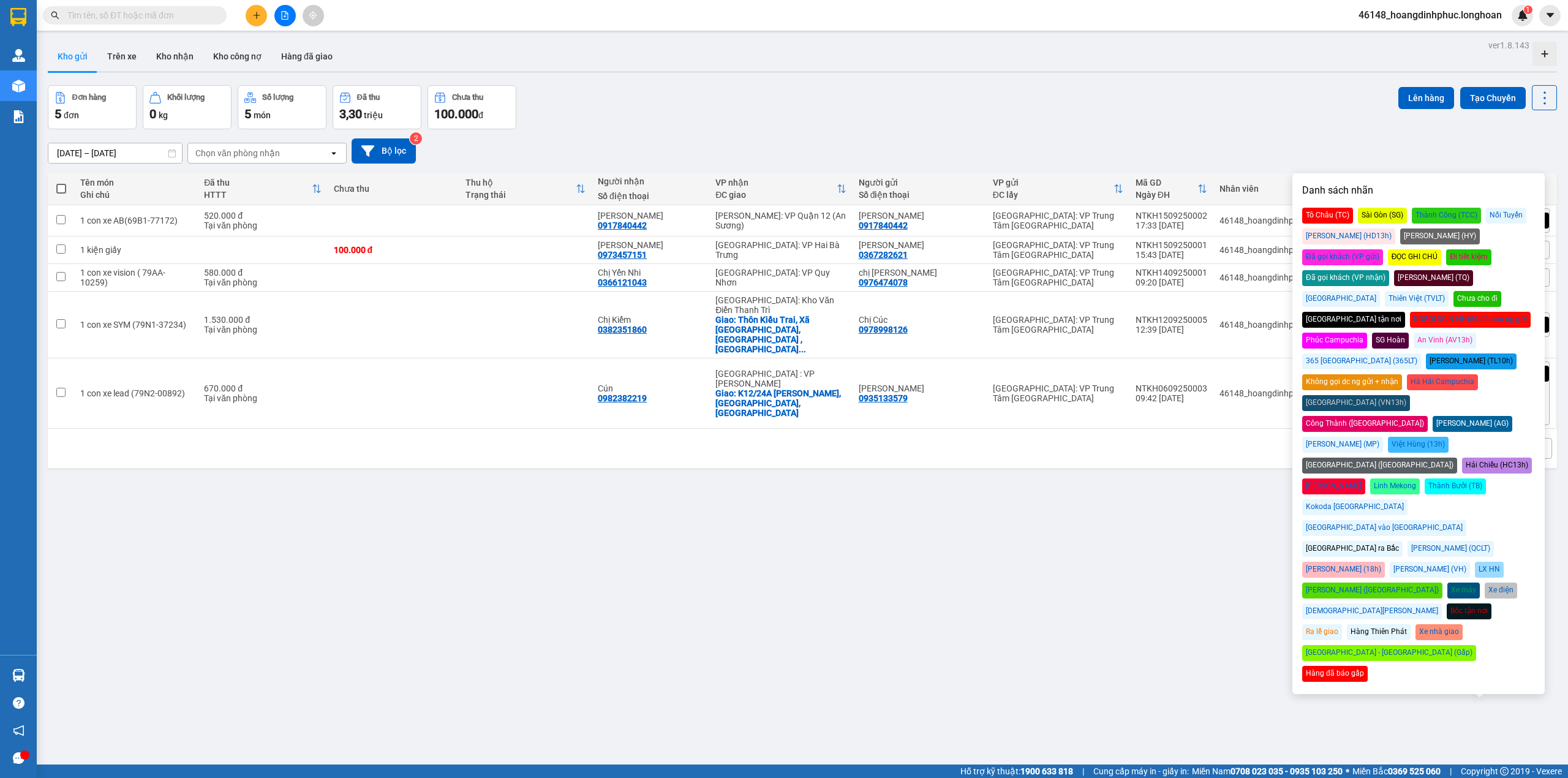
click at [1390, 270] on div "Đã gọi khách (VP nhận)" at bounding box center [1346, 278] width 87 height 16
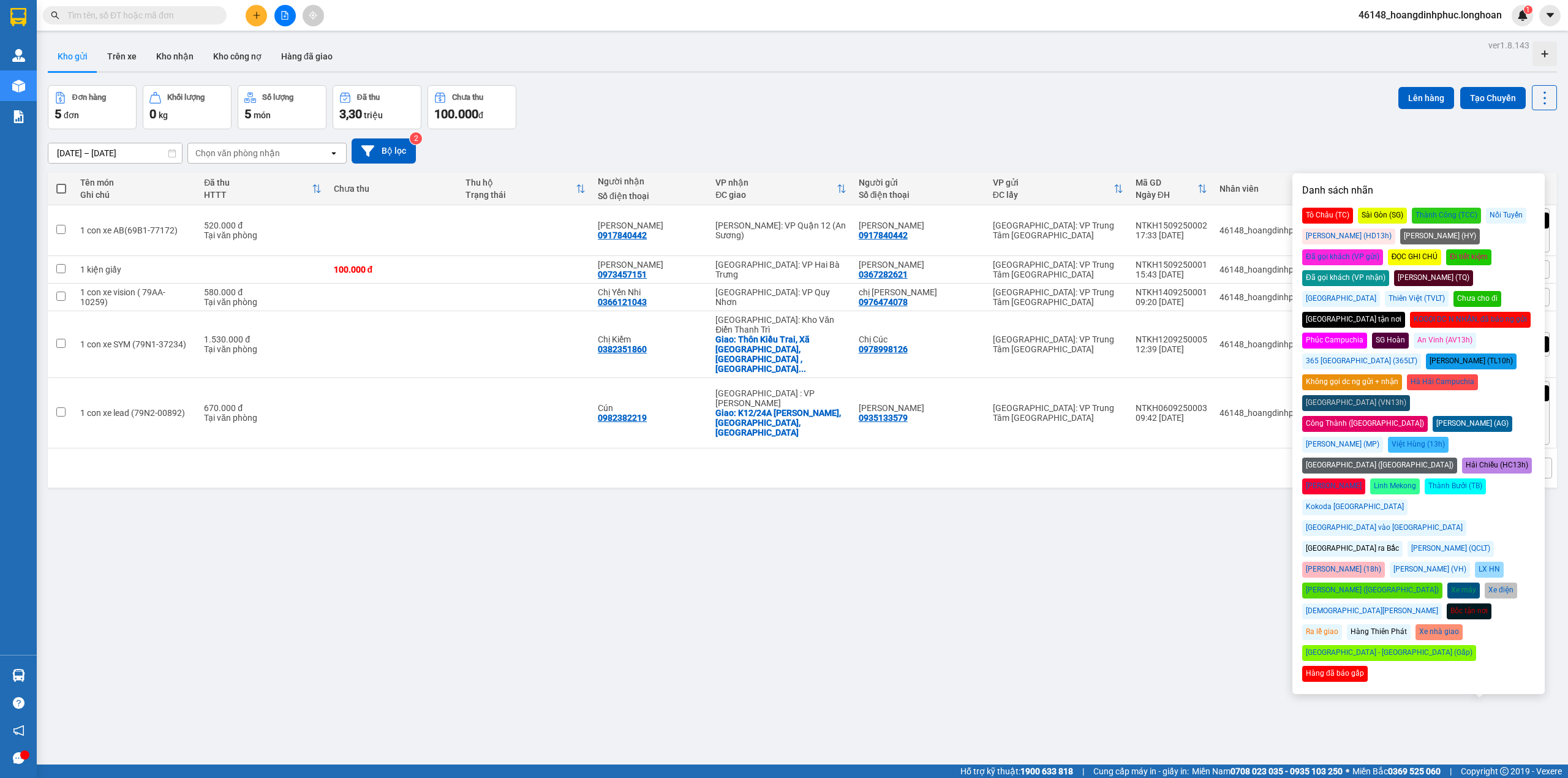
click at [1390, 270] on div "Đã gọi khách (VP nhận)" at bounding box center [1346, 278] width 87 height 16
click at [1354, 132] on div "[DATE] – [DATE] Press the down arrow key to interact with the calendar and sele…" at bounding box center [802, 151] width 1509 height 44
